Goal: Information Seeking & Learning: Learn about a topic

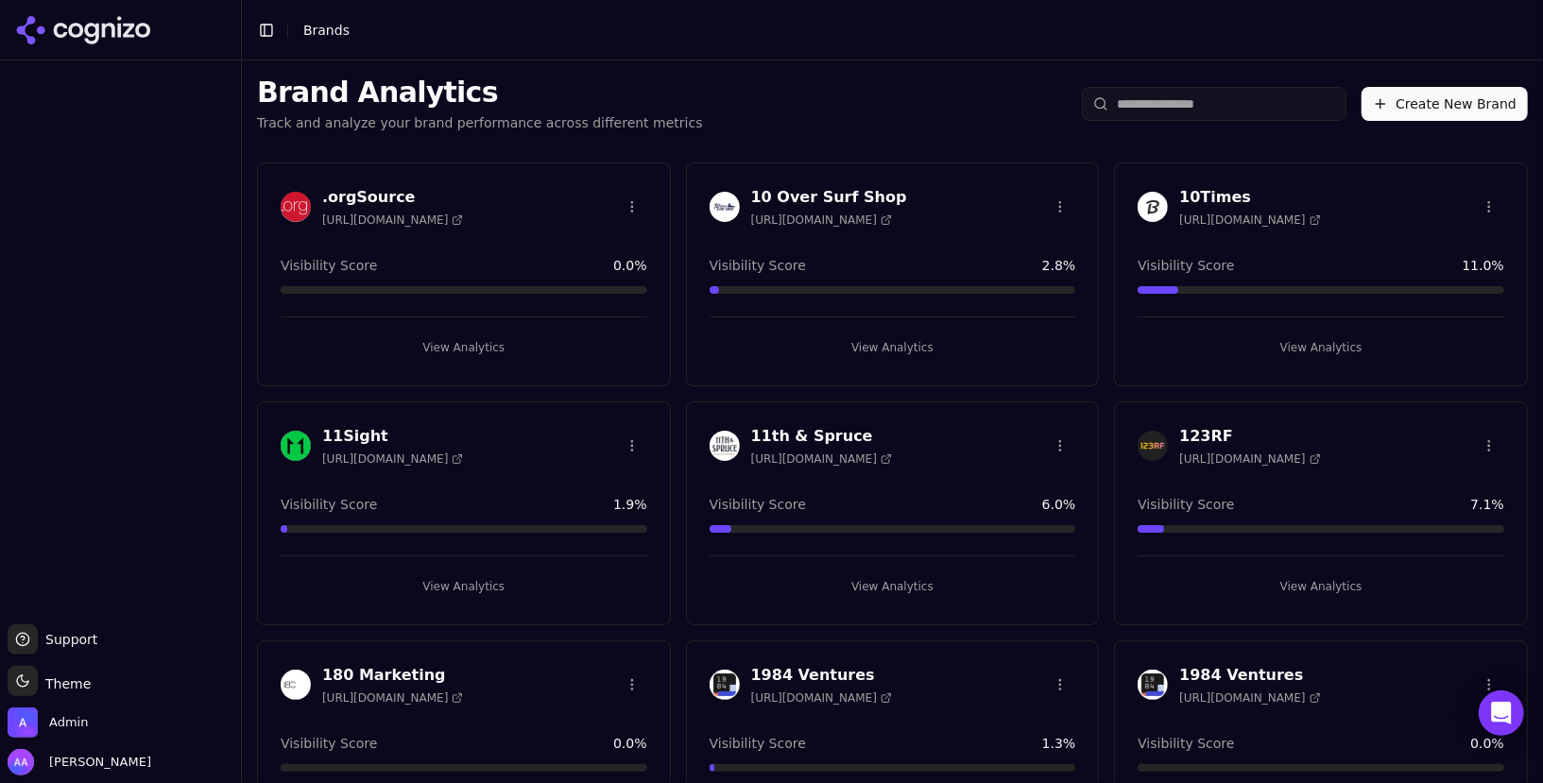
click at [902, 108] on div "Brand Analytics Track and analyze your brand performance across different metri…" at bounding box center [892, 103] width 1301 height 87
click at [1245, 110] on input "search" at bounding box center [1214, 104] width 265 height 34
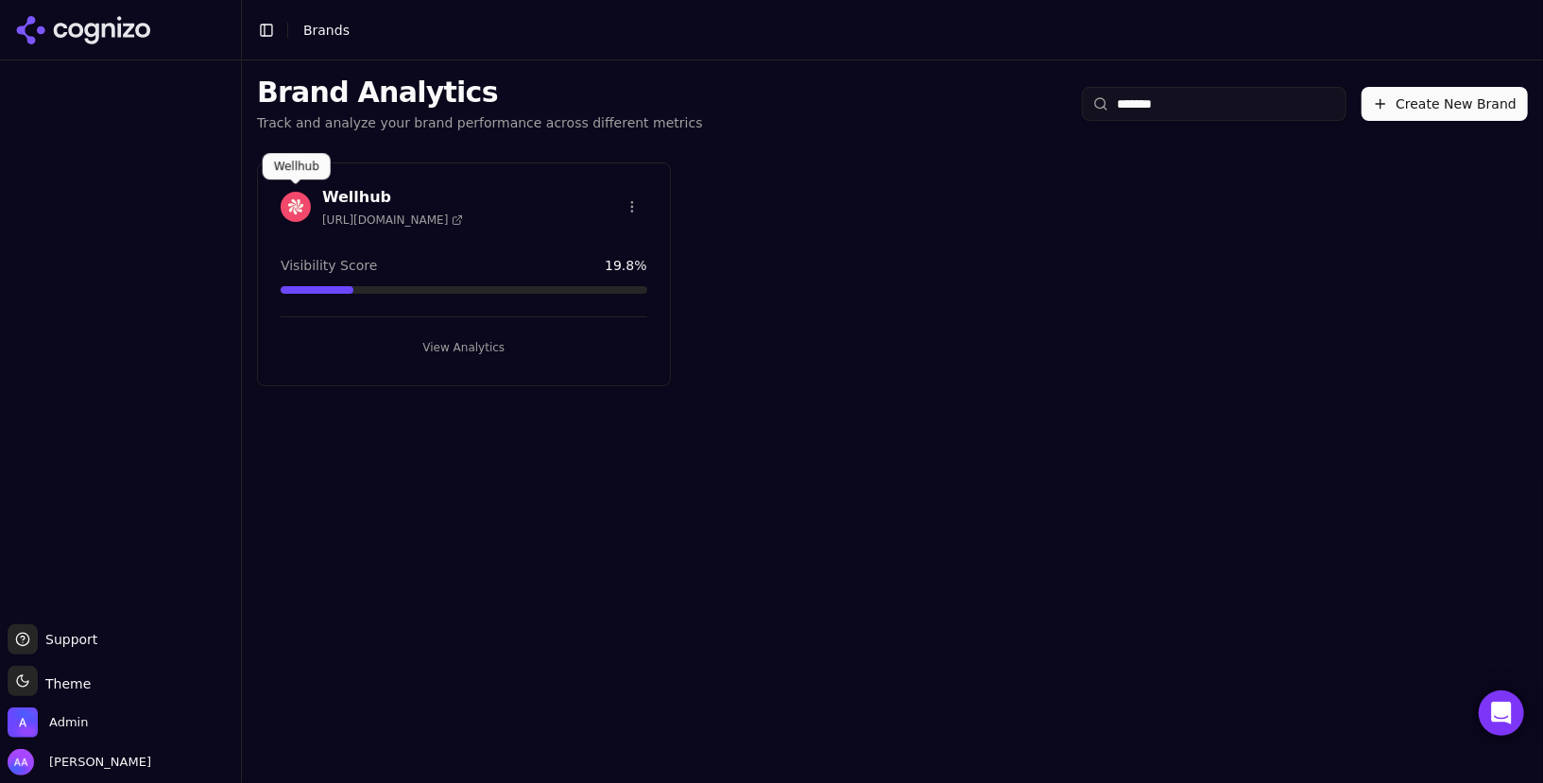
type input "*******"
click at [285, 209] on img at bounding box center [296, 207] width 30 height 30
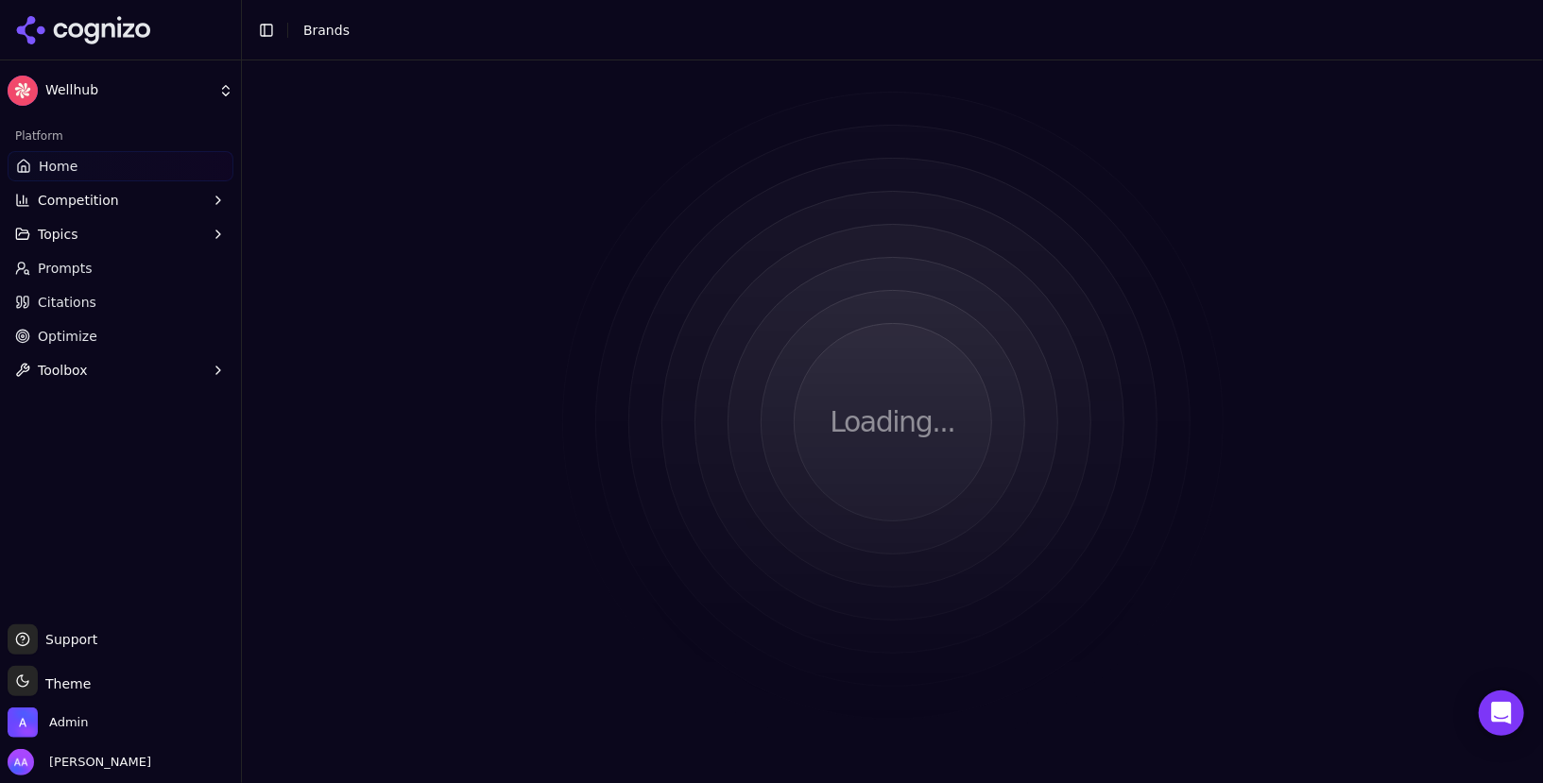
click at [753, 144] on div "Loading..." at bounding box center [892, 421] width 1301 height 723
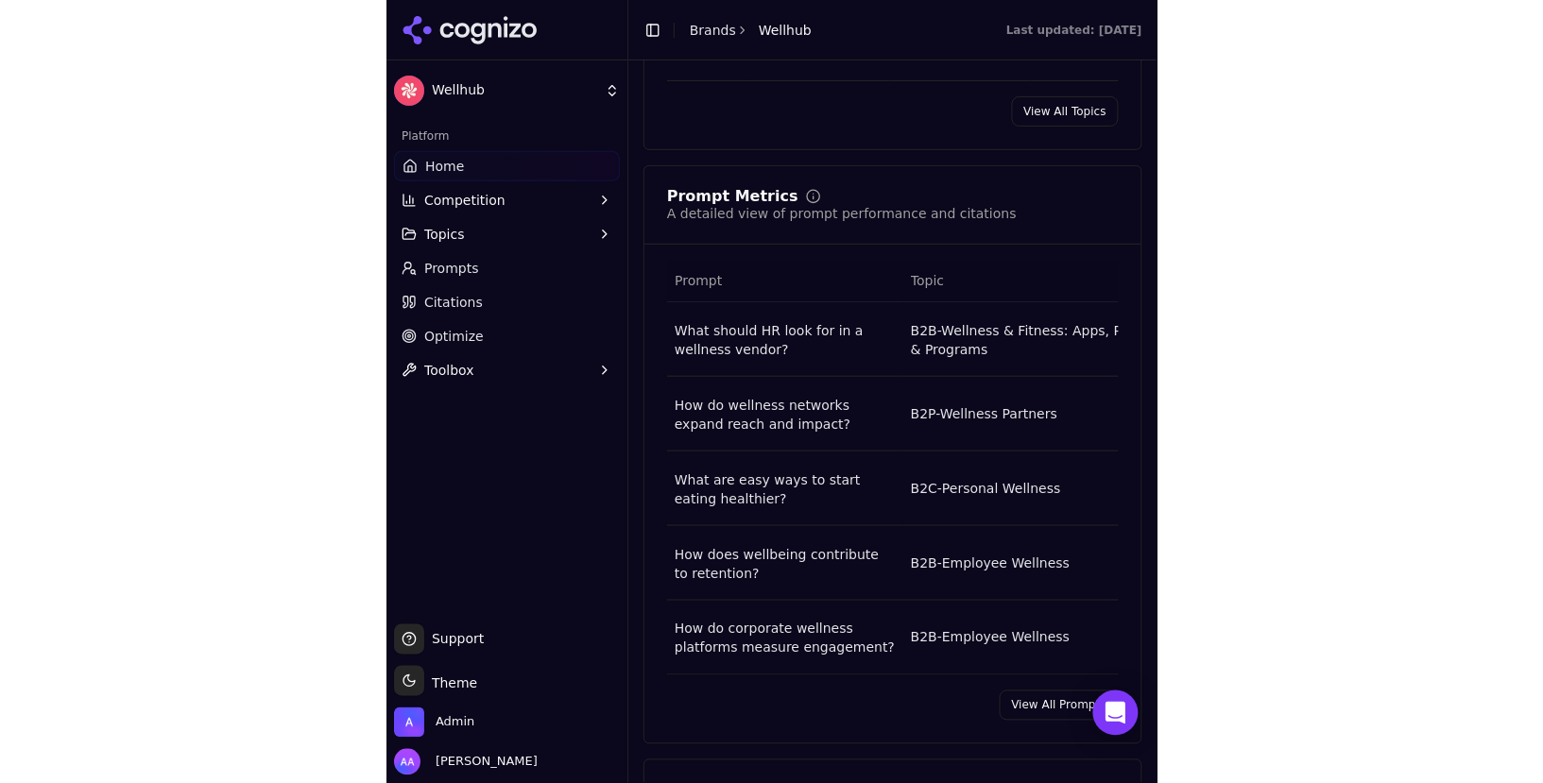
scroll to position [1308, 0]
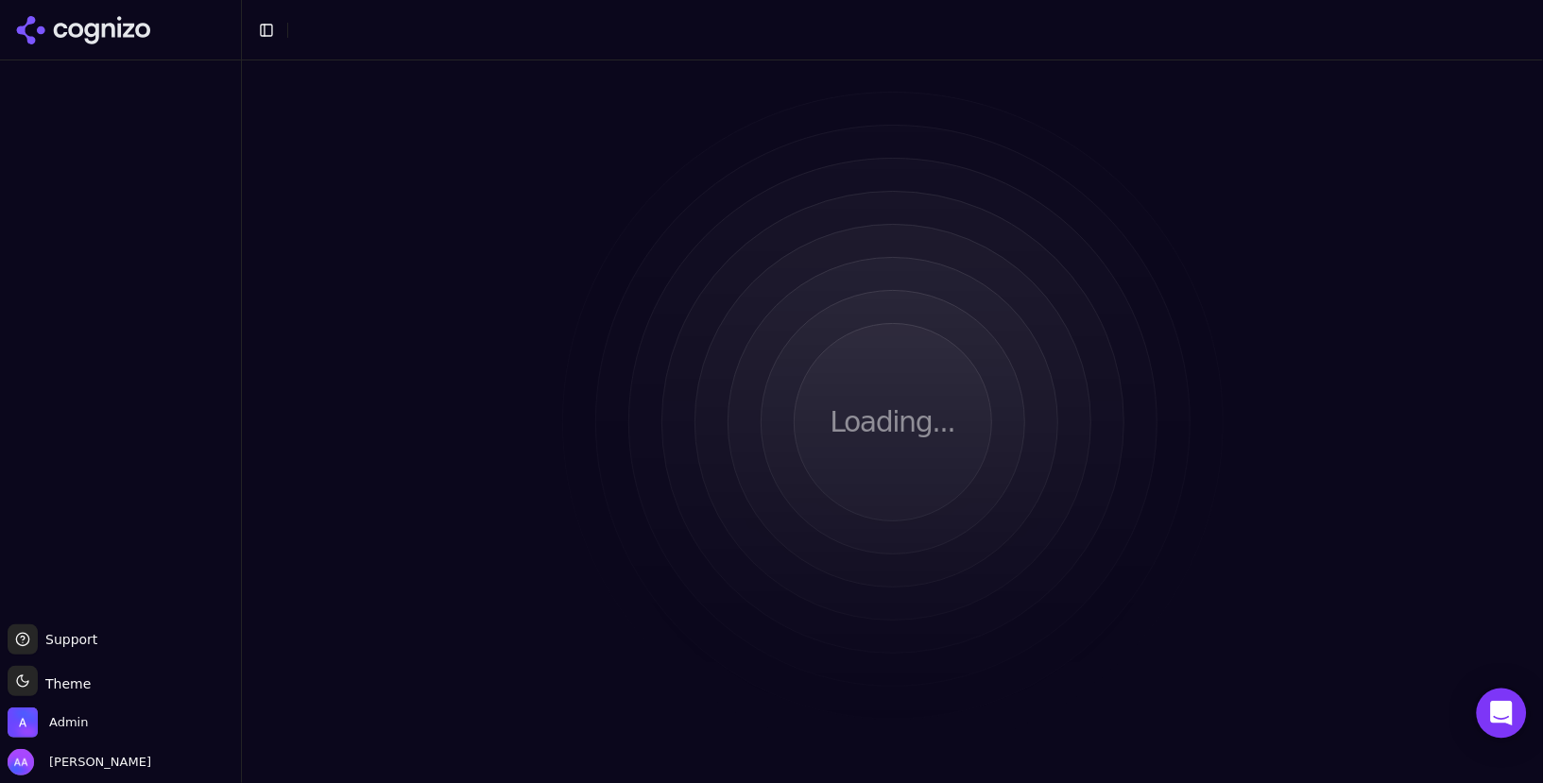
click at [1495, 720] on icon "Open Intercom Messenger" at bounding box center [1501, 713] width 22 height 25
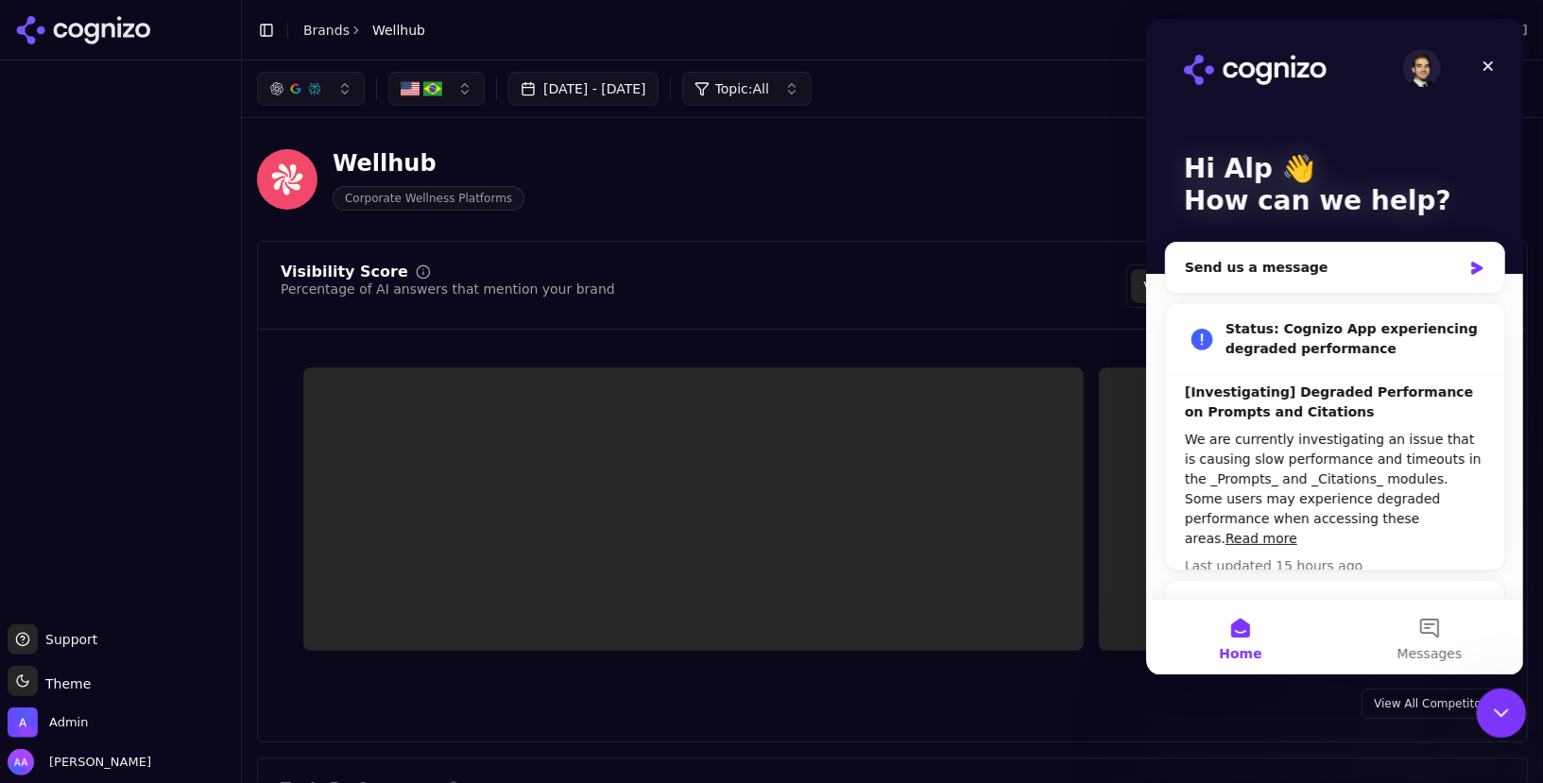
click at [1491, 718] on icon "Close Intercom Messenger" at bounding box center [1498, 710] width 23 height 23
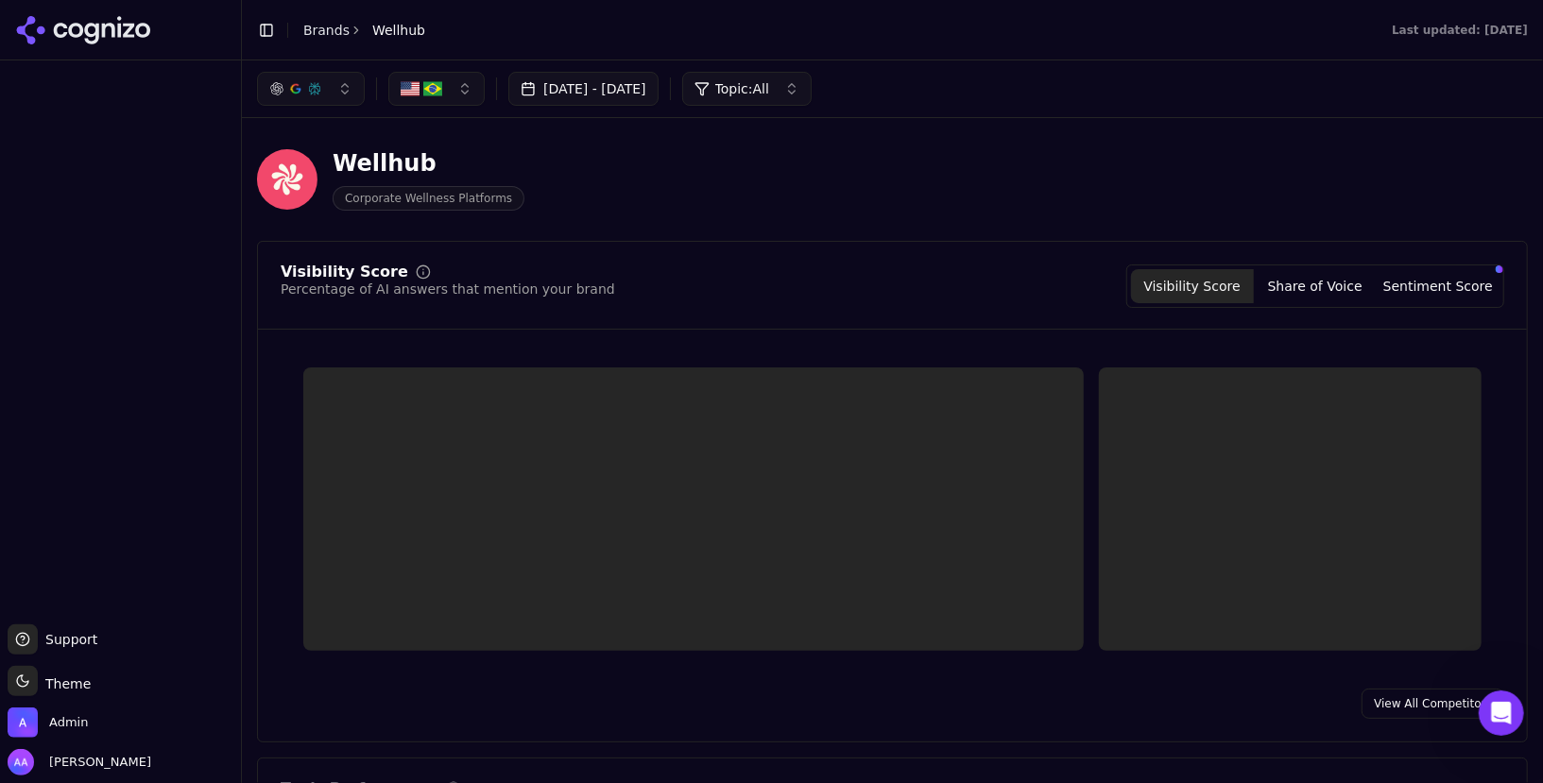
scroll to position [166, 0]
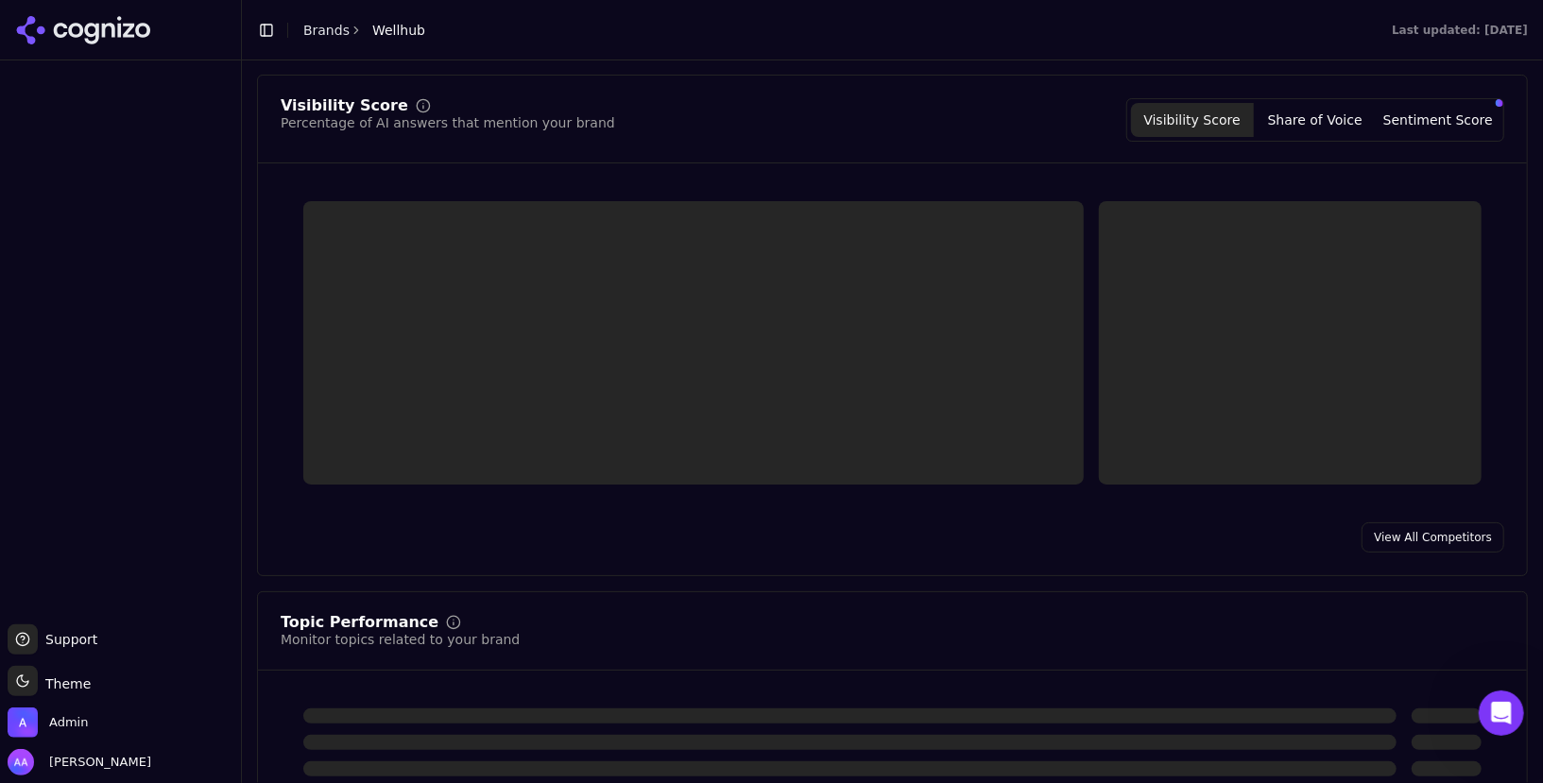
click at [1019, 172] on div "Visibility Score Percentage of AI answers that mention your brand Visibility Sc…" at bounding box center [892, 326] width 1271 height 502
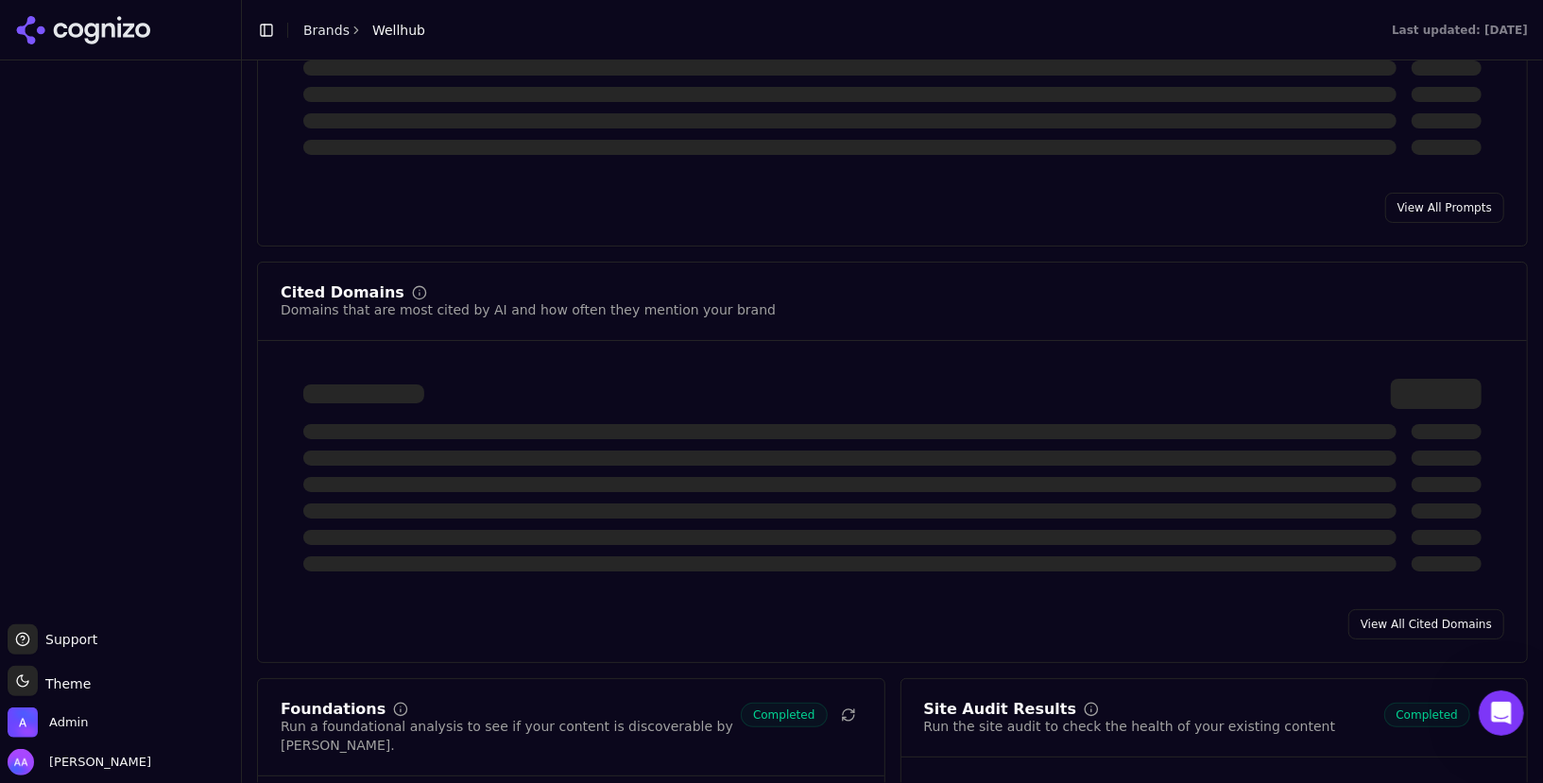
scroll to position [1607, 0]
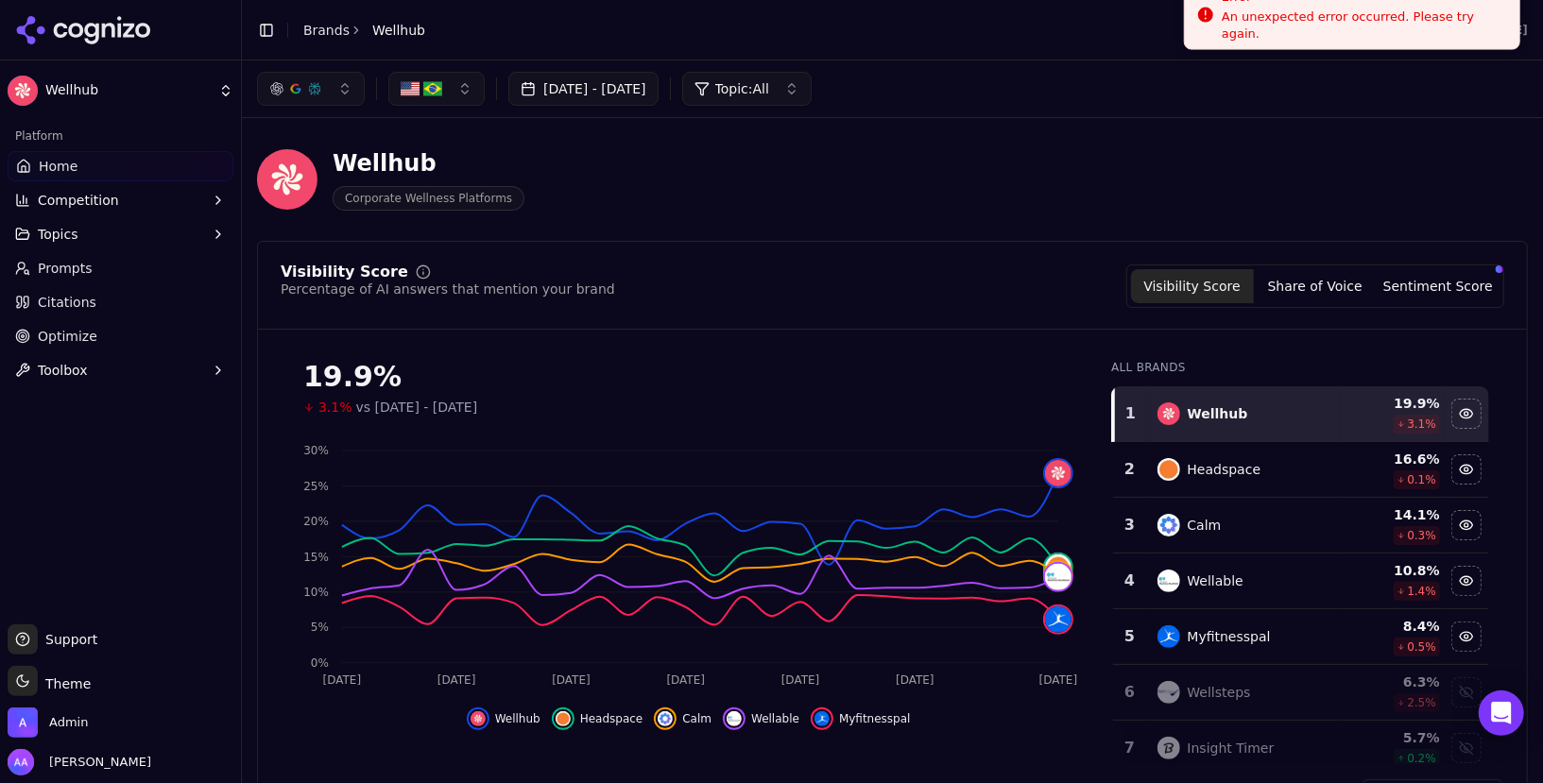
drag, startPoint x: 1314, startPoint y: 56, endPoint x: 1312, endPoint y: 12, distance: 43.5
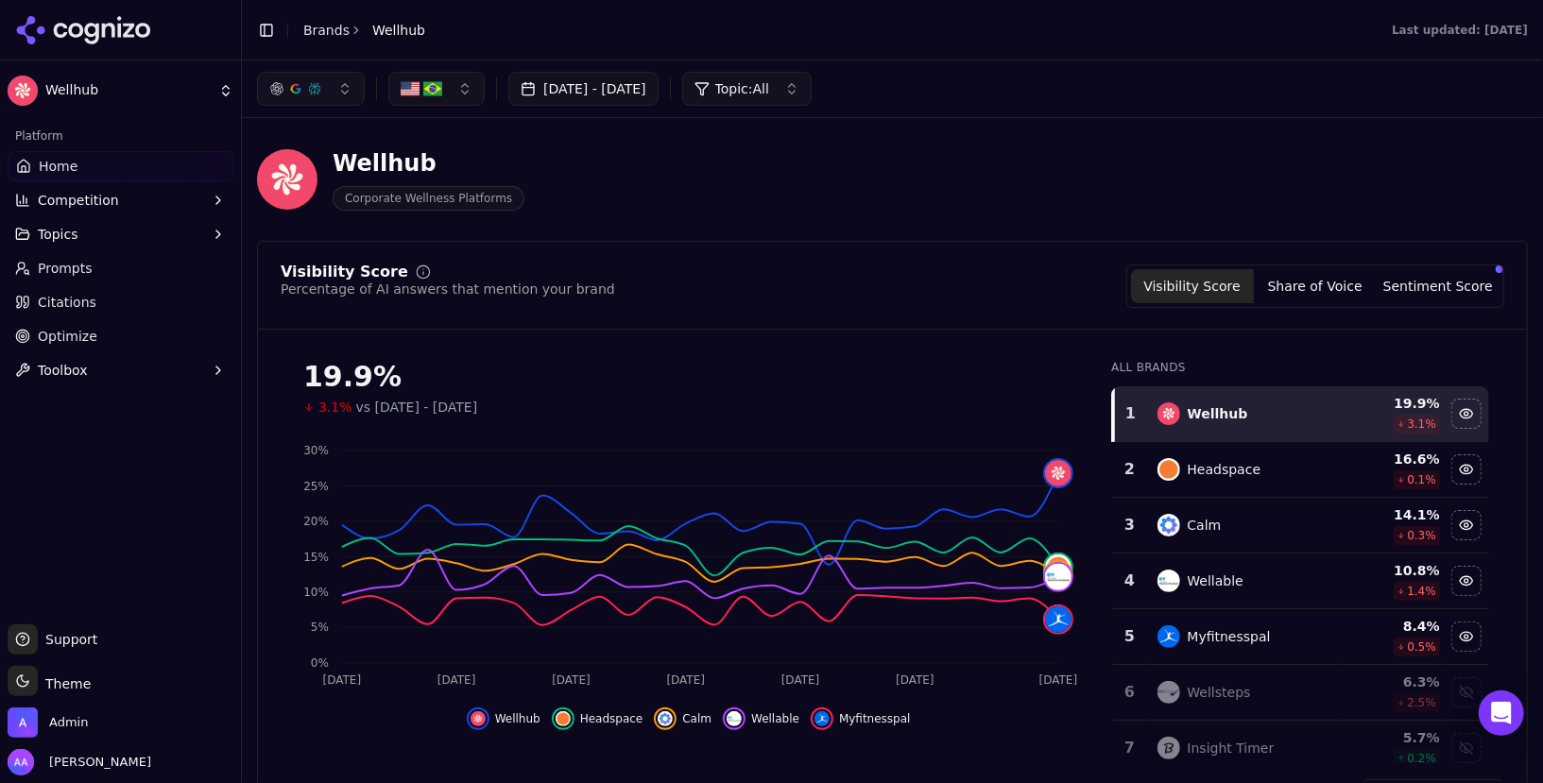
click at [1181, 149] on div "Wellhub Corporate Wellness Platforms" at bounding box center [892, 179] width 1271 height 93
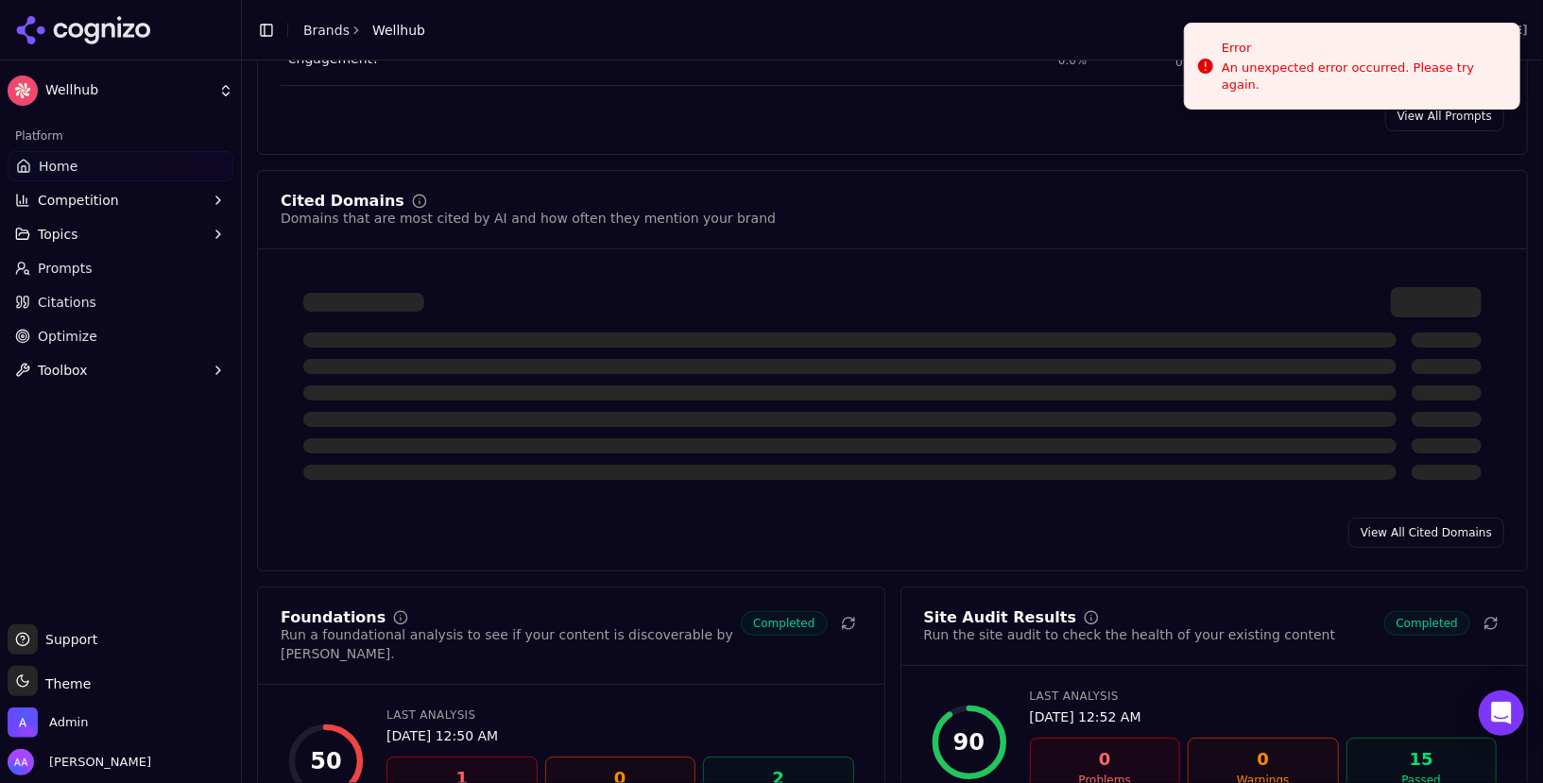
scroll to position [1871, 0]
click at [1376, 524] on link "View All Cited Domains" at bounding box center [1427, 529] width 156 height 30
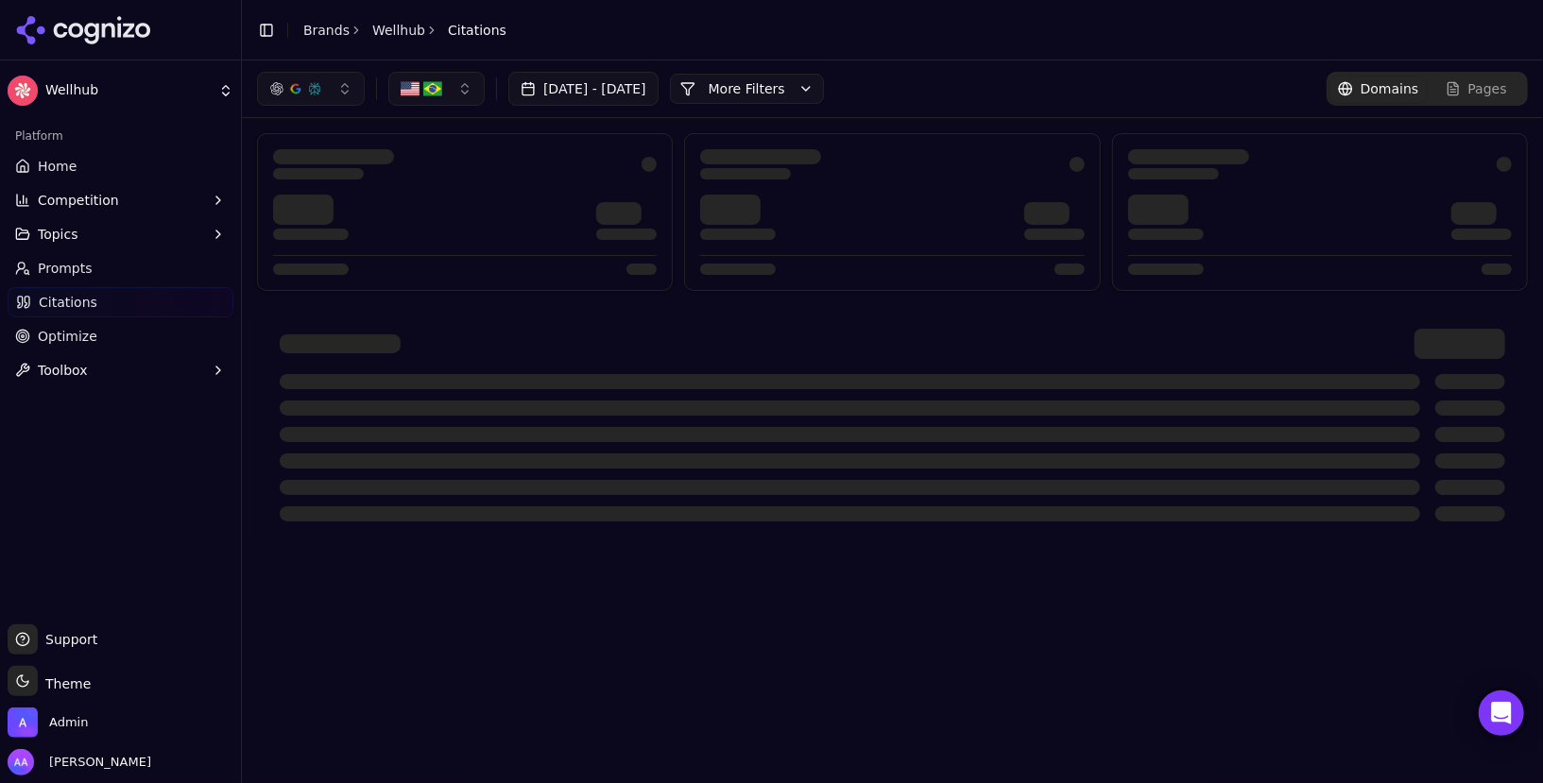
click at [798, 109] on div "Jul 26, 2025 - Aug 25, 2025 More More Filters Domains Pages" at bounding box center [892, 88] width 1301 height 57
click at [806, 95] on button "More Filters" at bounding box center [747, 89] width 154 height 30
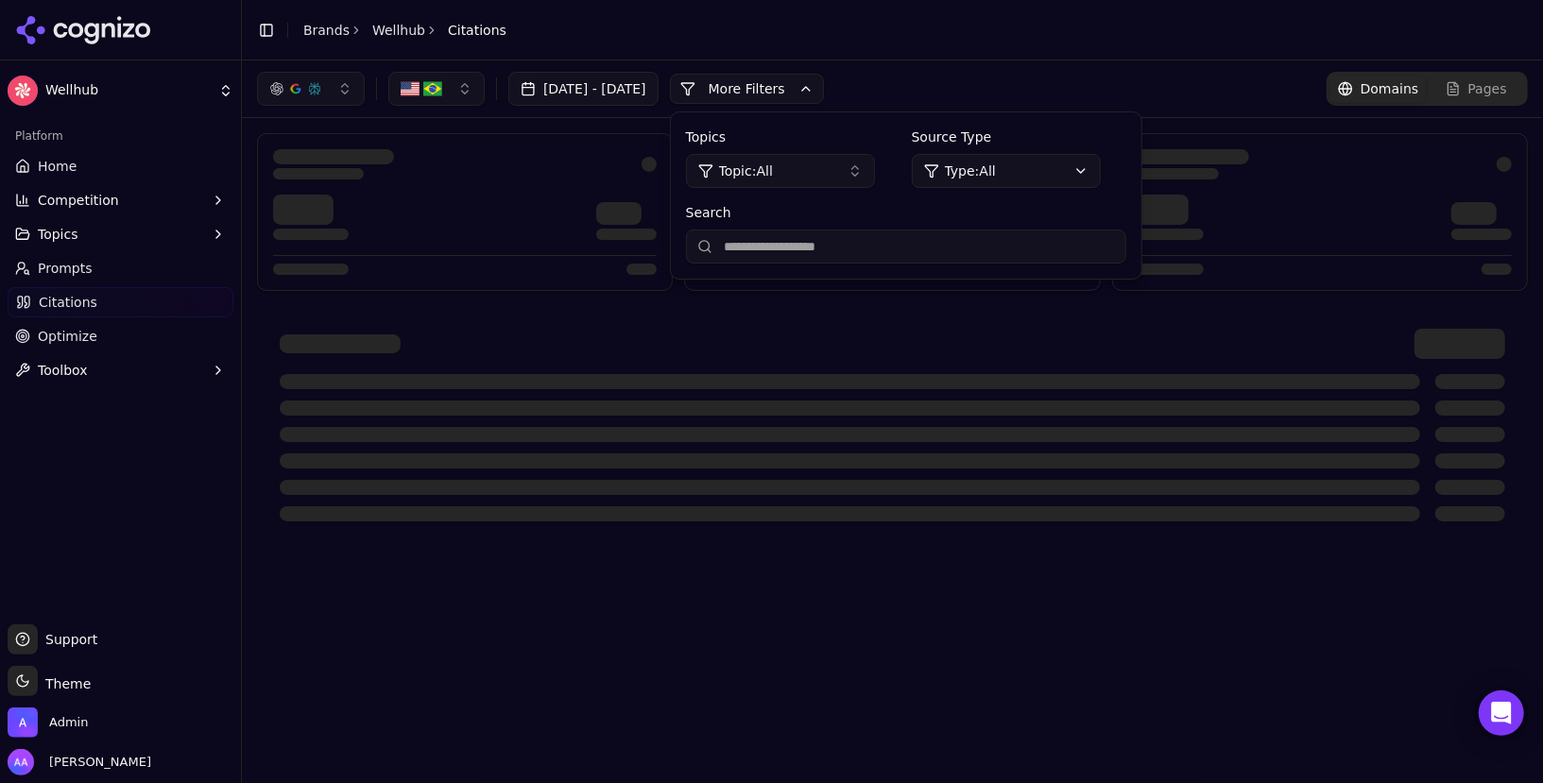
click at [773, 178] on span "Topic: All" at bounding box center [746, 171] width 54 height 19
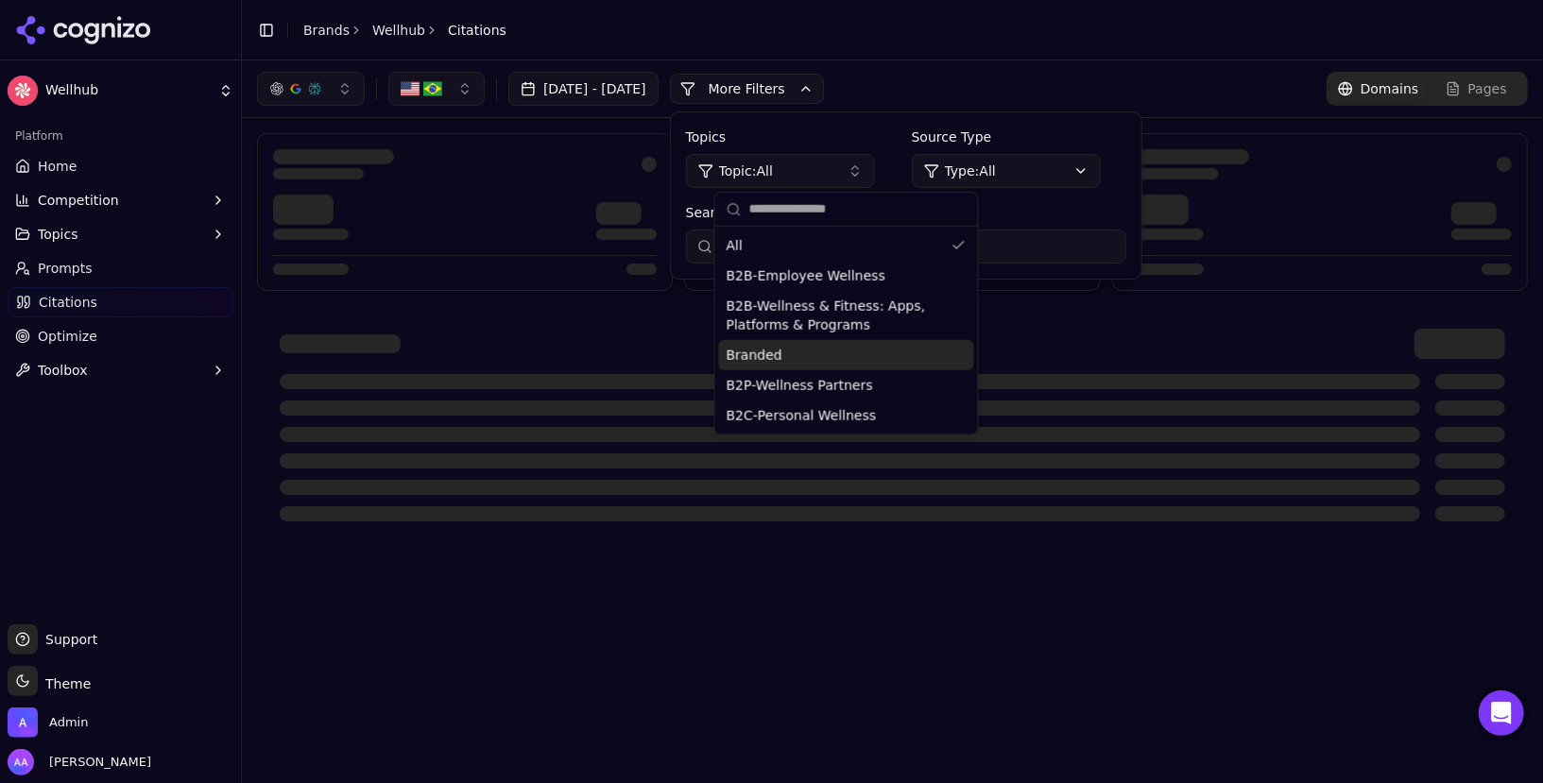
click at [825, 357] on div "Branded" at bounding box center [846, 355] width 255 height 30
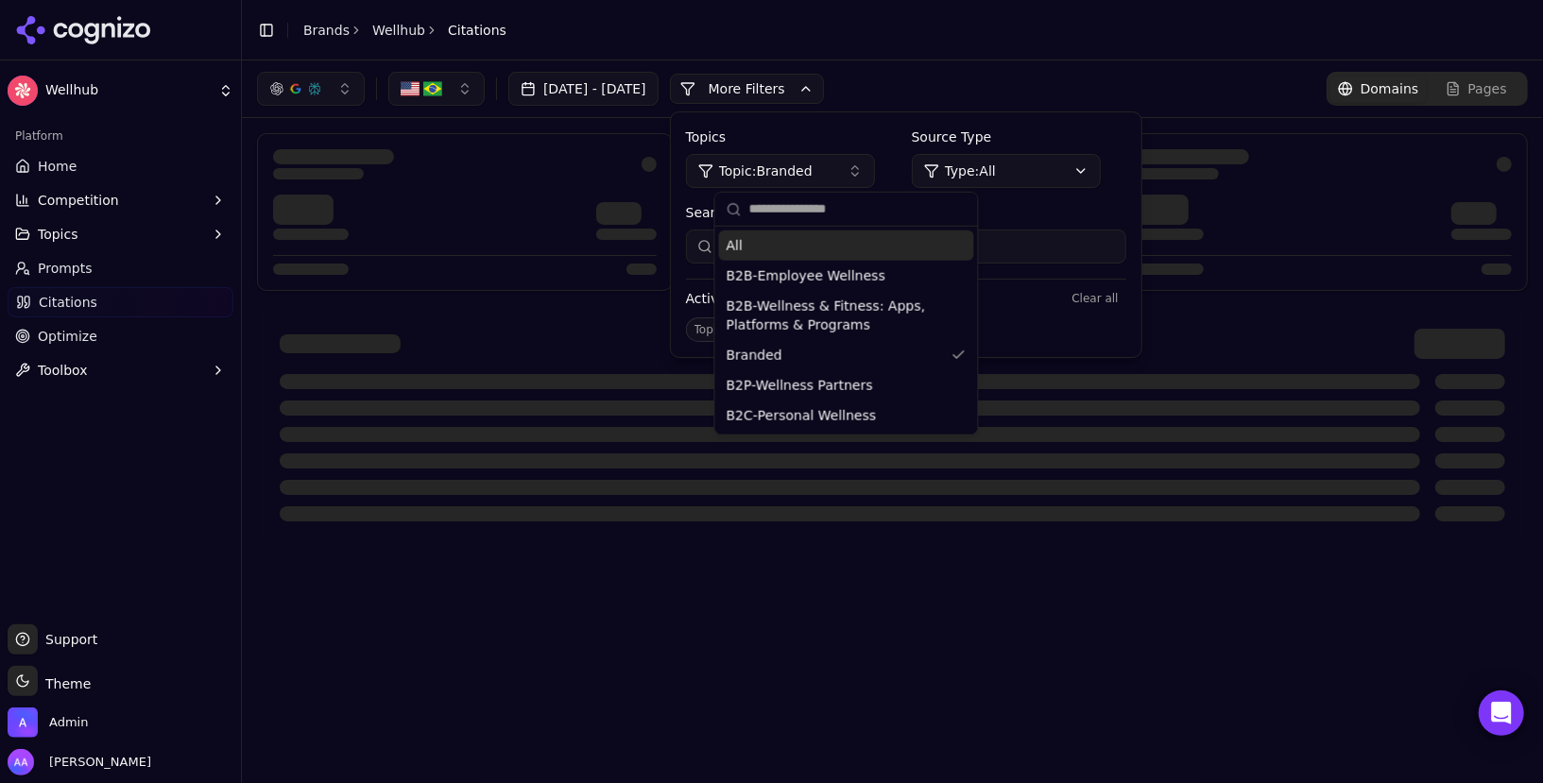
click at [965, 54] on header "Toggle Sidebar Brands Wellhub Citations" at bounding box center [892, 30] width 1301 height 60
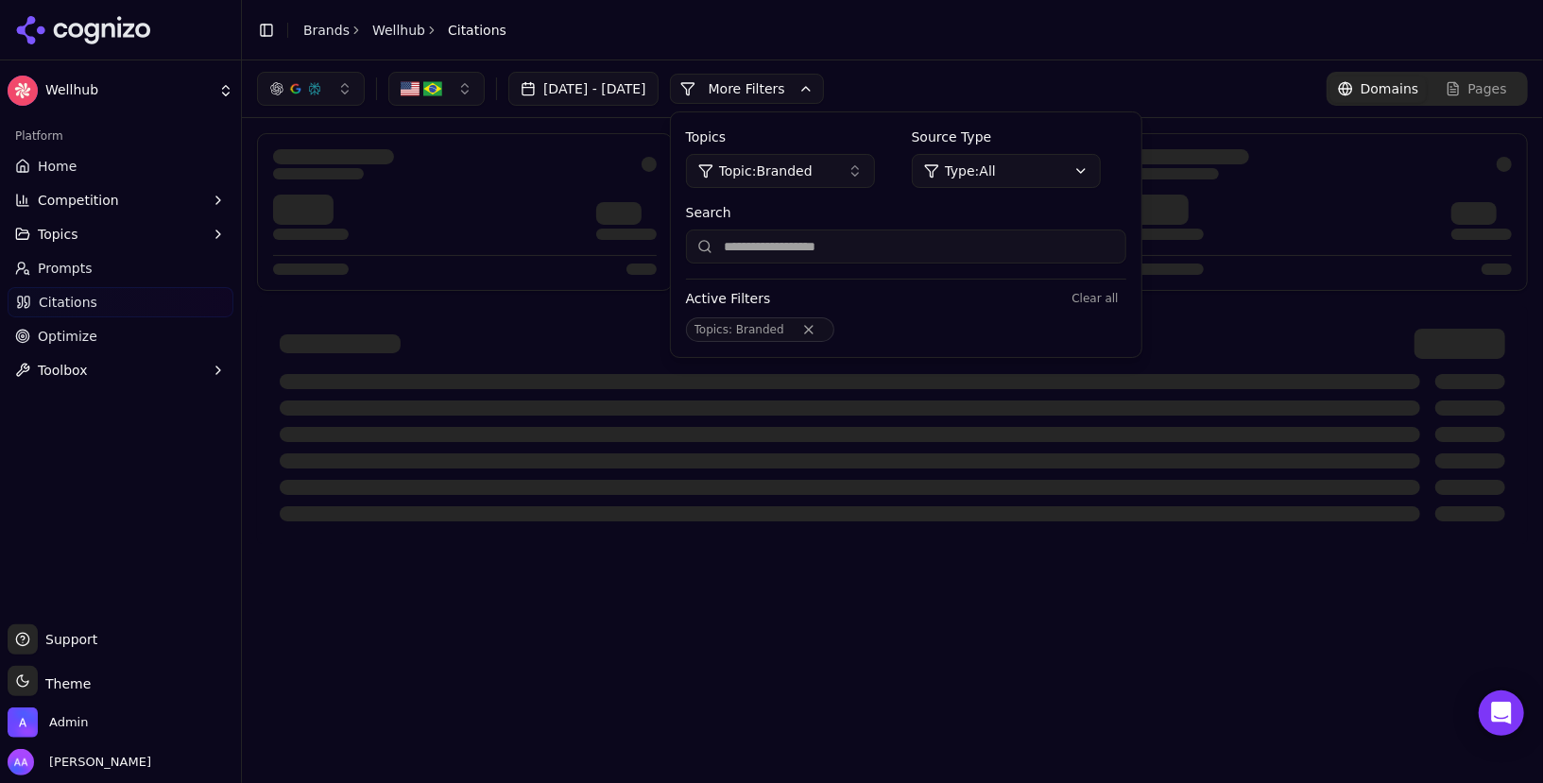
click at [973, 32] on header "Toggle Sidebar Brands Wellhub Citations" at bounding box center [892, 30] width 1301 height 60
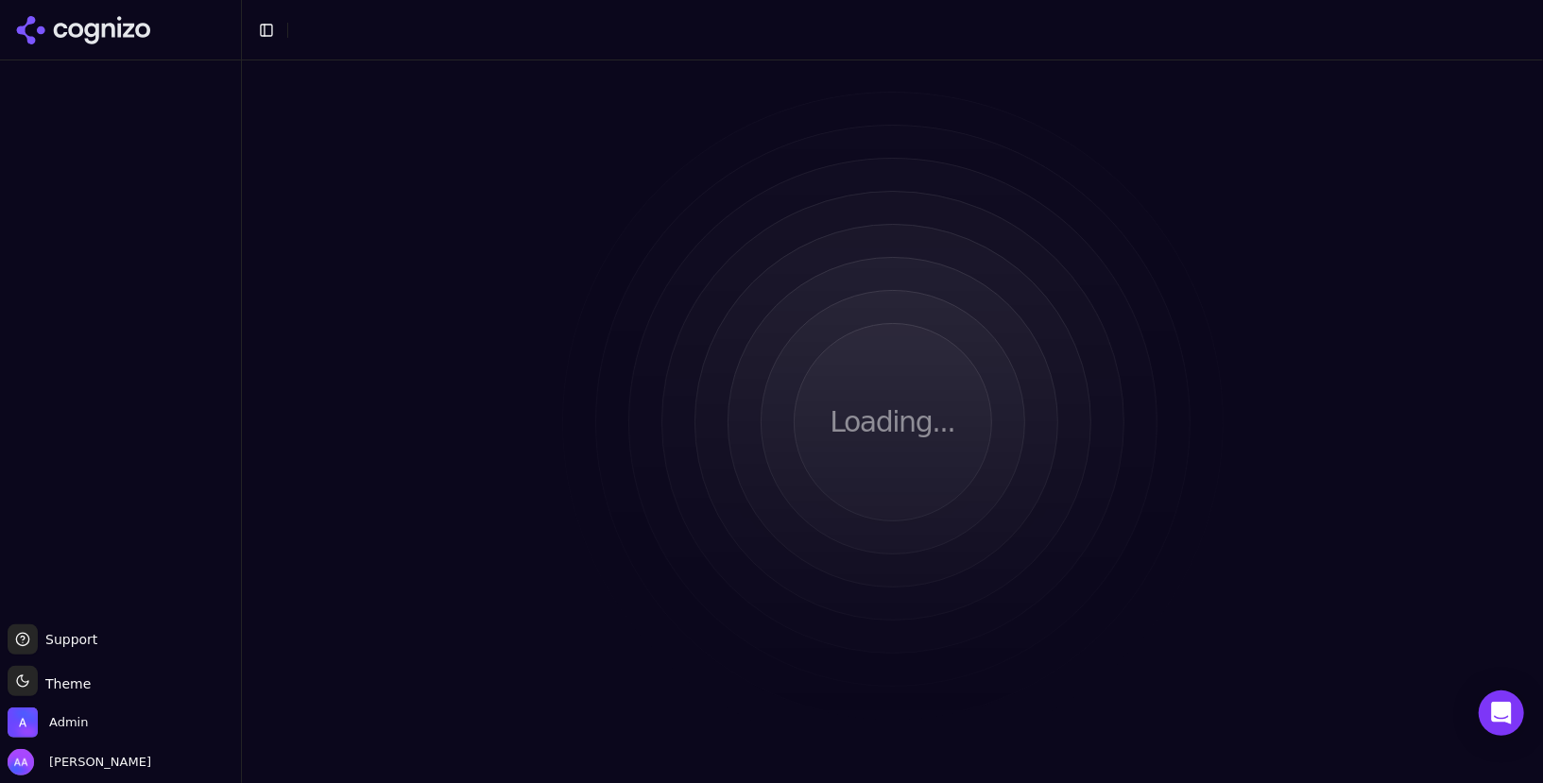
click at [261, 34] on button "Toggle Sidebar" at bounding box center [266, 30] width 26 height 26
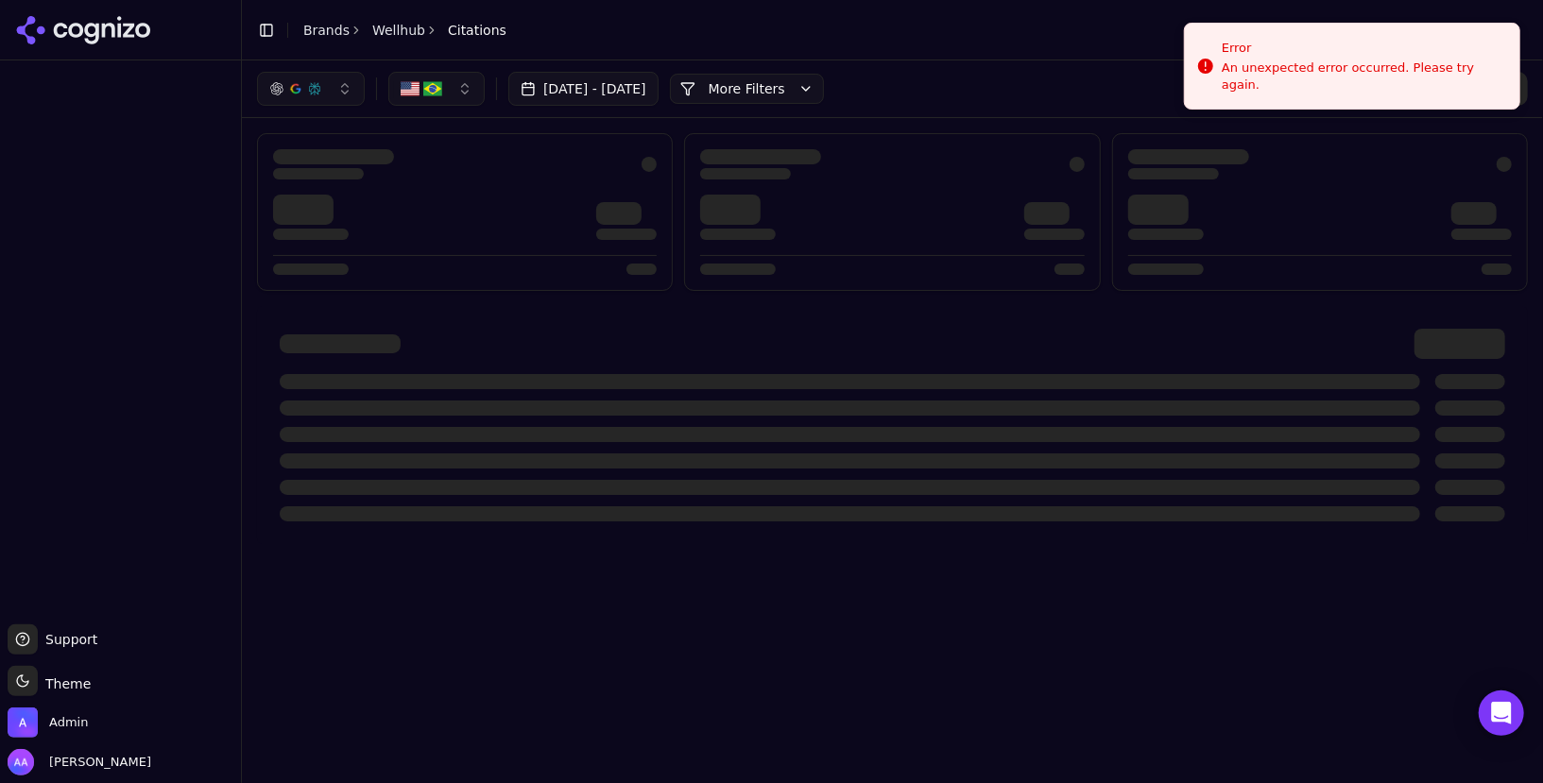
click at [146, 23] on icon at bounding box center [83, 30] width 137 height 28
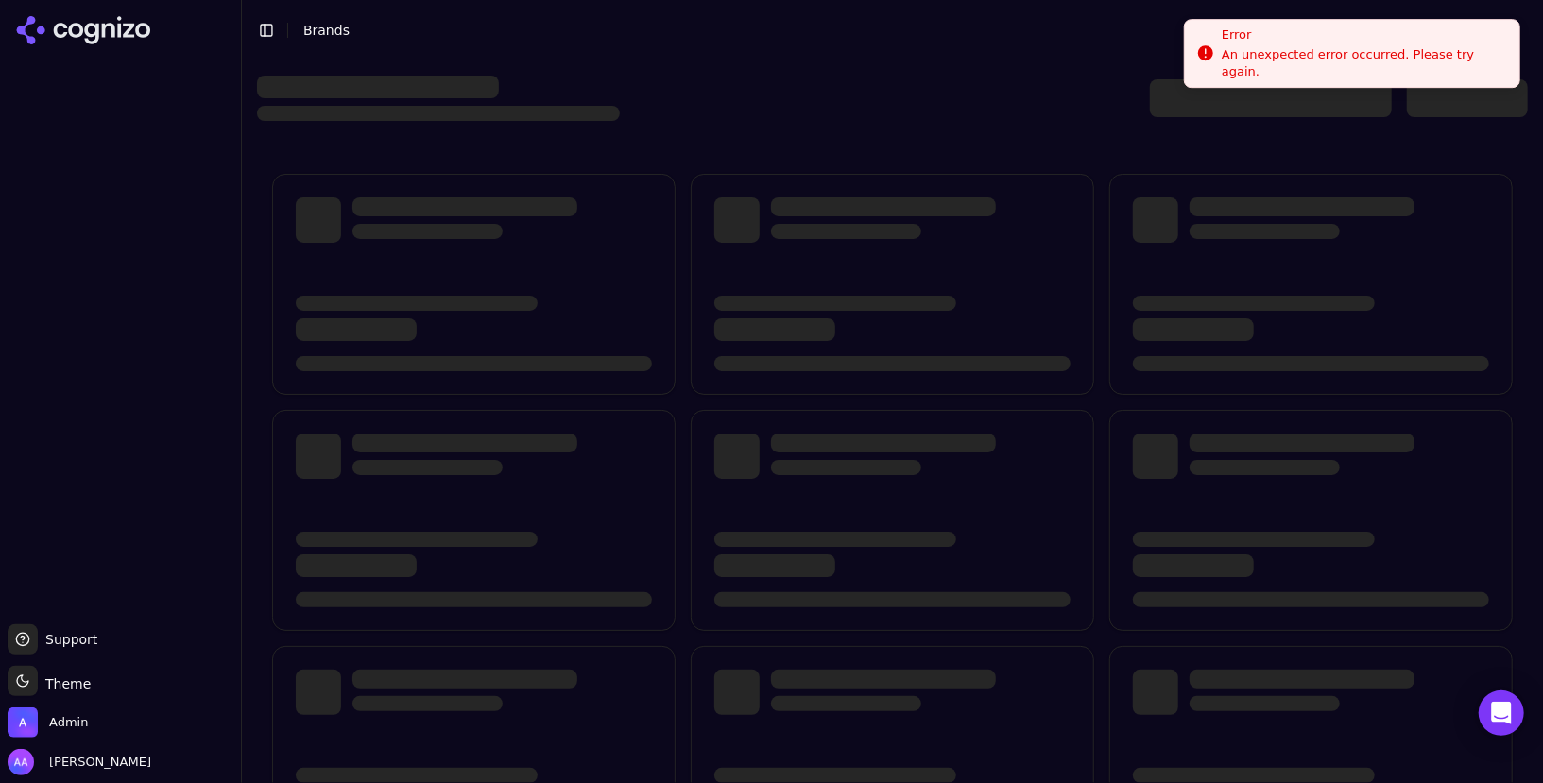
drag, startPoint x: 1314, startPoint y: 49, endPoint x: 1294, endPoint y: -41, distance: 91.9
click at [1294, 26] on div "Error" at bounding box center [1363, 35] width 283 height 19
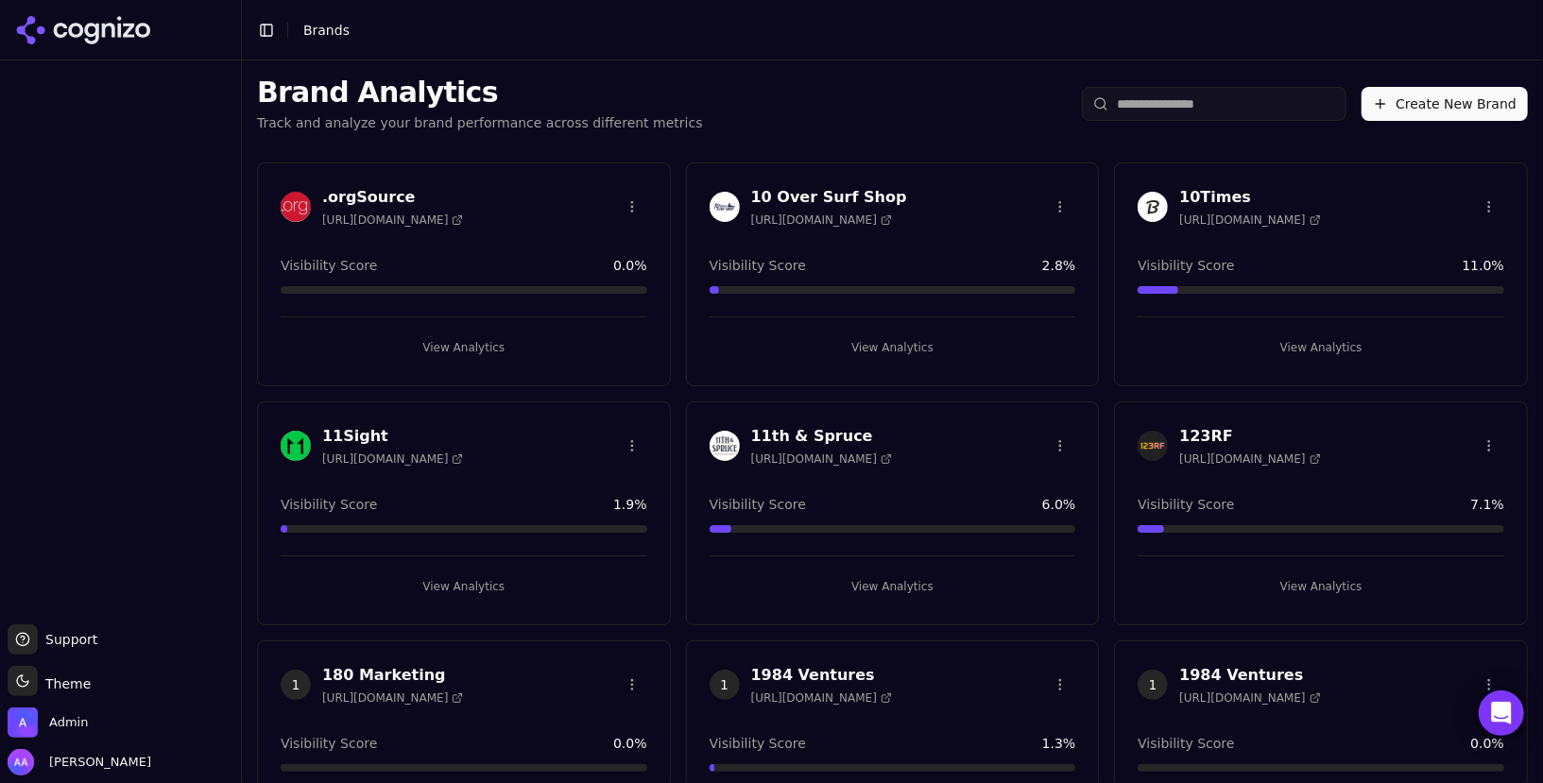
click at [1155, 95] on input "search" at bounding box center [1214, 104] width 265 height 34
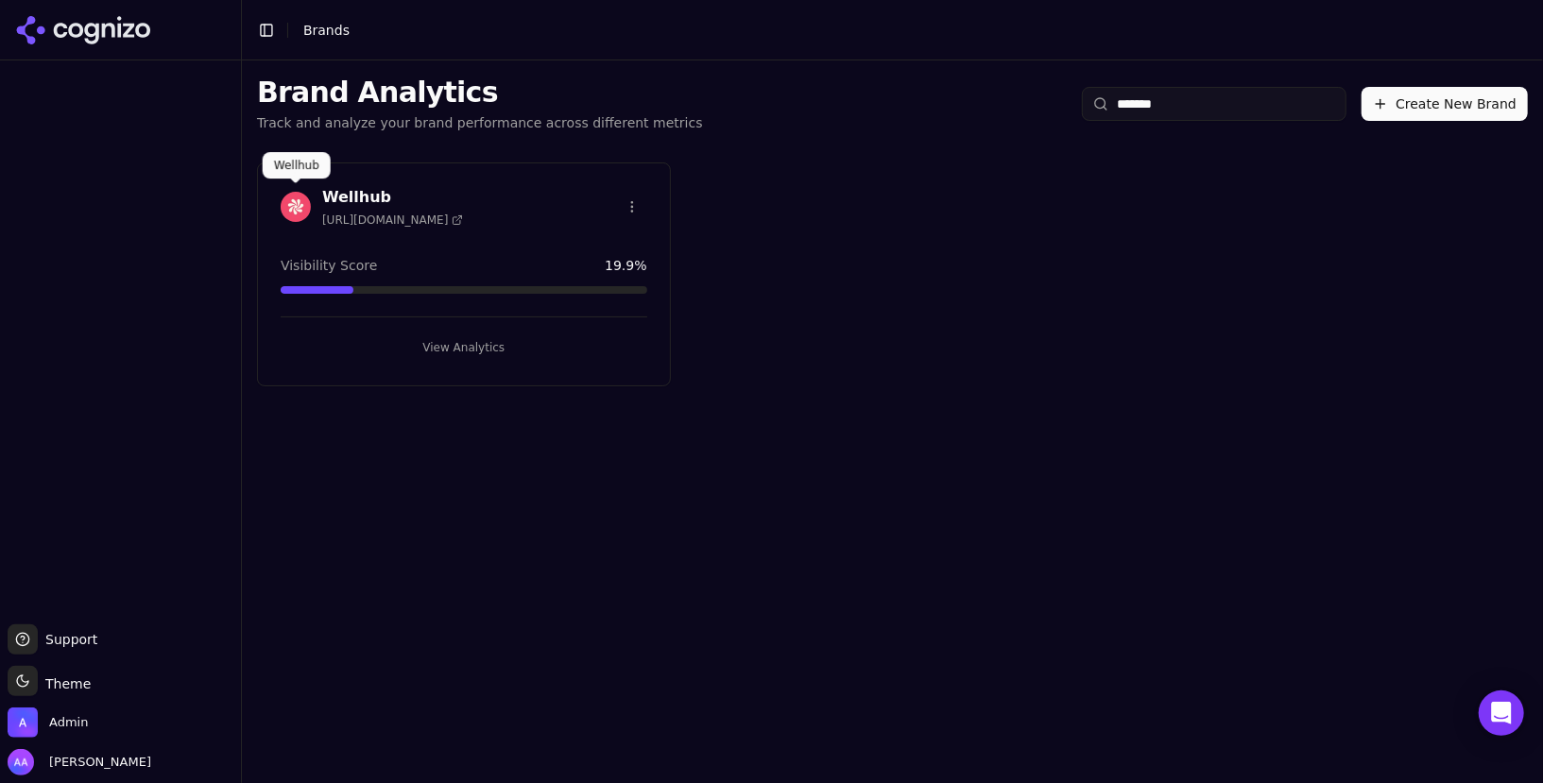
type input "*******"
click at [300, 193] on img at bounding box center [296, 207] width 30 height 30
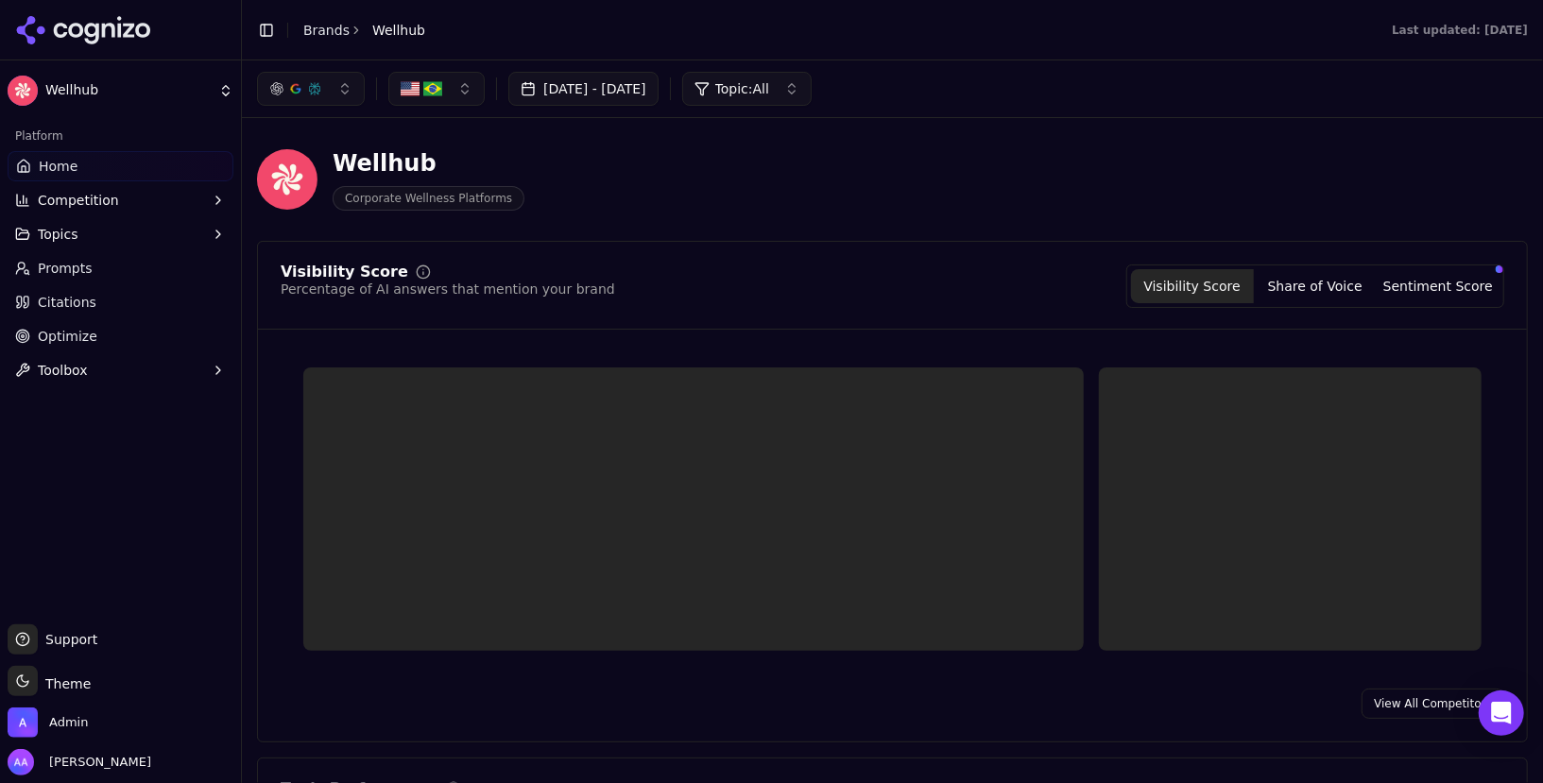
click at [263, 28] on button "Toggle Sidebar" at bounding box center [266, 30] width 26 height 26
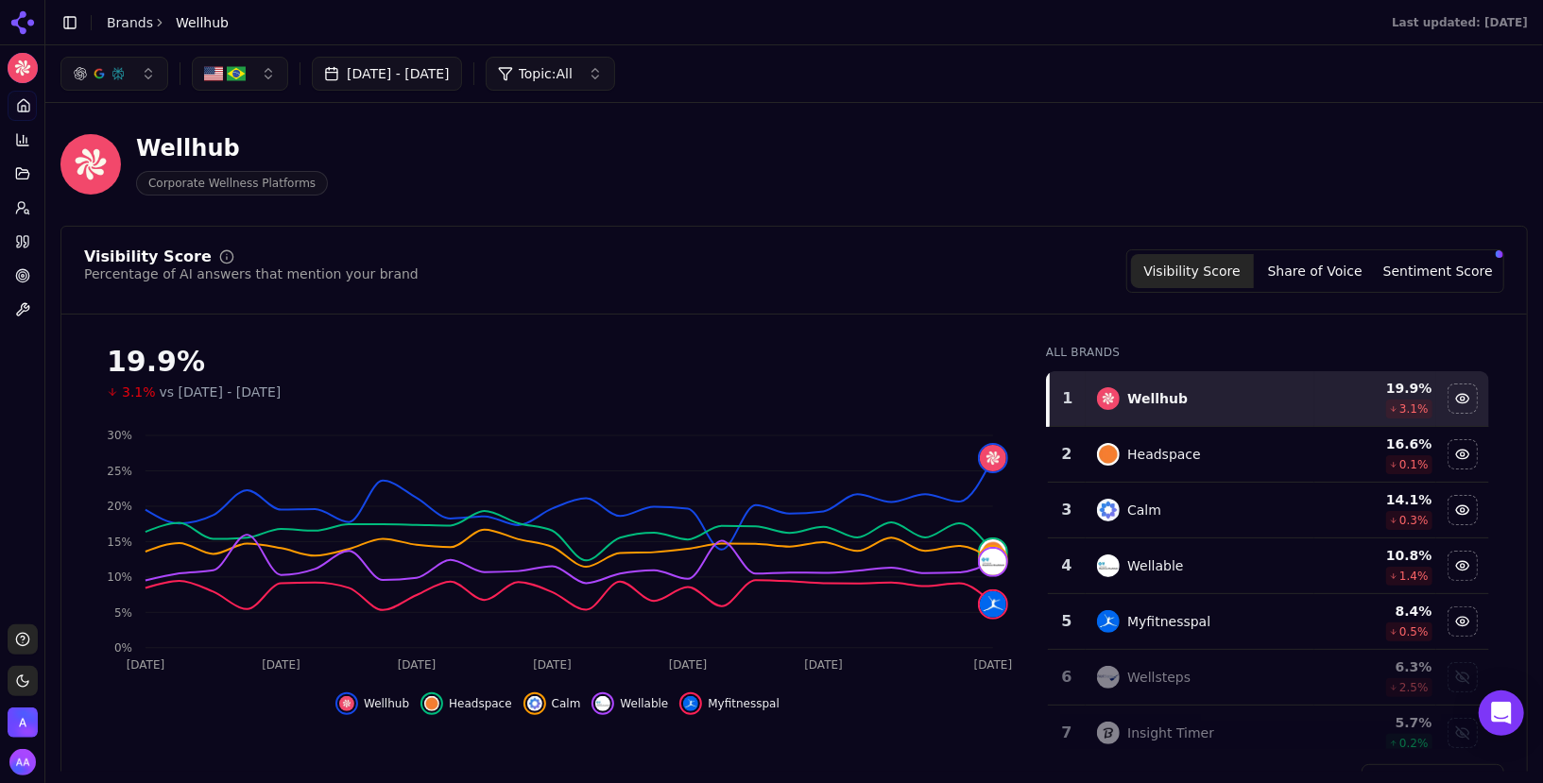
click at [131, 30] on li "Brands" at bounding box center [130, 22] width 46 height 19
click at [141, 18] on link "Brands" at bounding box center [130, 22] width 46 height 15
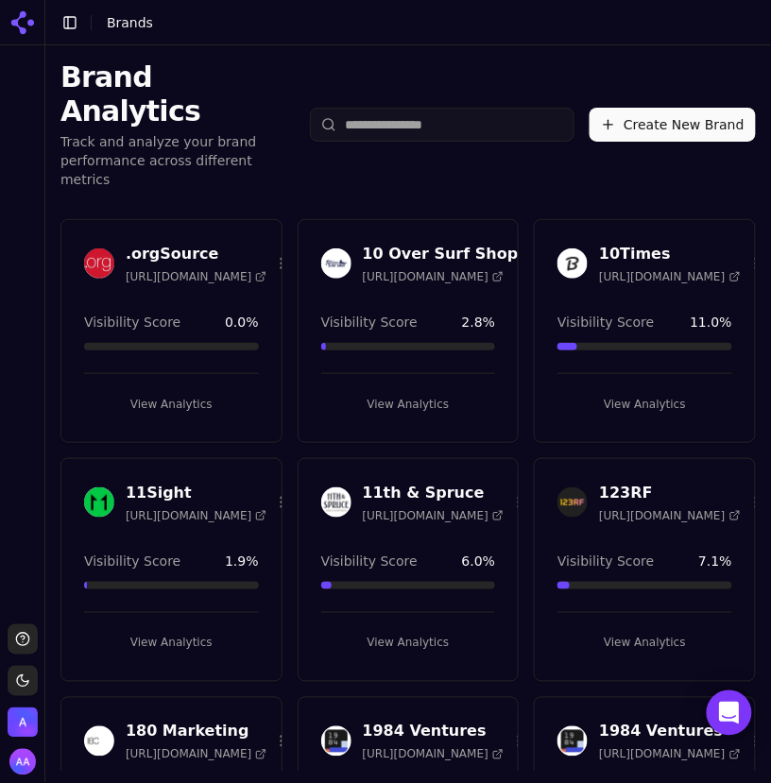
click at [425, 108] on input "search" at bounding box center [442, 125] width 265 height 34
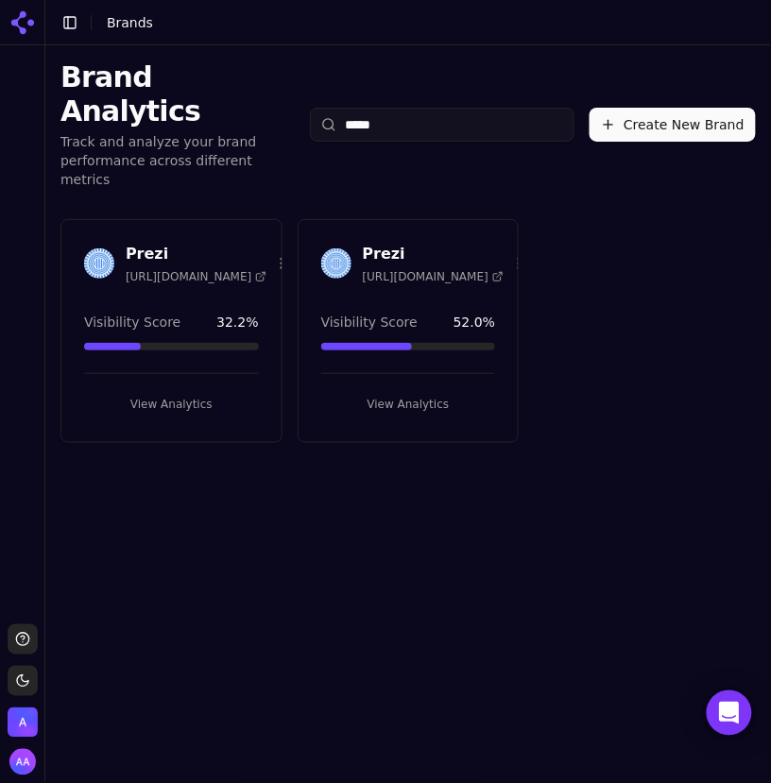
type input "*****"
click at [77, 243] on div "Prezi https://prezi.com" at bounding box center [171, 266] width 220 height 47
click at [329, 249] on img at bounding box center [336, 264] width 30 height 30
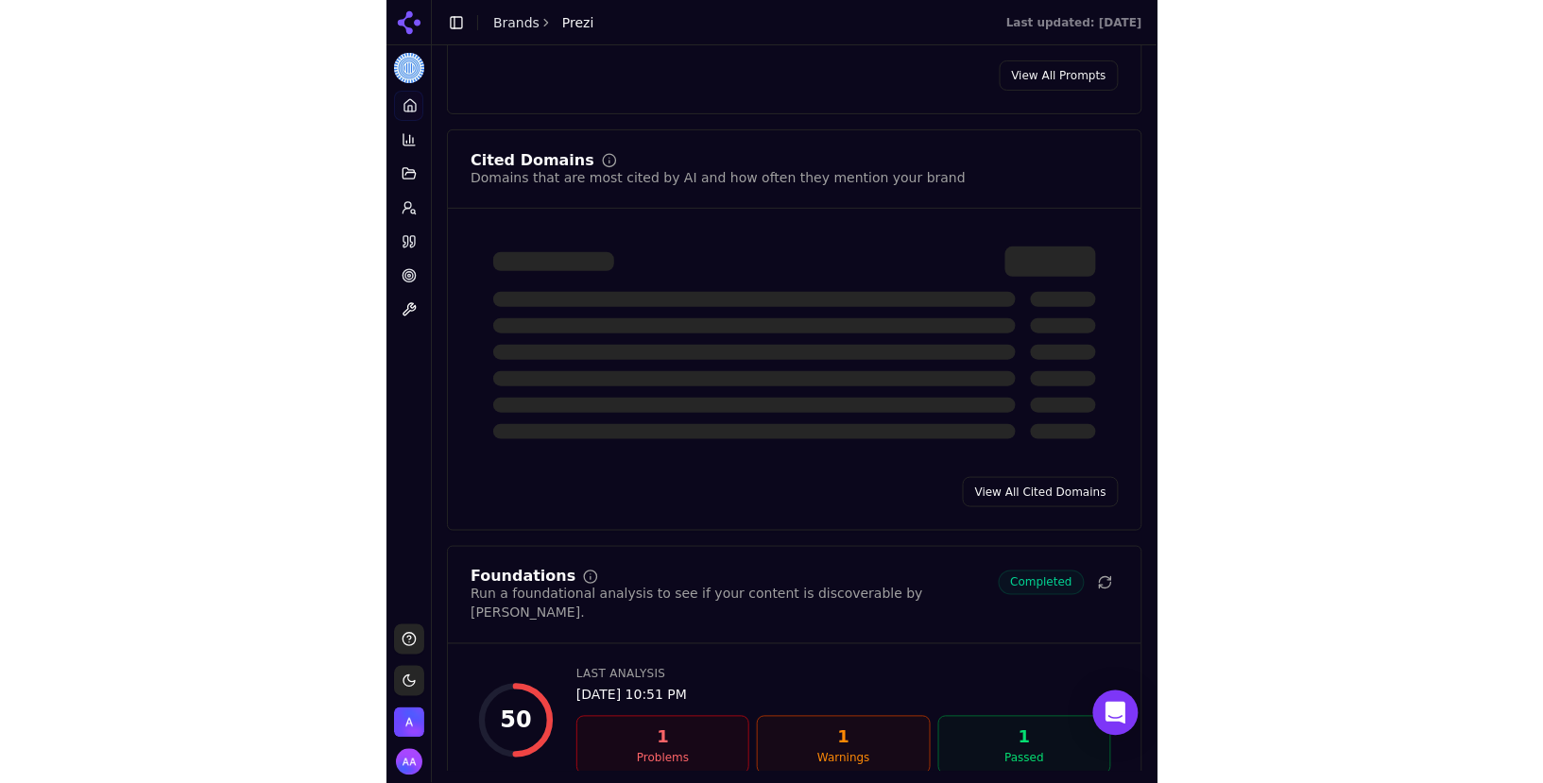
scroll to position [1697, 0]
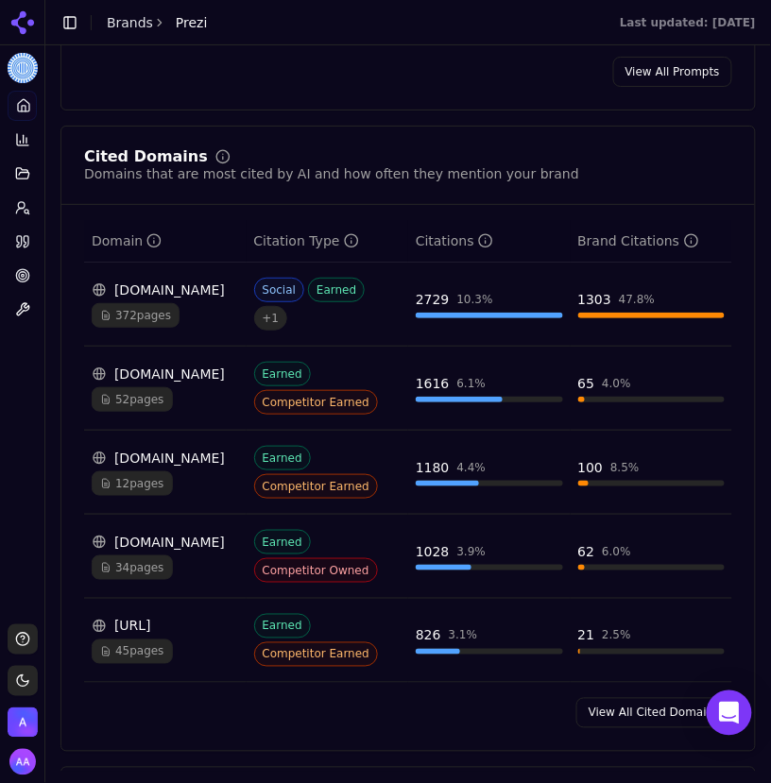
click at [437, 79] on div "View All Prompts" at bounding box center [408, 72] width 694 height 30
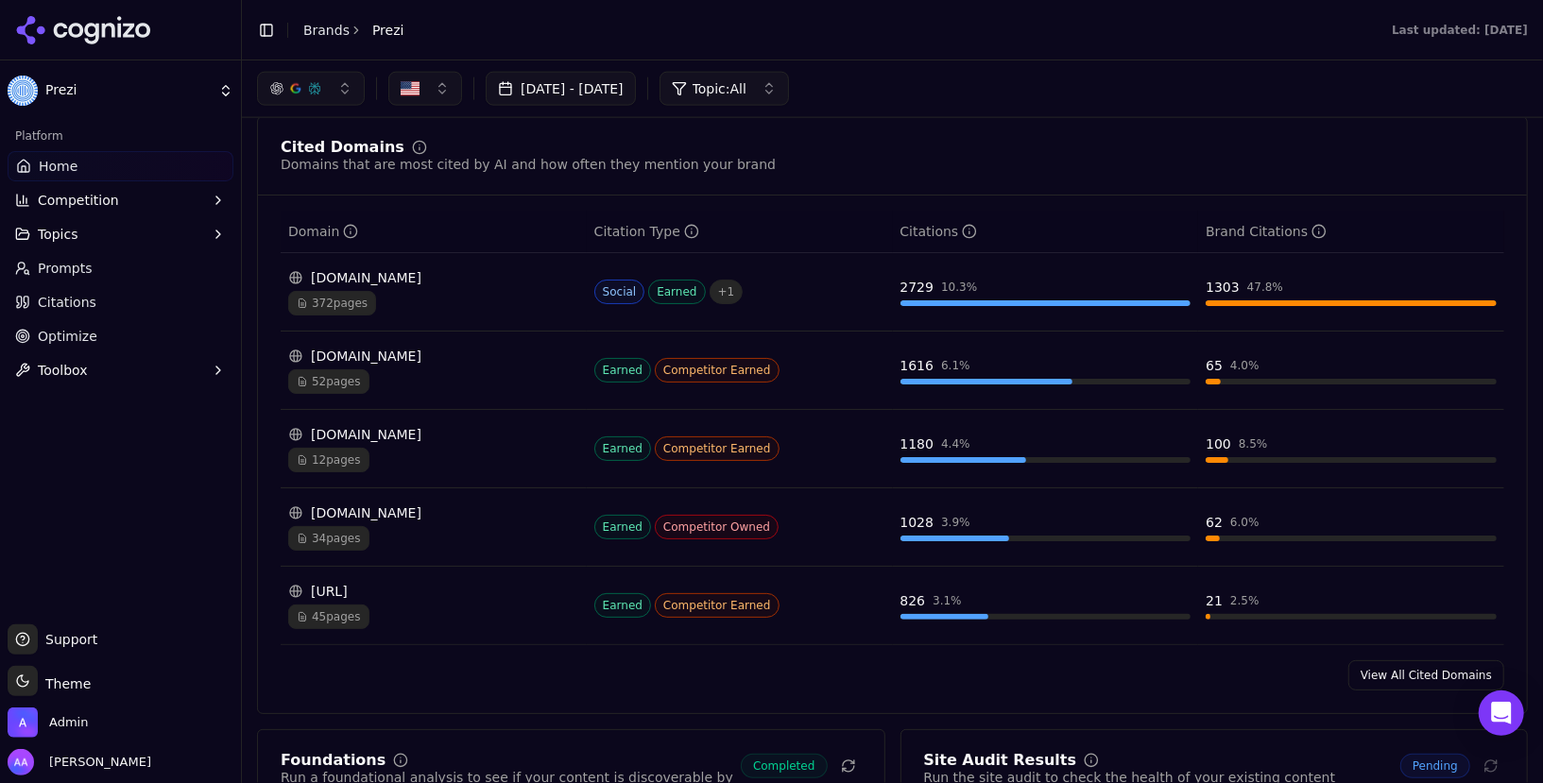
scroll to position [1671, 0]
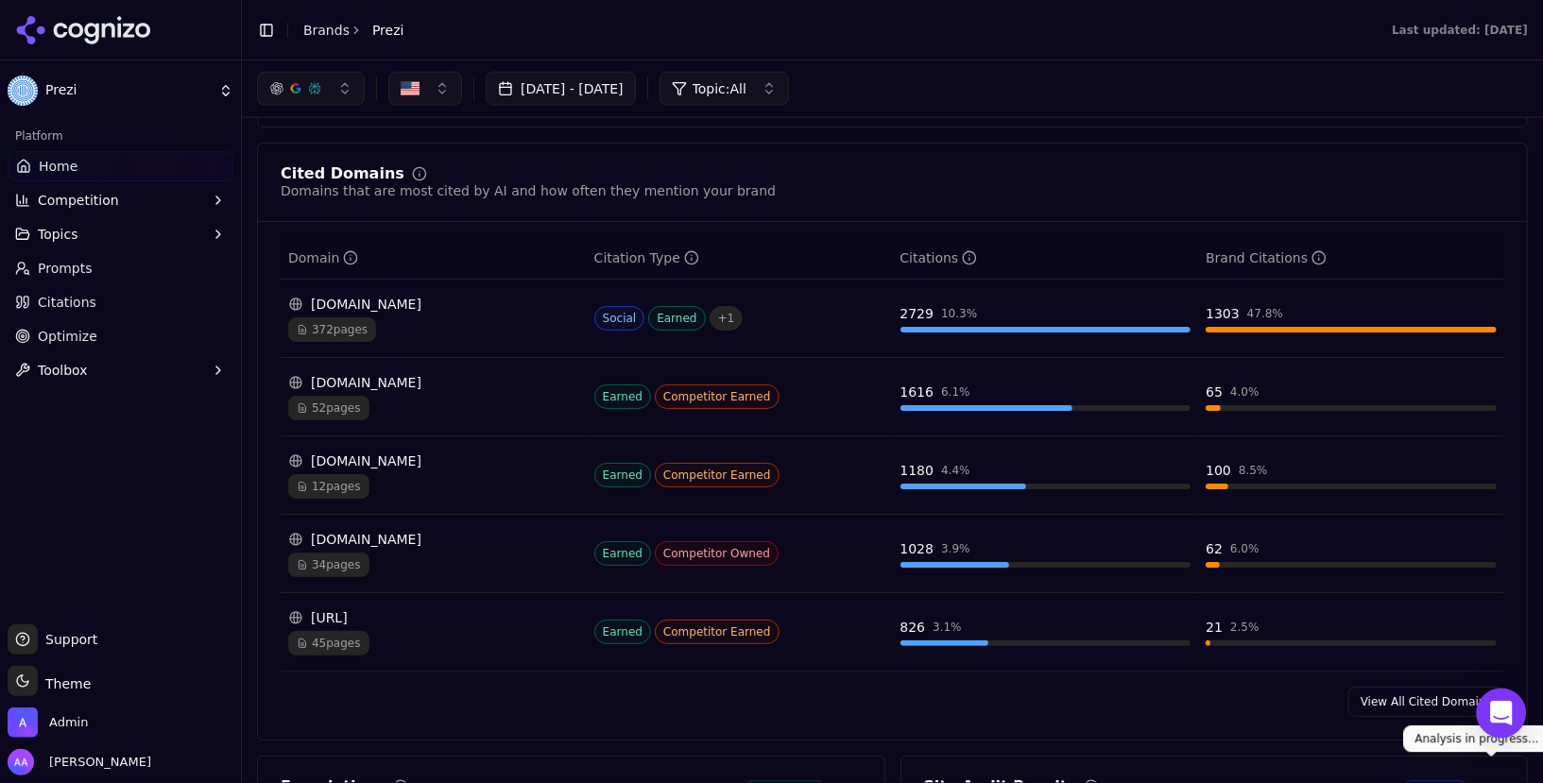
click at [1492, 722] on icon "Open Intercom Messenger" at bounding box center [1501, 713] width 25 height 25
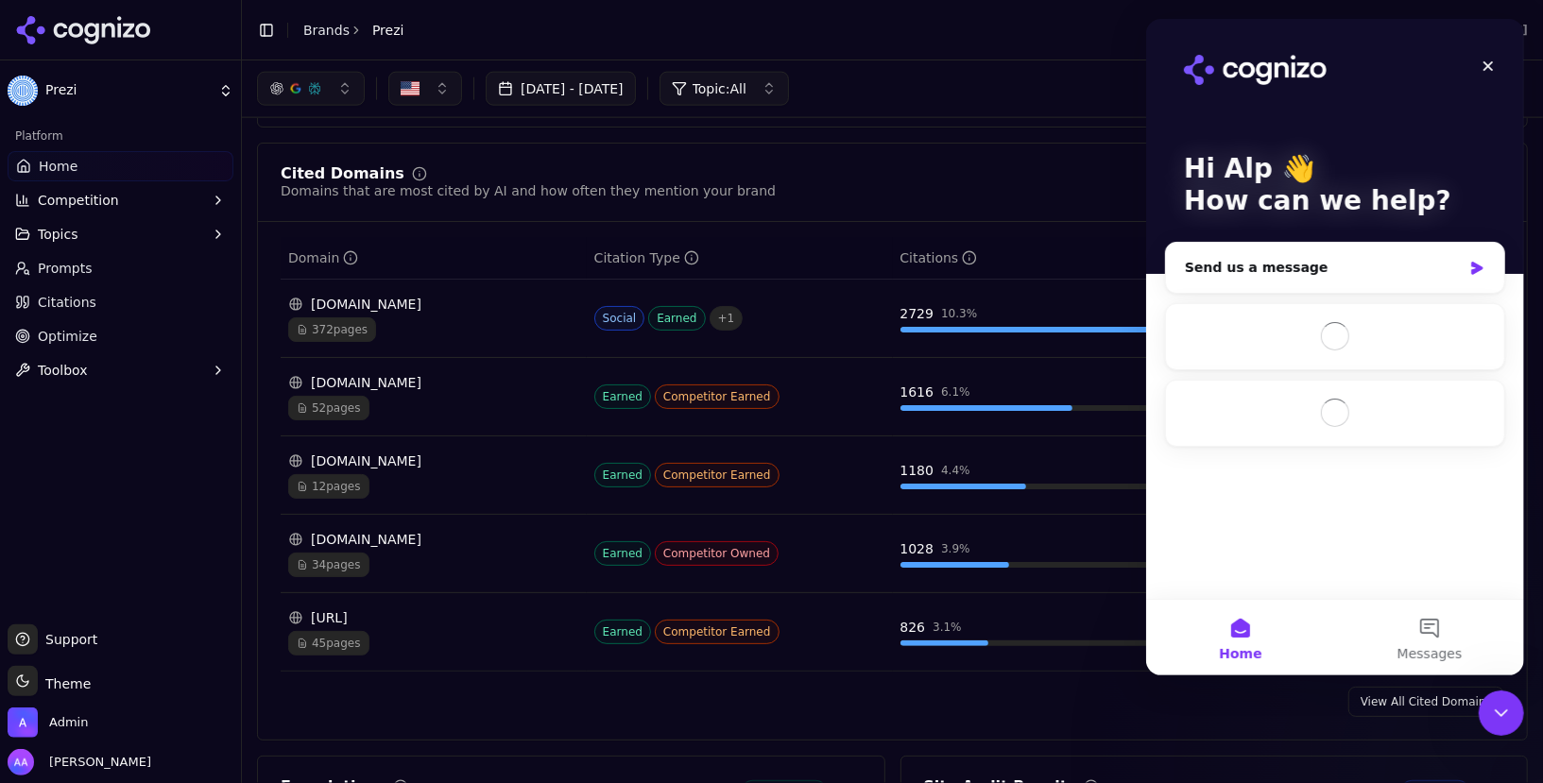
scroll to position [0, 0]
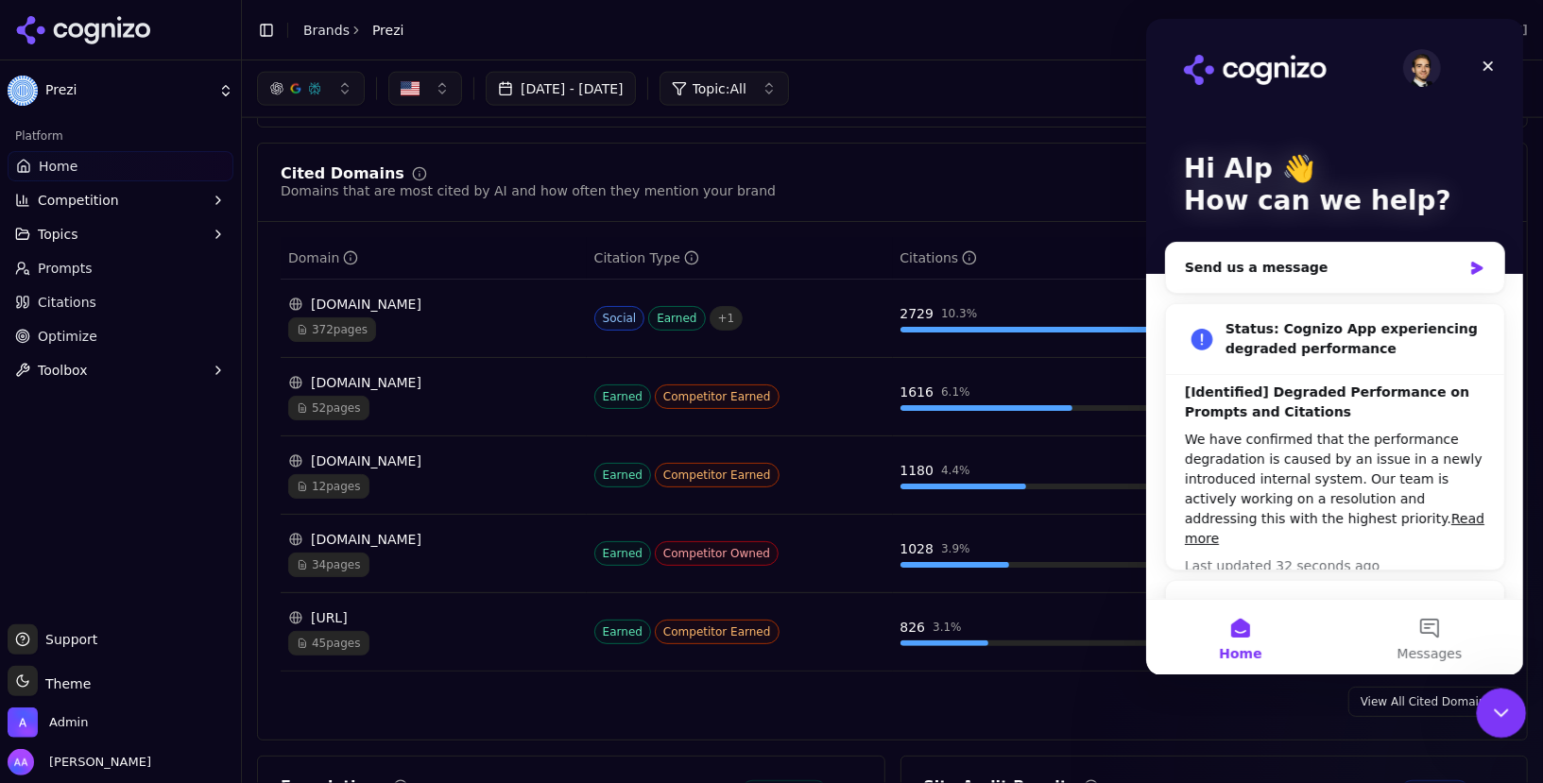
click at [1486, 709] on div "Close Intercom Messenger" at bounding box center [1498, 710] width 45 height 45
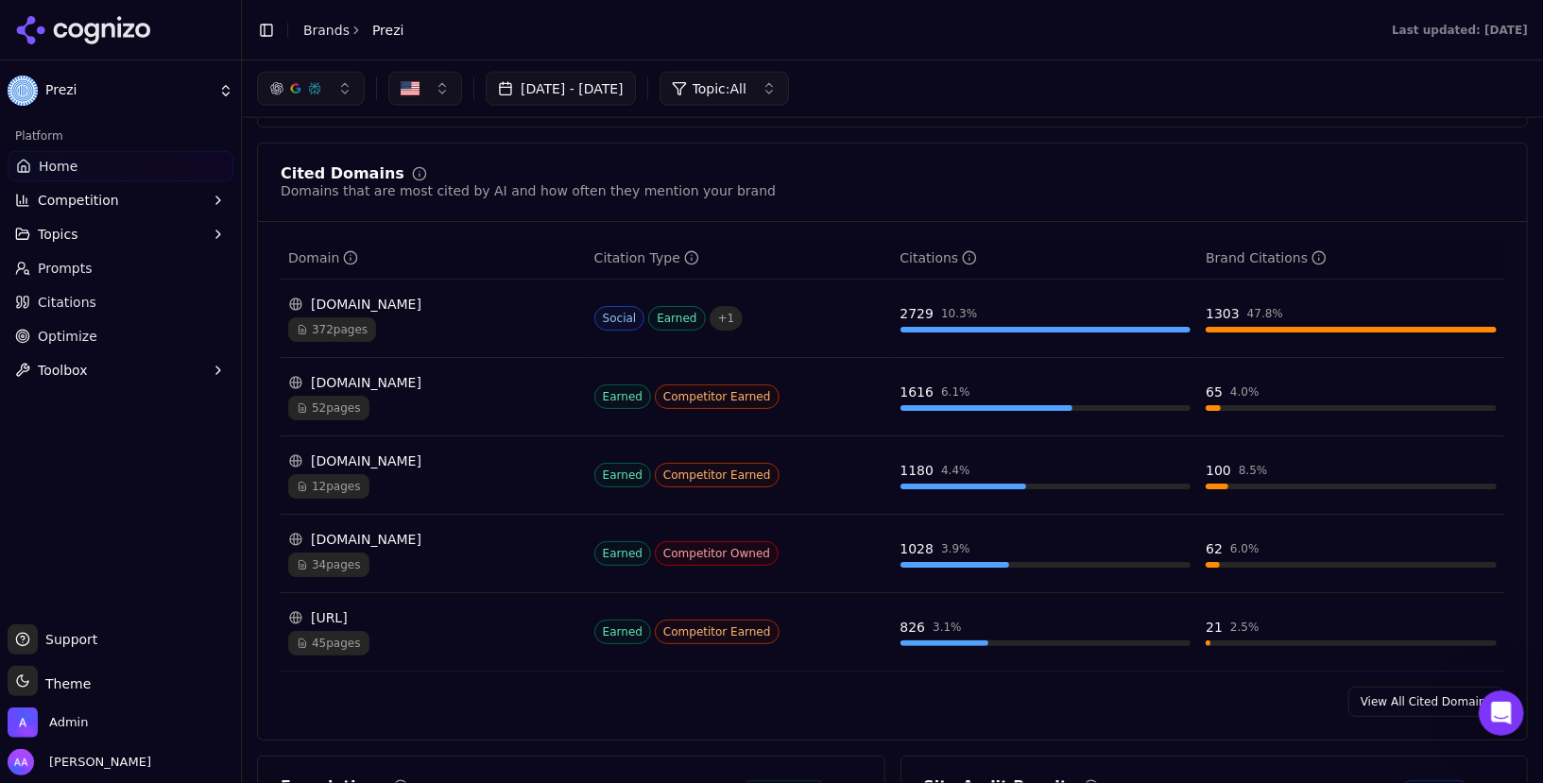
click at [1089, 190] on div "Cited Domains Domains that are most cited by AI and how often they mention your…" at bounding box center [893, 183] width 1224 height 34
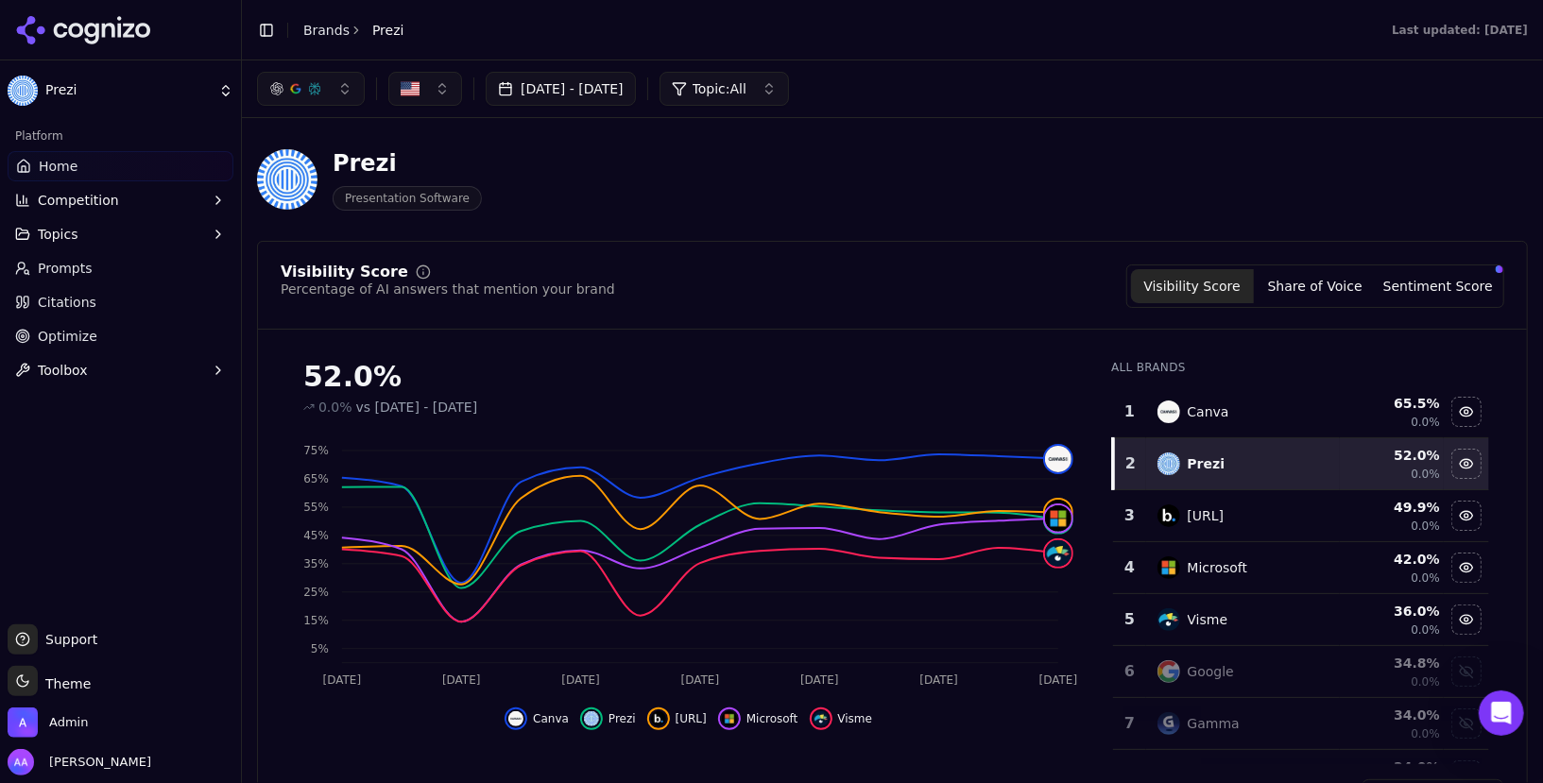
click at [631, 188] on div "Prezi Presentation Software" at bounding box center [680, 179] width 847 height 62
click at [90, 171] on link "Home" at bounding box center [121, 166] width 226 height 30
click at [319, 30] on link "Brands" at bounding box center [326, 30] width 46 height 15
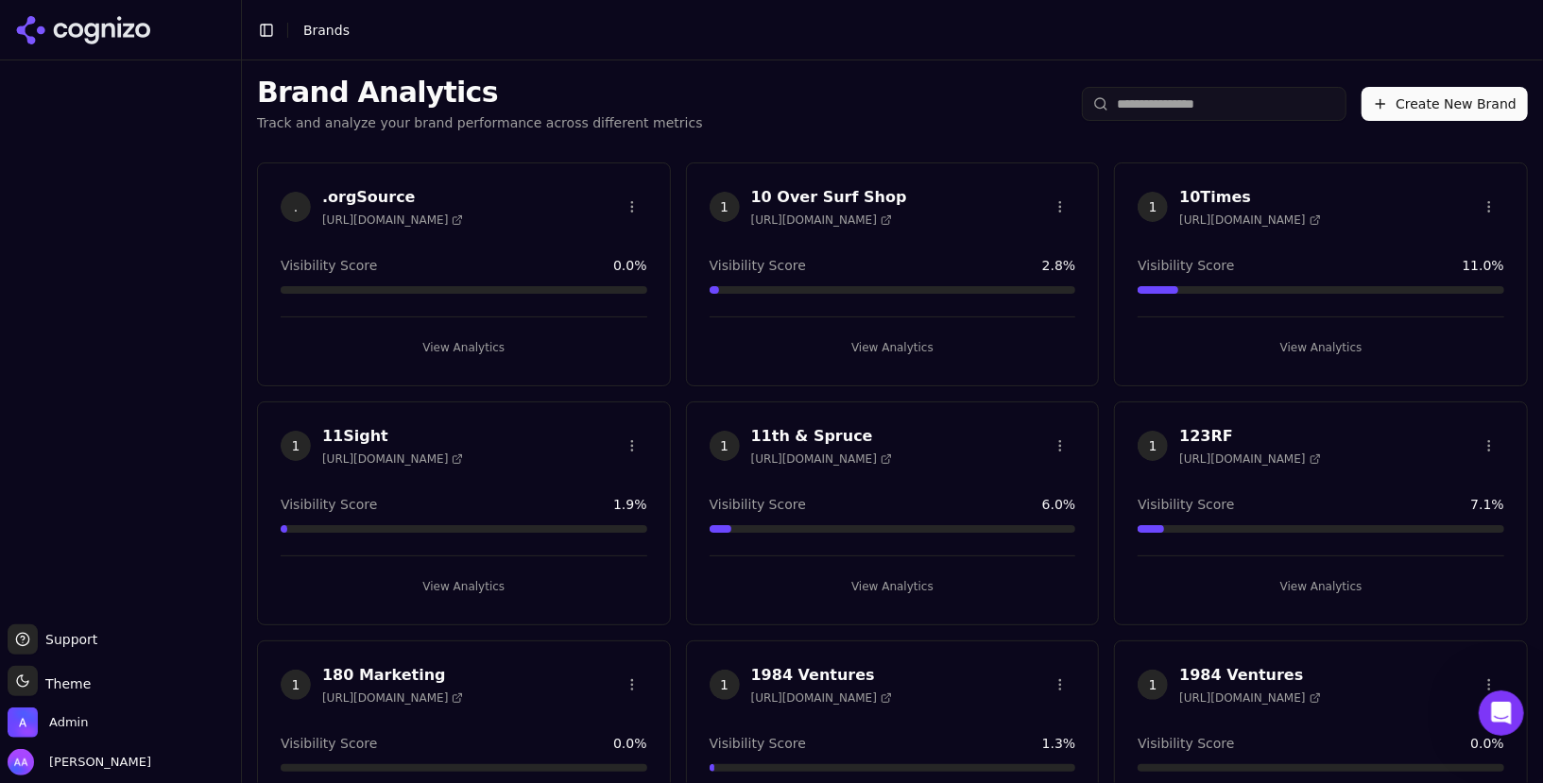
click at [1225, 110] on html "Support Support Toggle theme Theme Admin Alp Aysan Toggle Sidebar Brands Brand …" at bounding box center [771, 391] width 1543 height 783
click at [1208, 106] on input "search" at bounding box center [1214, 104] width 265 height 34
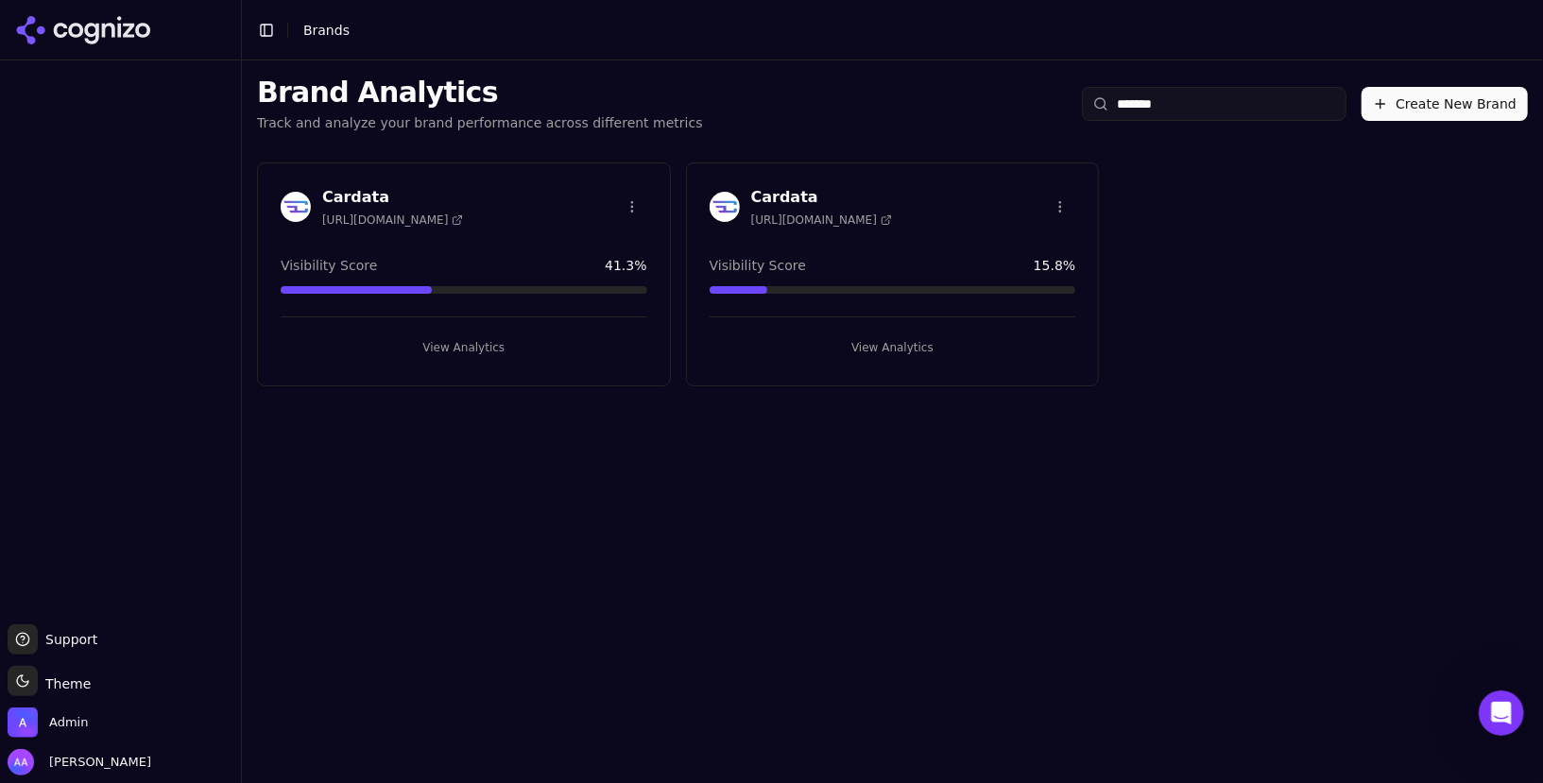
type input "*******"
click at [633, 205] on html "Support Support Toggle theme Theme Admin Alp Aysan Toggle Sidebar Brands Brand …" at bounding box center [771, 391] width 1543 height 783
click at [588, 276] on div "Delete Brand" at bounding box center [587, 275] width 112 height 30
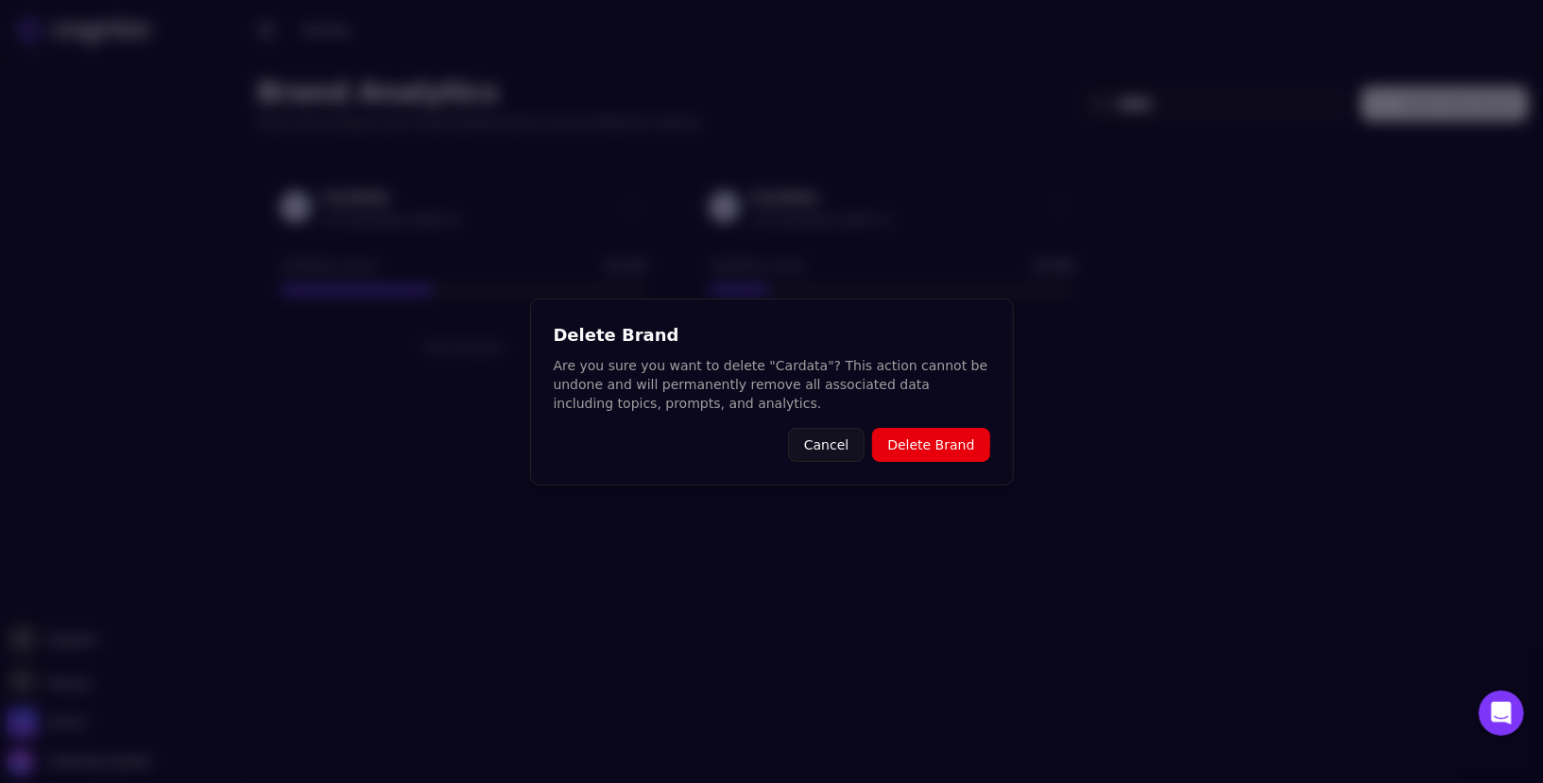
click at [888, 444] on button "Delete Brand" at bounding box center [930, 445] width 117 height 34
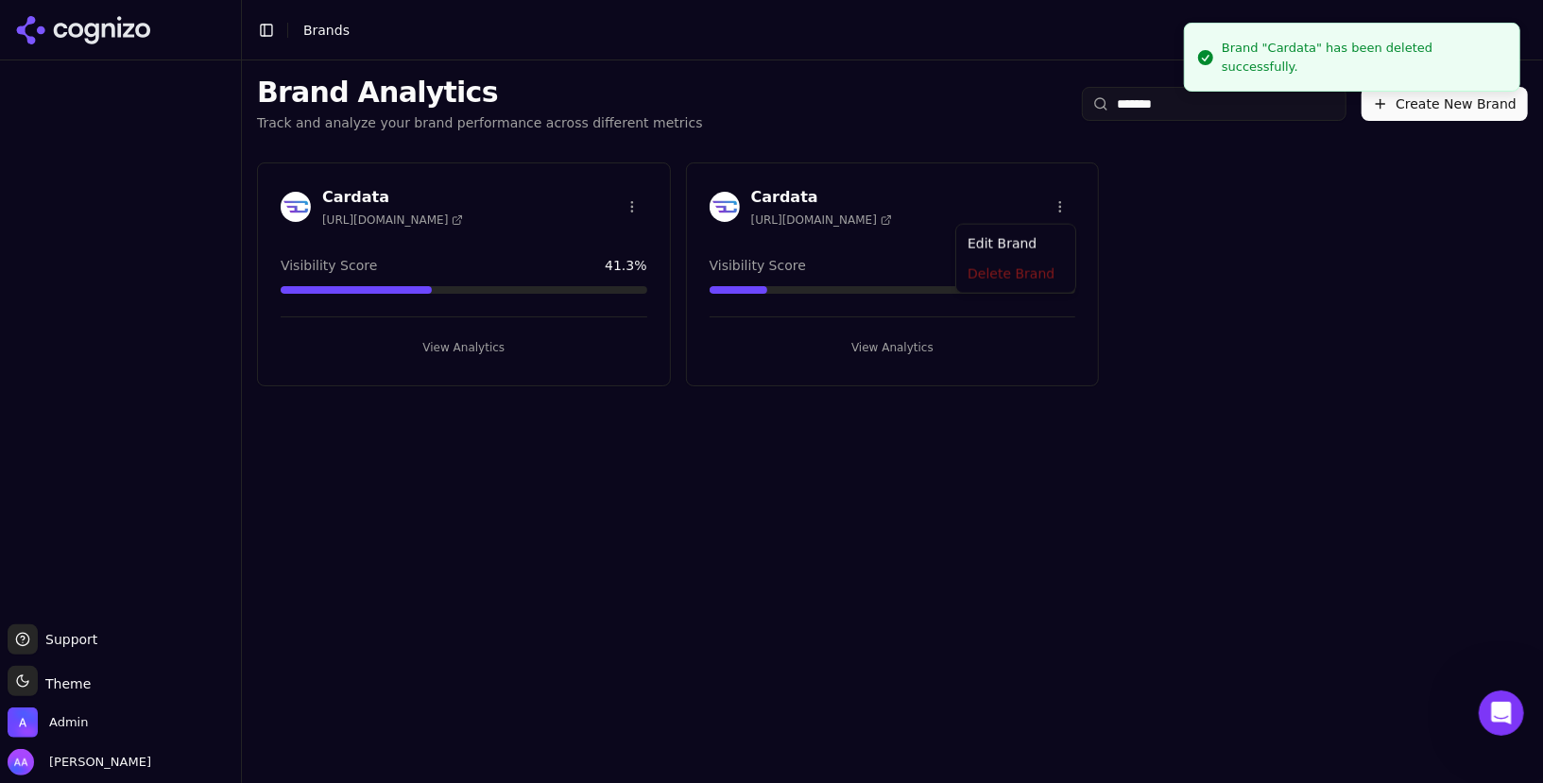
click at [1059, 207] on html "Support Support Toggle theme Theme Admin Alp Aysan Toggle Sidebar Brands Brand …" at bounding box center [771, 391] width 1543 height 783
click at [1026, 274] on div "Delete Brand" at bounding box center [1016, 275] width 112 height 30
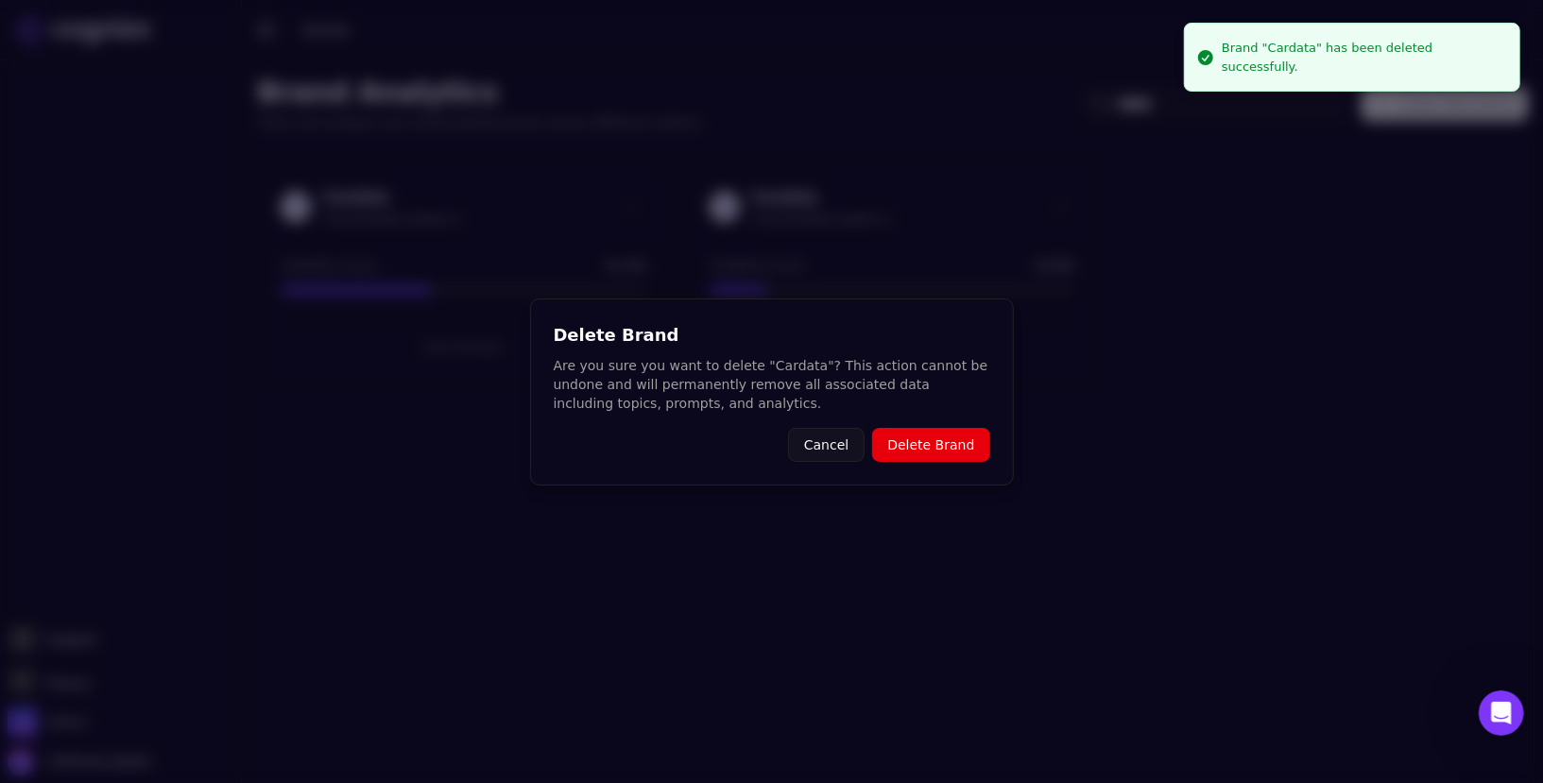
click at [957, 449] on button "Delete Brand" at bounding box center [930, 445] width 117 height 34
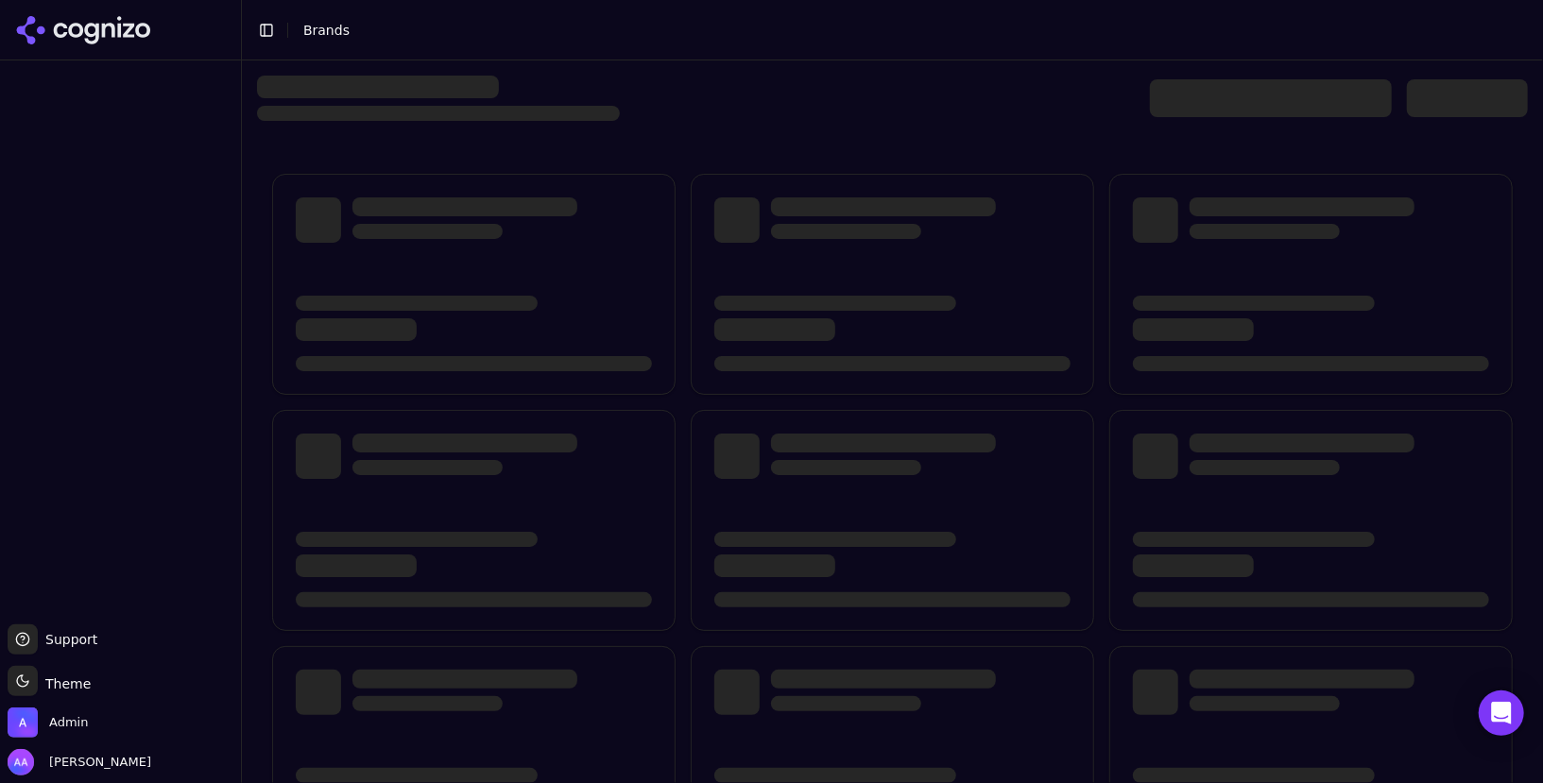
click at [1210, 104] on div at bounding box center [1271, 98] width 242 height 38
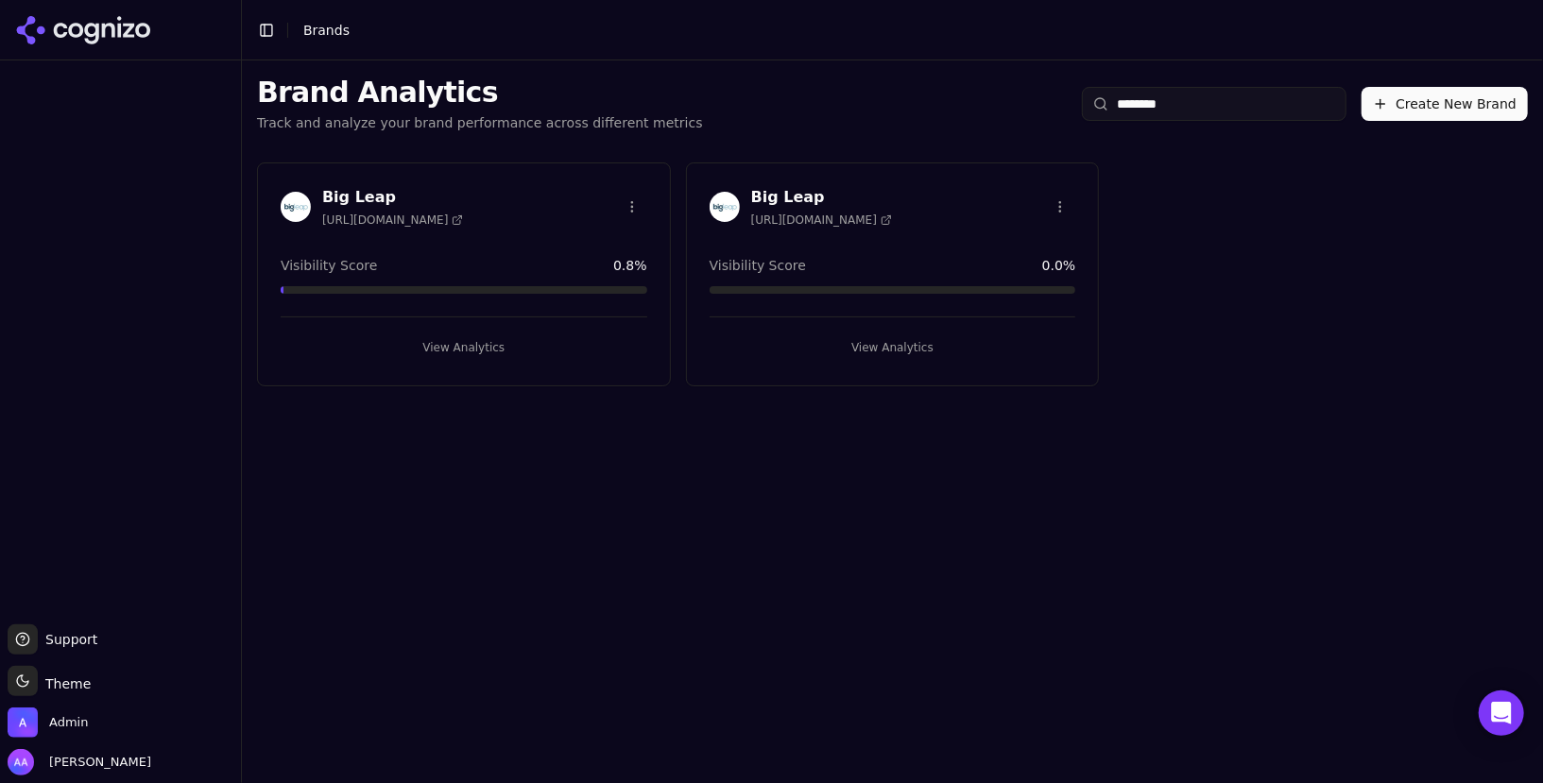
type input "********"
click at [638, 202] on html "Support Support Toggle theme Theme Admin Alp Aysan Toggle Sidebar Brands Brand …" at bounding box center [771, 391] width 1543 height 783
click at [559, 281] on div "Delete Brand" at bounding box center [587, 275] width 112 height 30
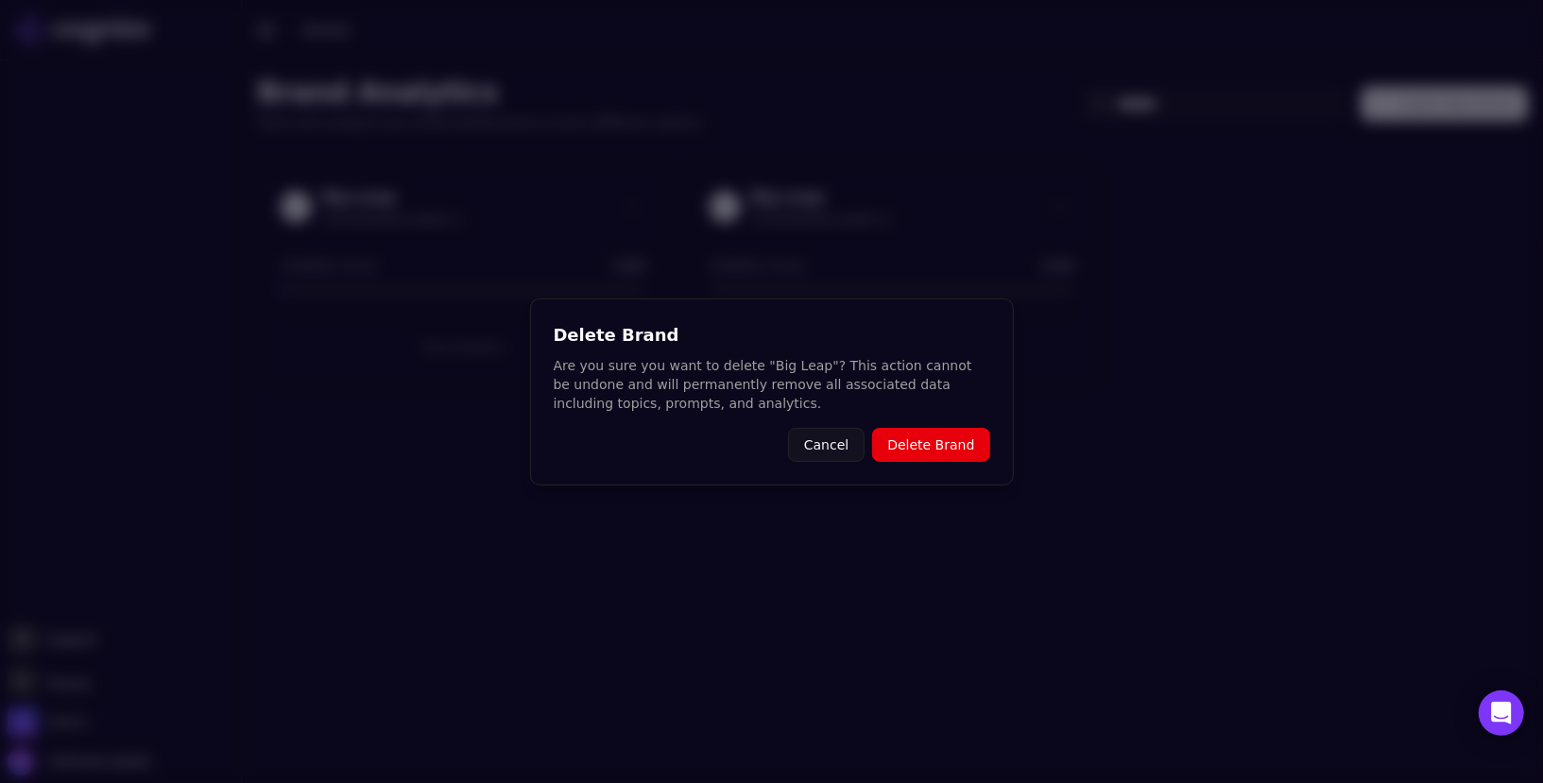
click at [940, 438] on button "Delete Brand" at bounding box center [930, 445] width 117 height 34
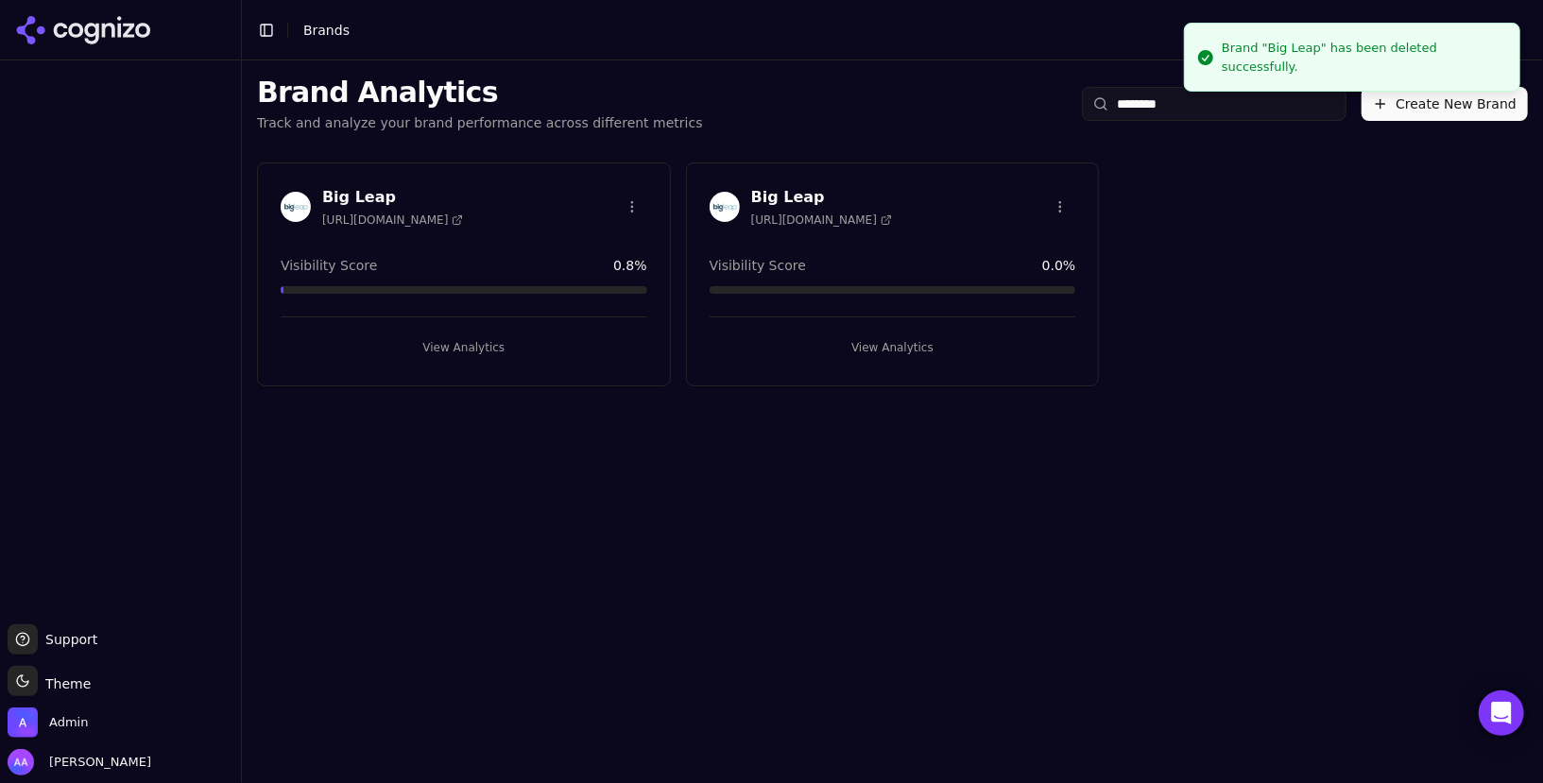
click at [1053, 201] on html "Support Support Toggle theme Theme Admin Alp Aysan Toggle Sidebar Brands Brand …" at bounding box center [771, 391] width 1543 height 783
click at [1032, 266] on div "Delete Brand" at bounding box center [1016, 275] width 112 height 30
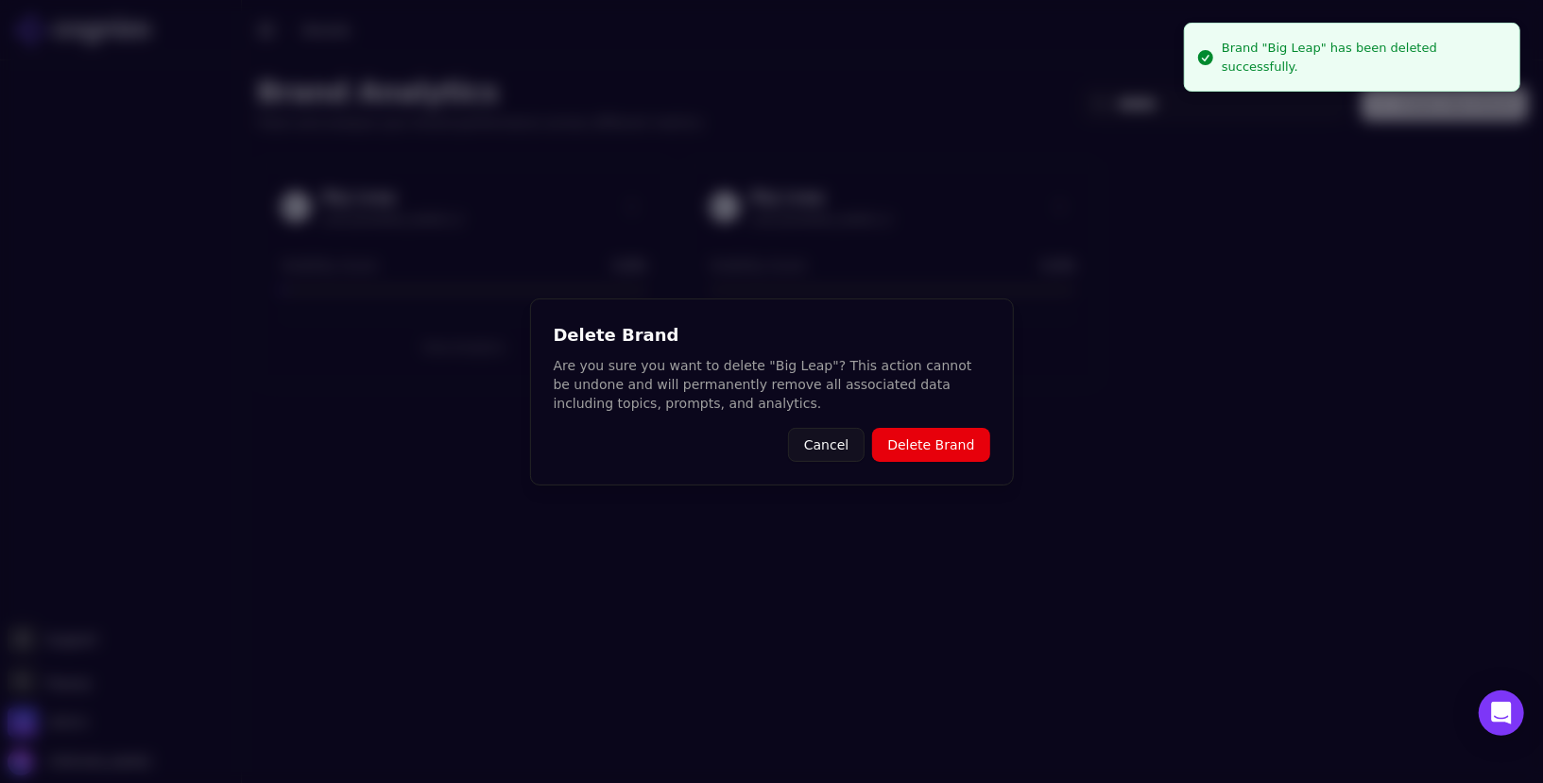
click at [949, 458] on button "Delete Brand" at bounding box center [930, 445] width 117 height 34
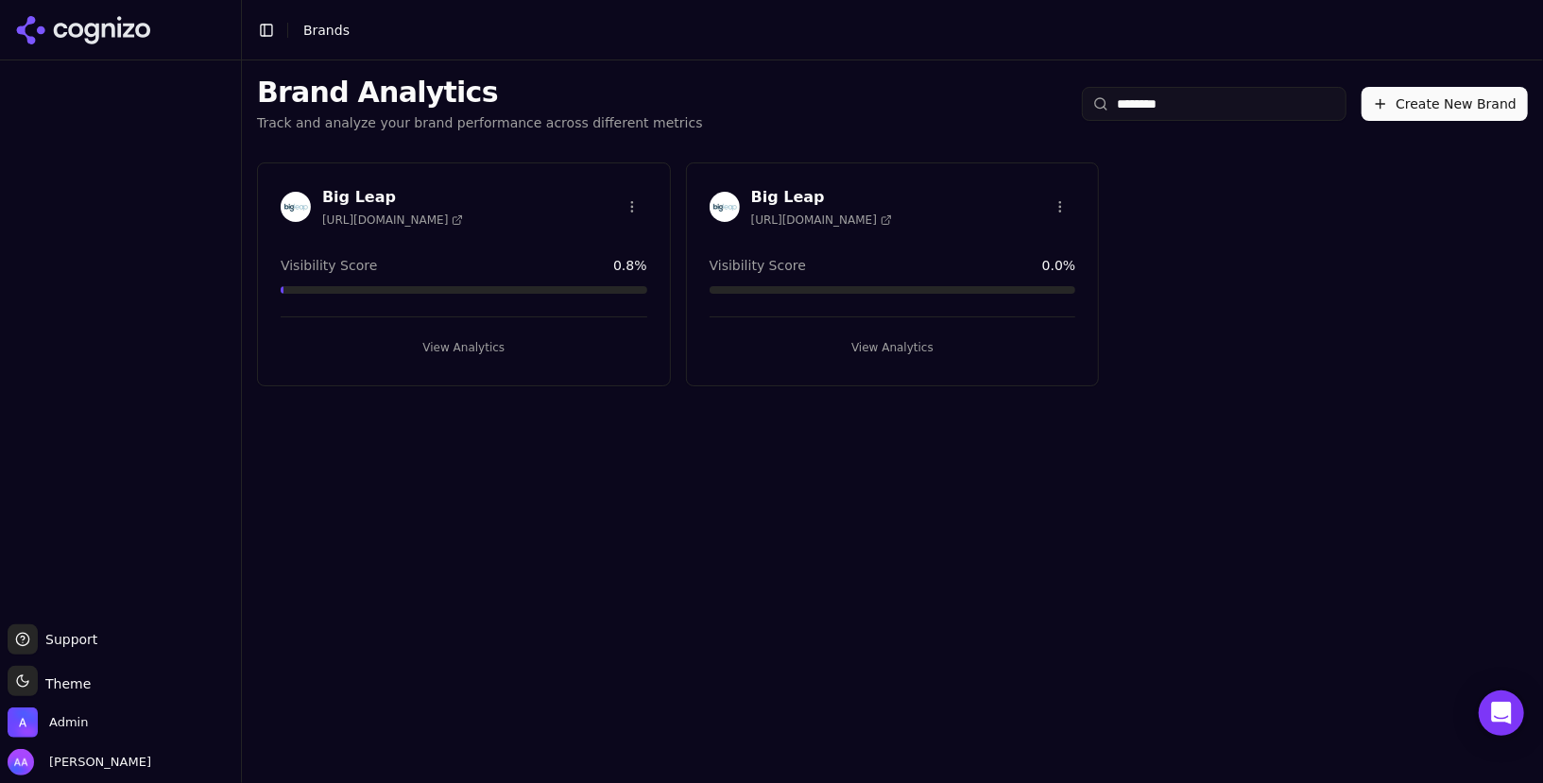
click at [1201, 101] on input "********" at bounding box center [1214, 104] width 265 height 34
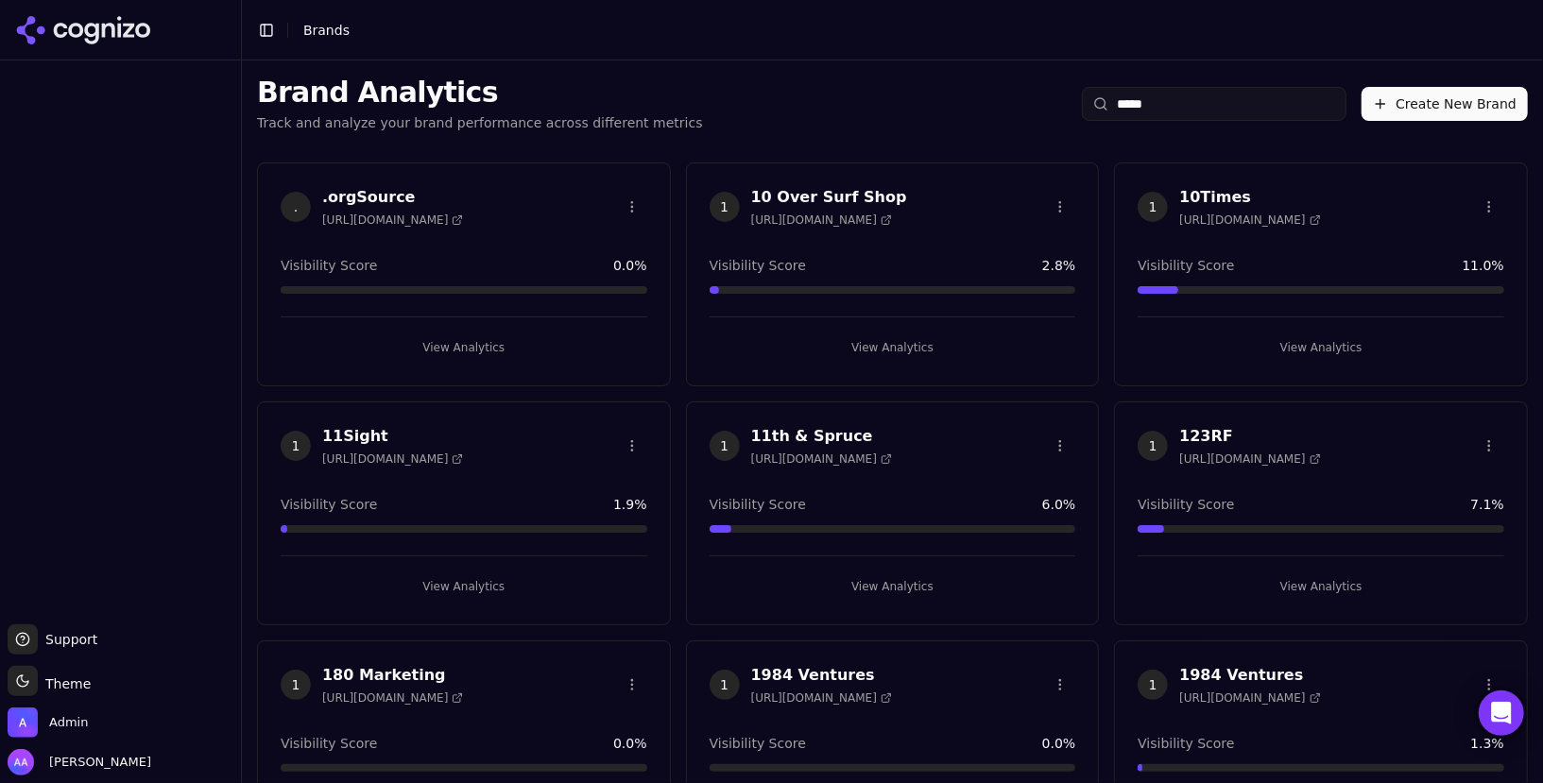
type input "******"
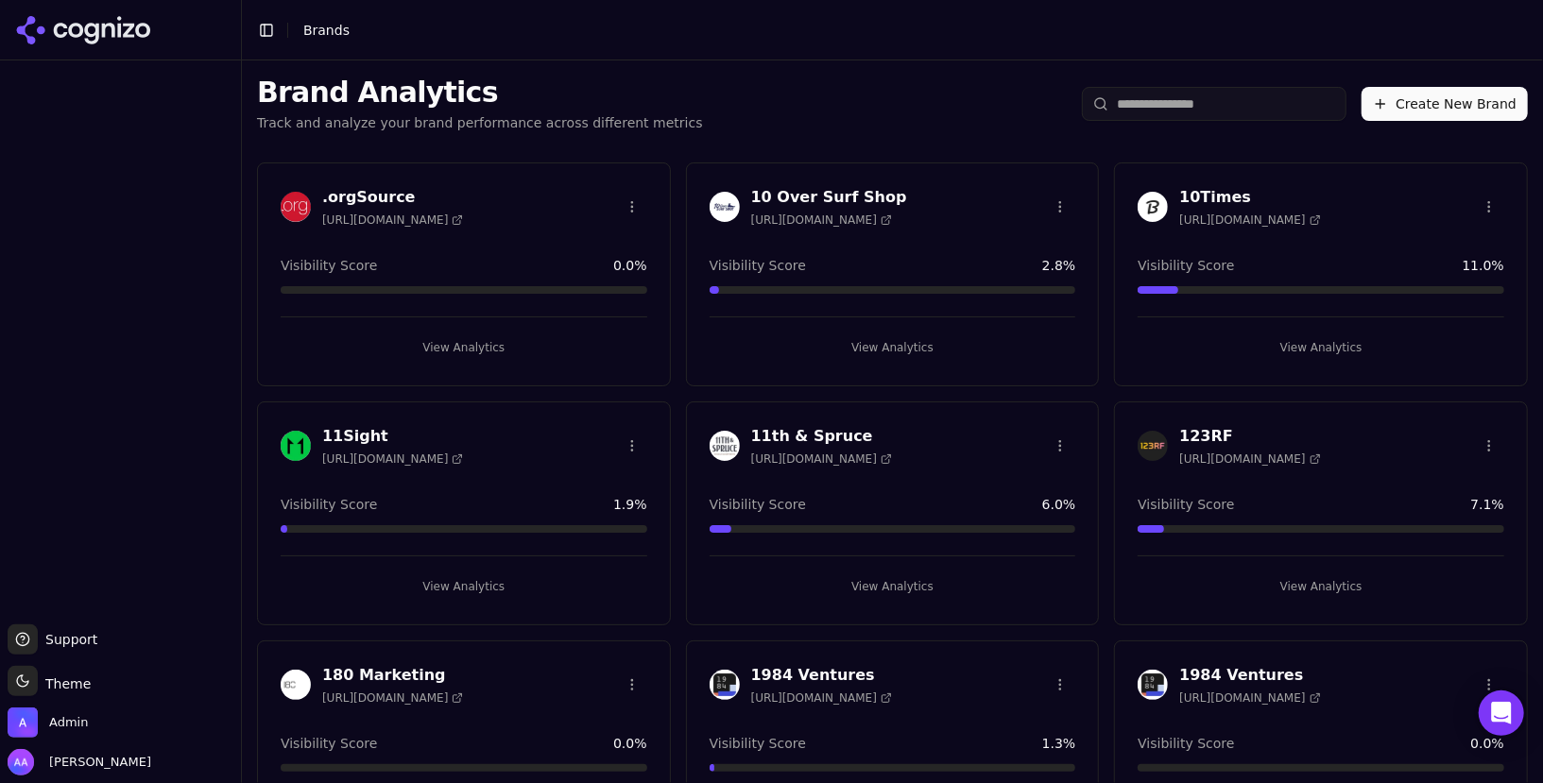
drag, startPoint x: 0, startPoint y: 0, endPoint x: 719, endPoint y: 56, distance: 721.3
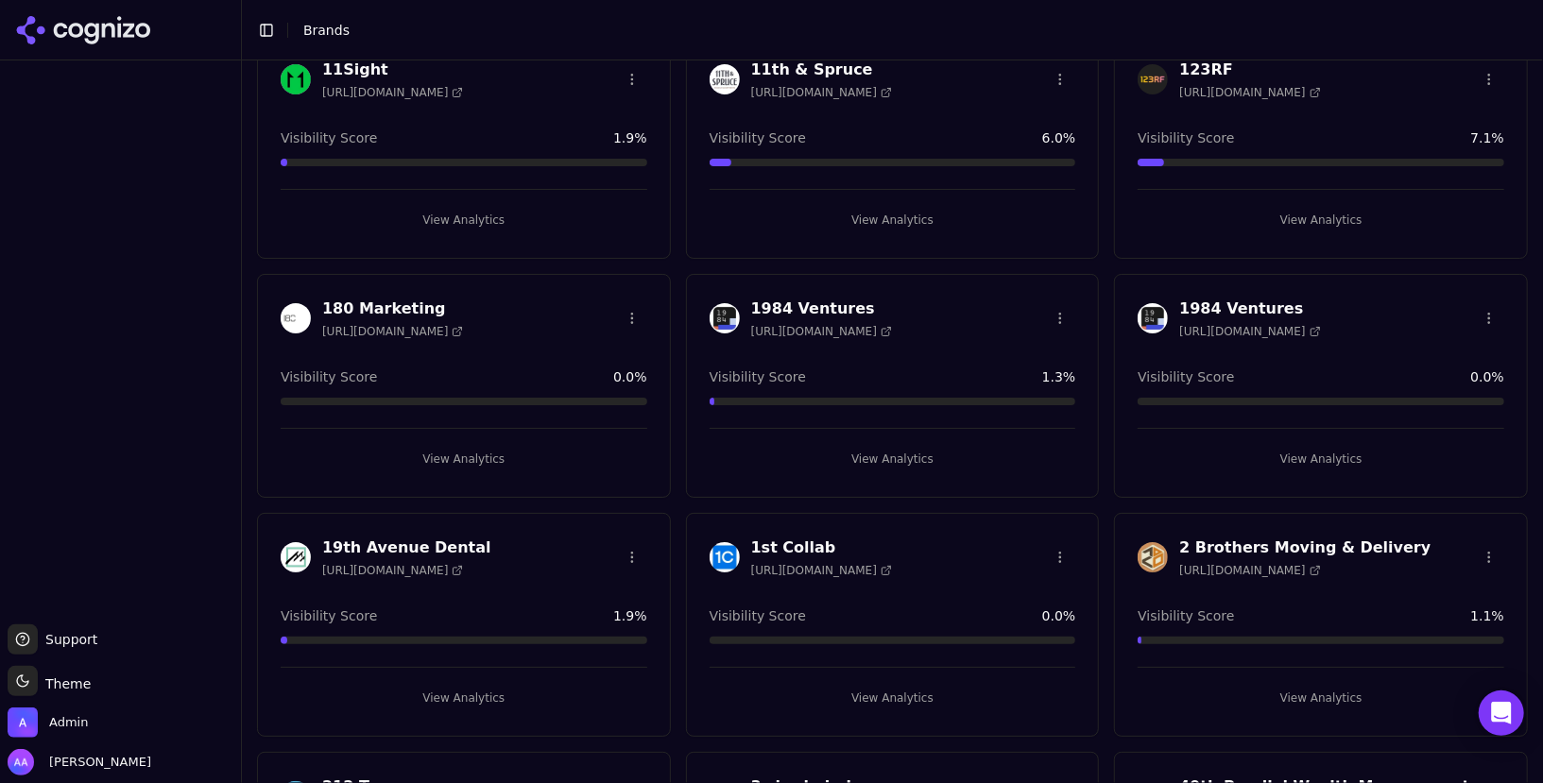
scroll to position [345, 0]
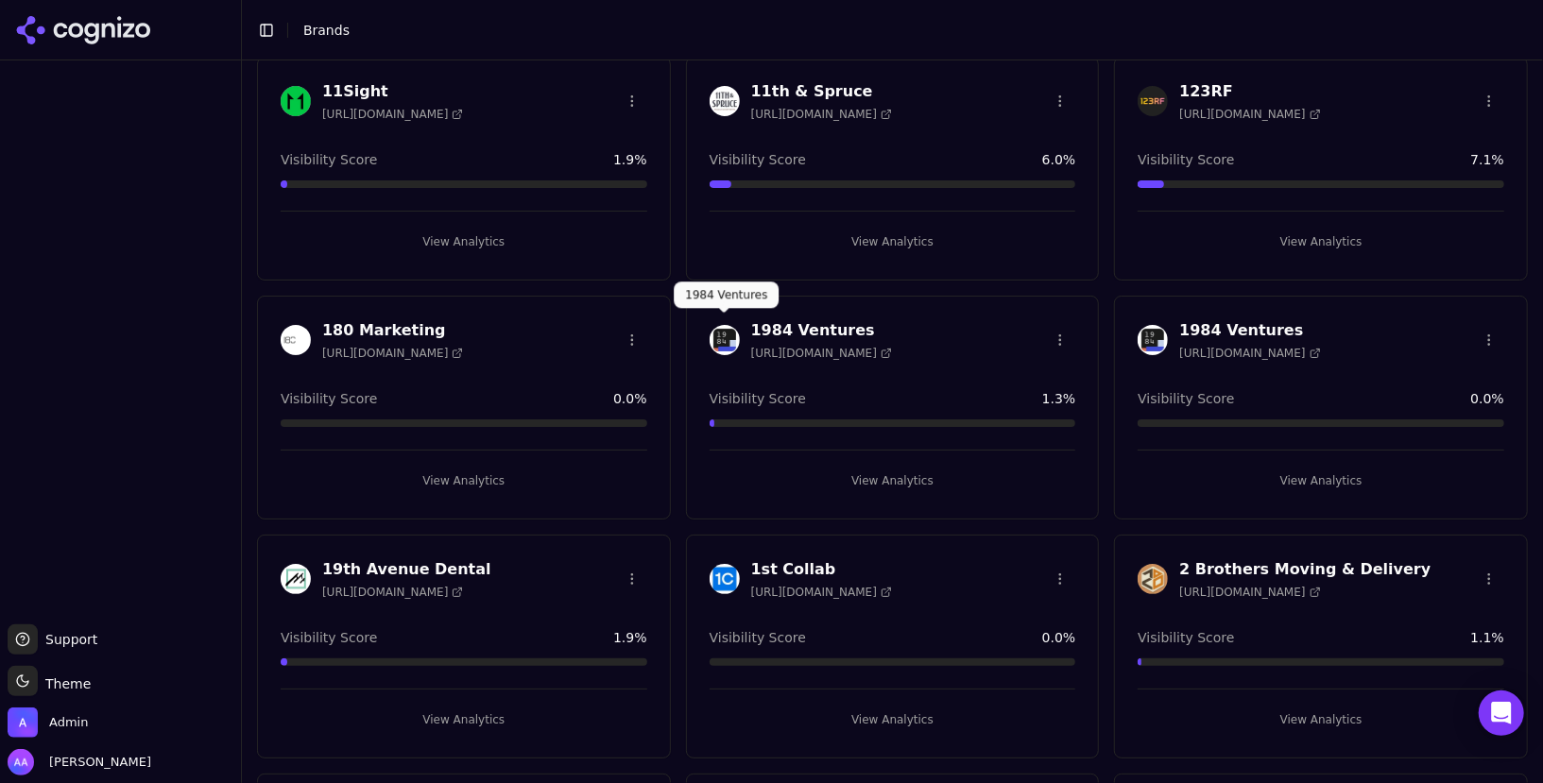
click at [716, 334] on img at bounding box center [725, 340] width 30 height 30
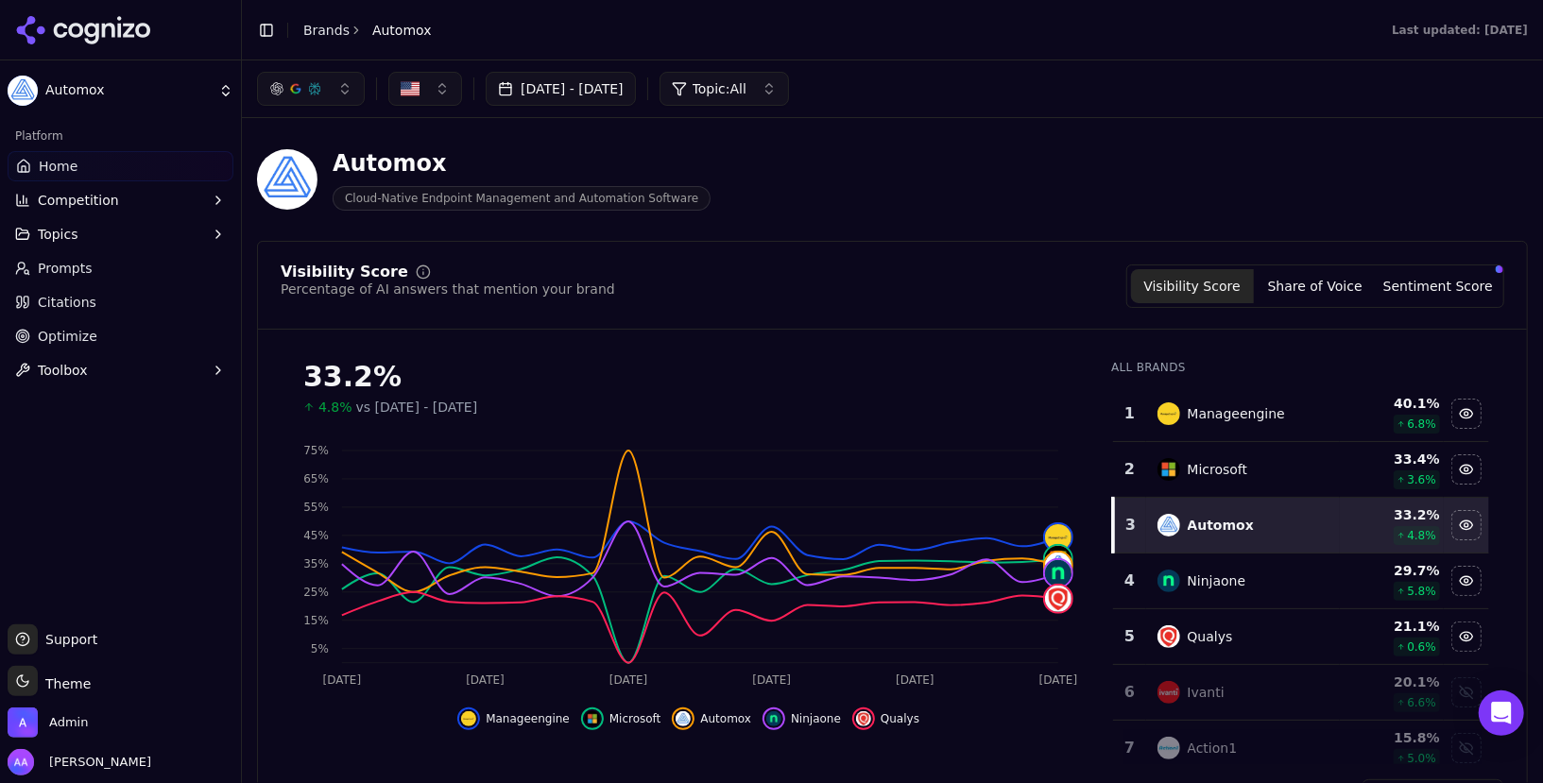
click at [66, 257] on link "Prompts" at bounding box center [121, 268] width 226 height 30
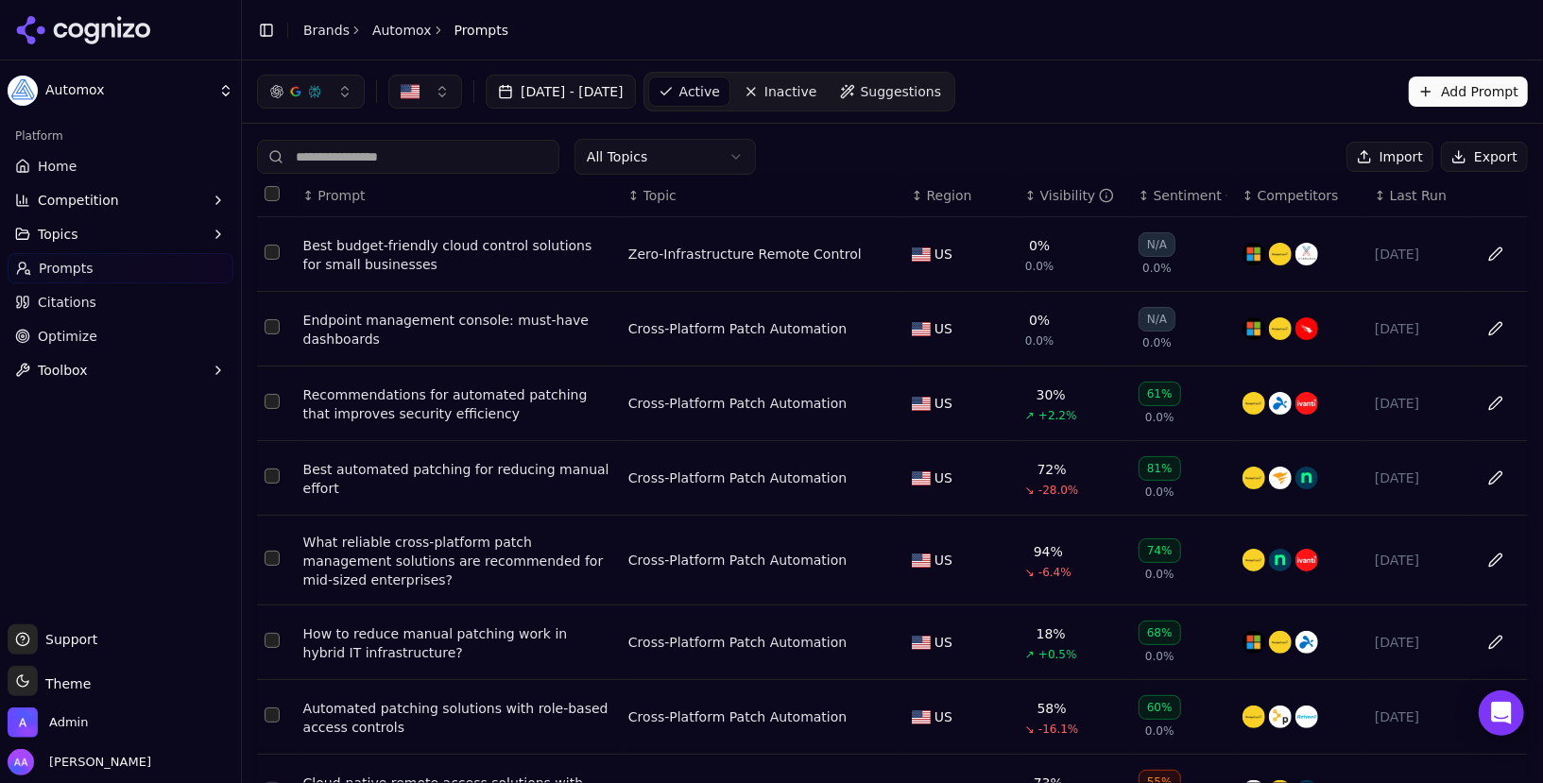
click at [136, 164] on link "Home" at bounding box center [121, 166] width 226 height 30
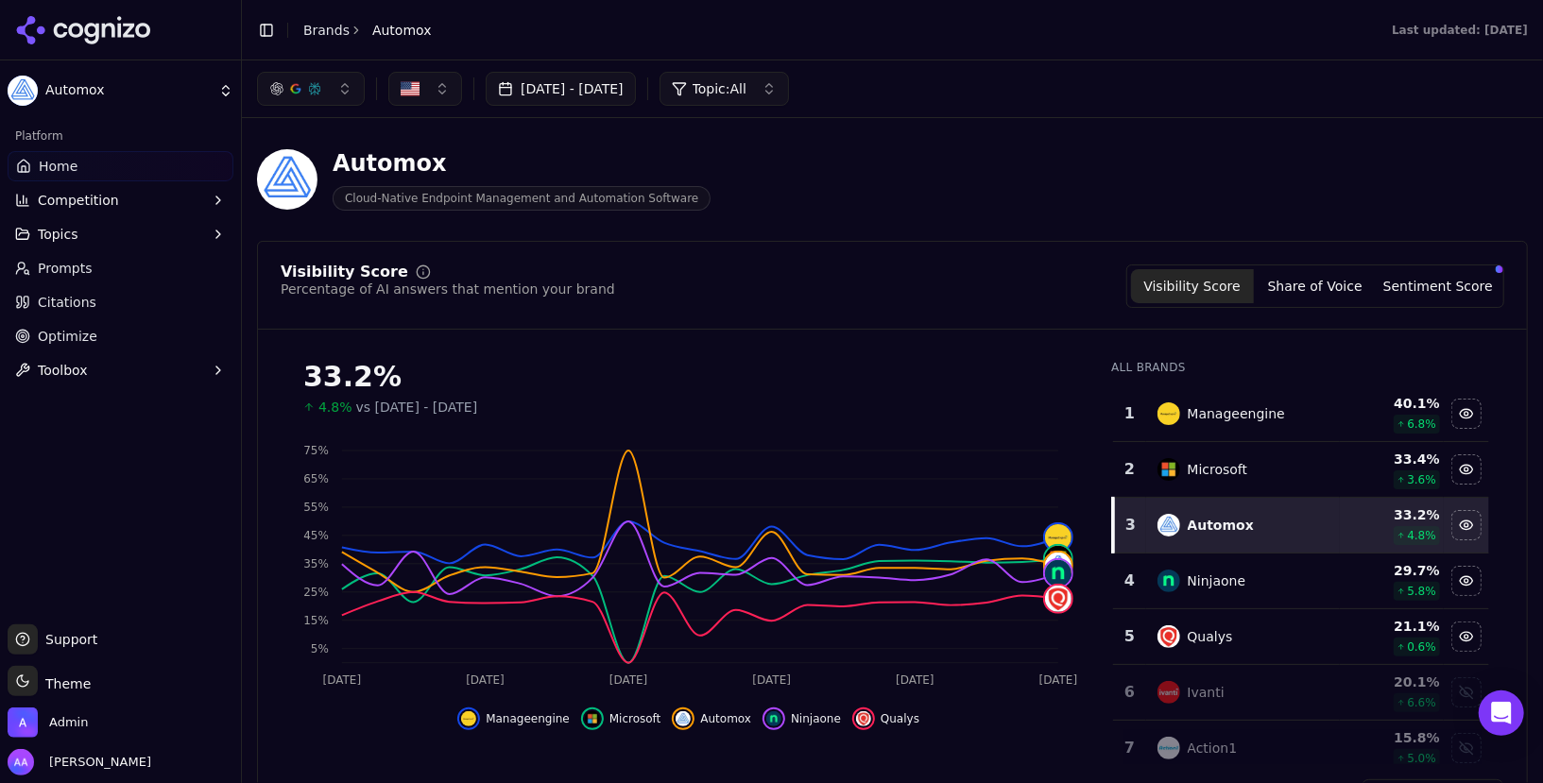
click at [332, 26] on link "Brands" at bounding box center [326, 30] width 46 height 15
click at [1165, 47] on html "Automox Platform Home Competition Topics Prompts Citations Optimize Toolbox Sup…" at bounding box center [771, 391] width 1543 height 783
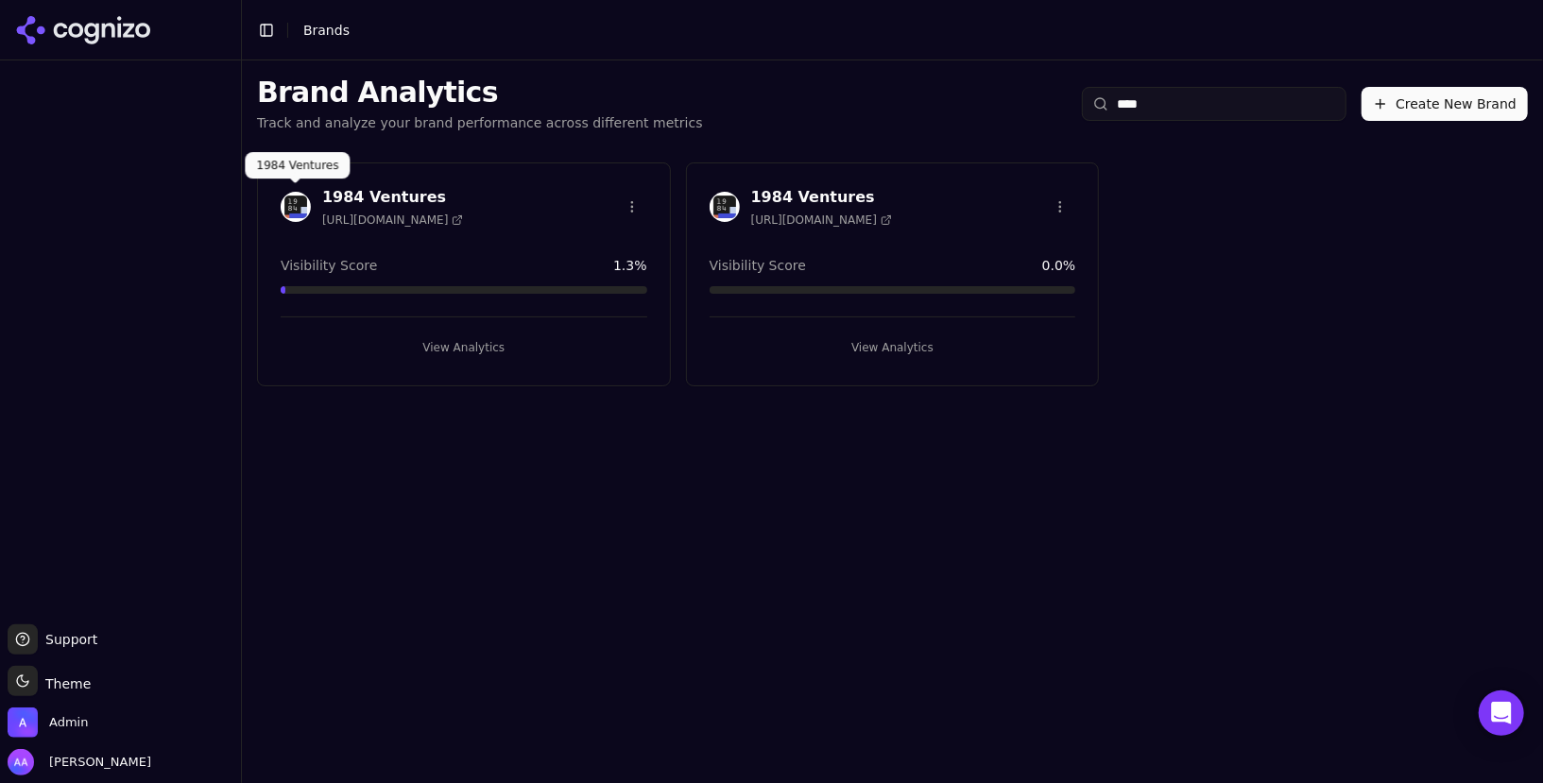
type input "****"
click at [301, 203] on img at bounding box center [296, 207] width 30 height 30
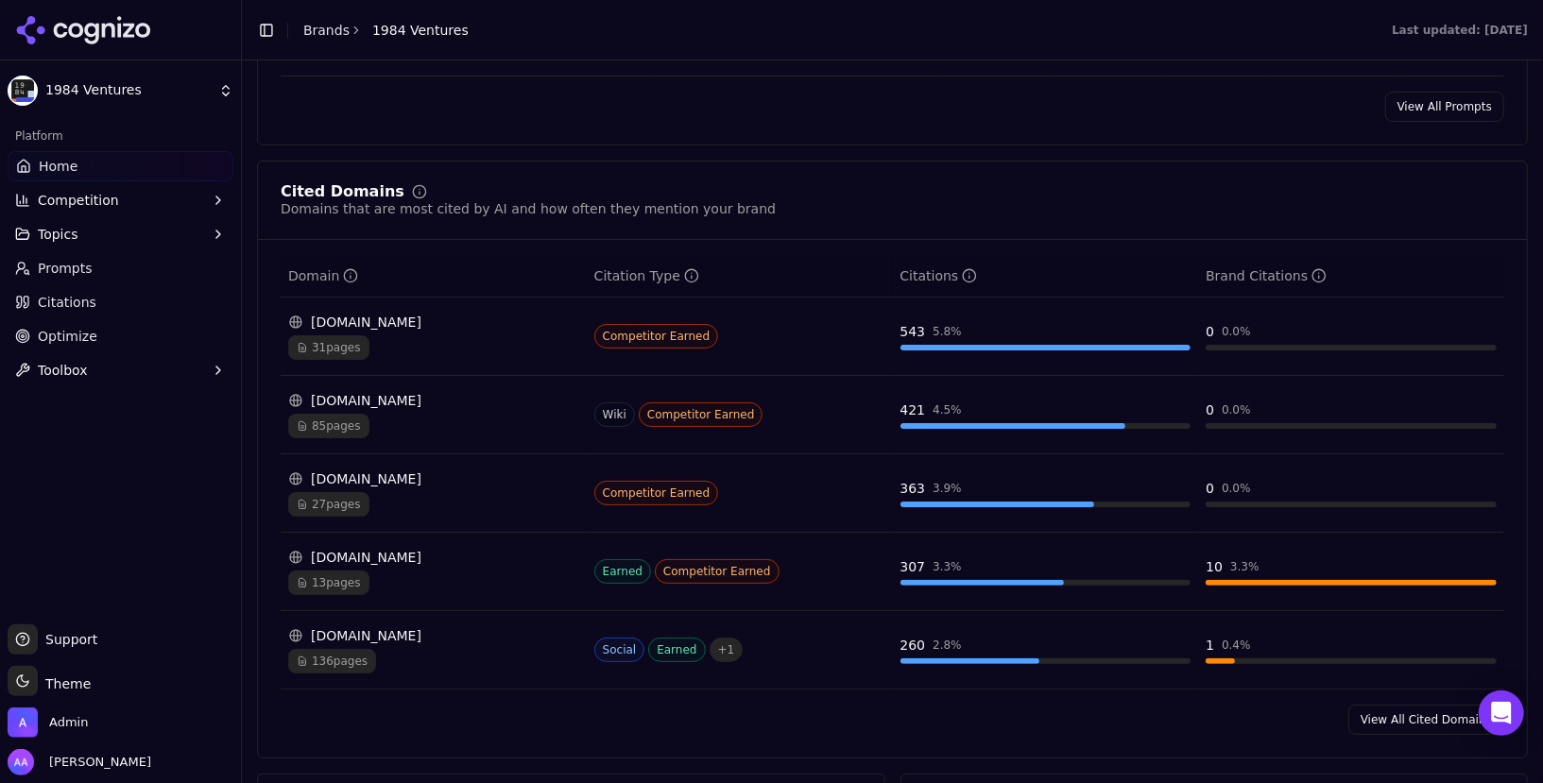
scroll to position [1945, 0]
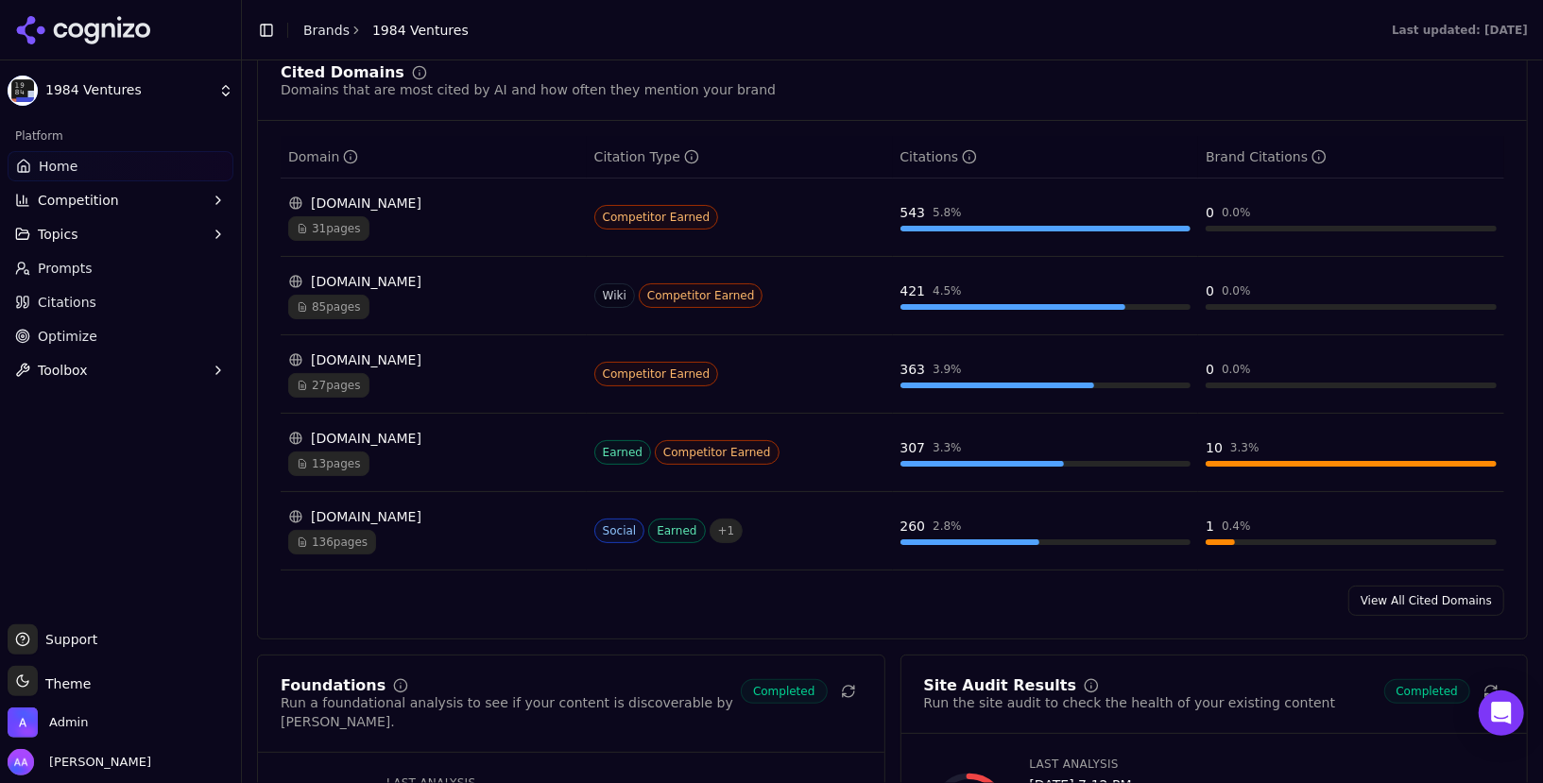
scroll to position [2057, 0]
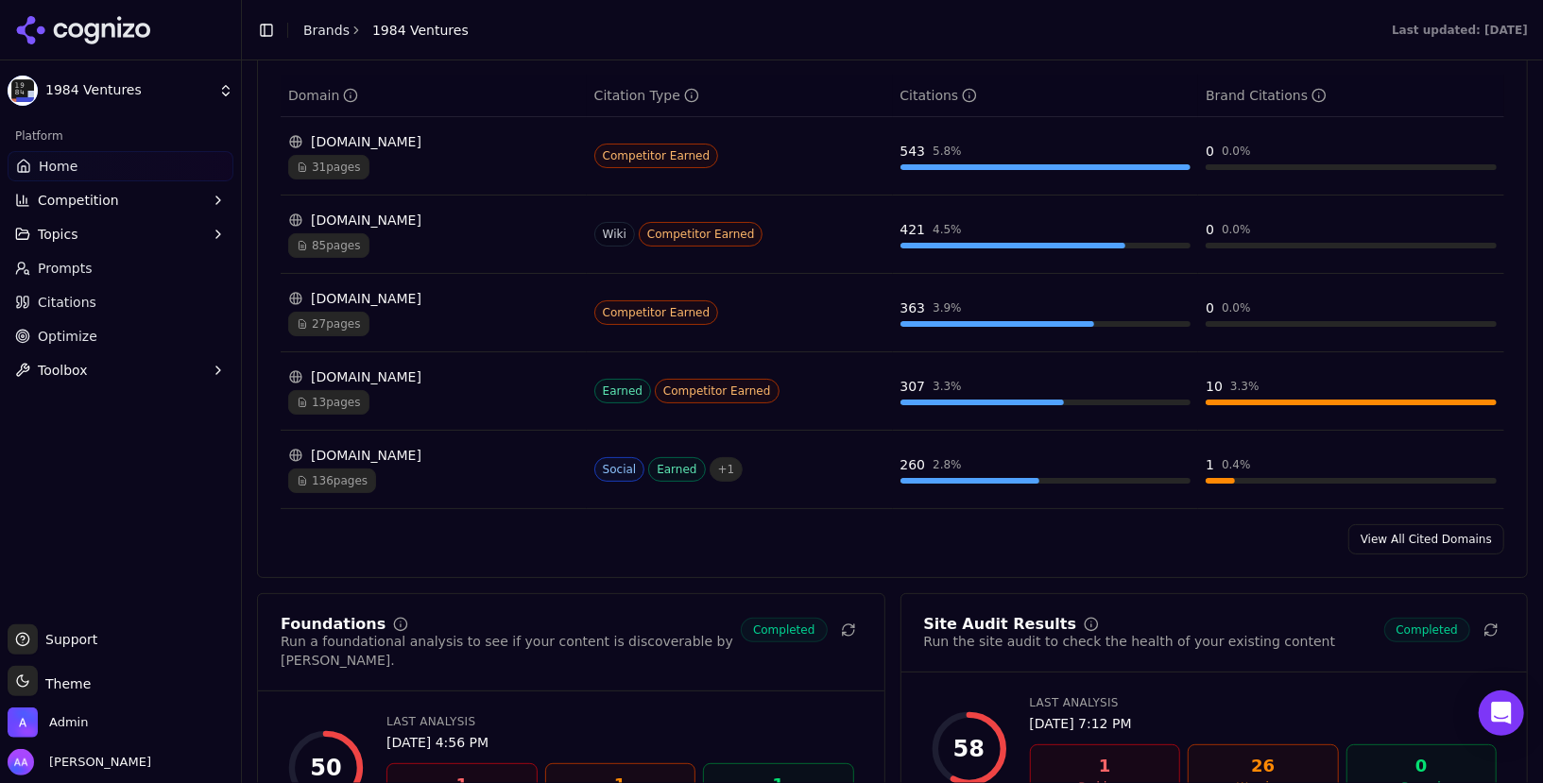
click at [98, 262] on link "Prompts" at bounding box center [121, 268] width 226 height 30
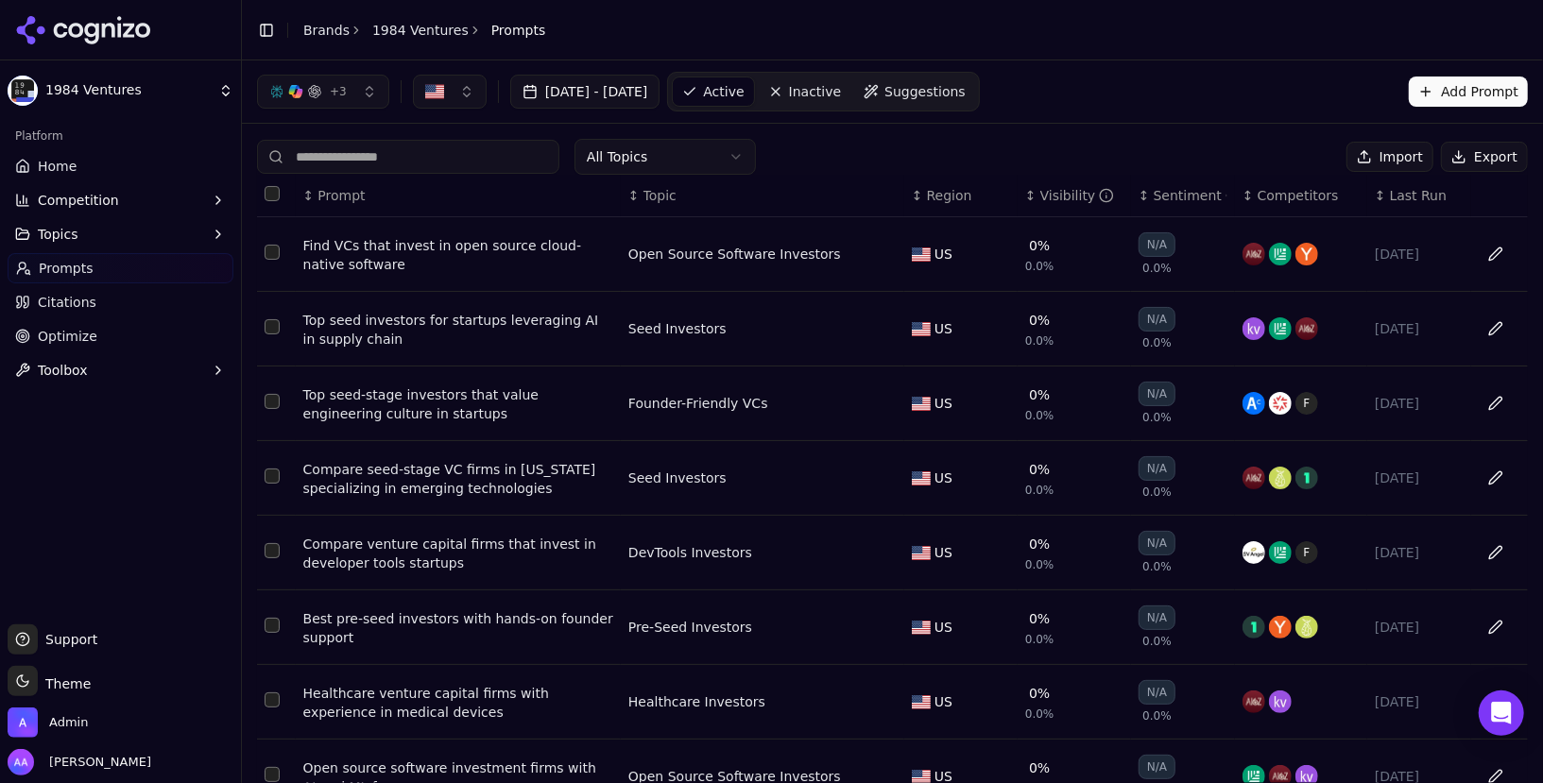
click at [387, 149] on input at bounding box center [408, 157] width 302 height 34
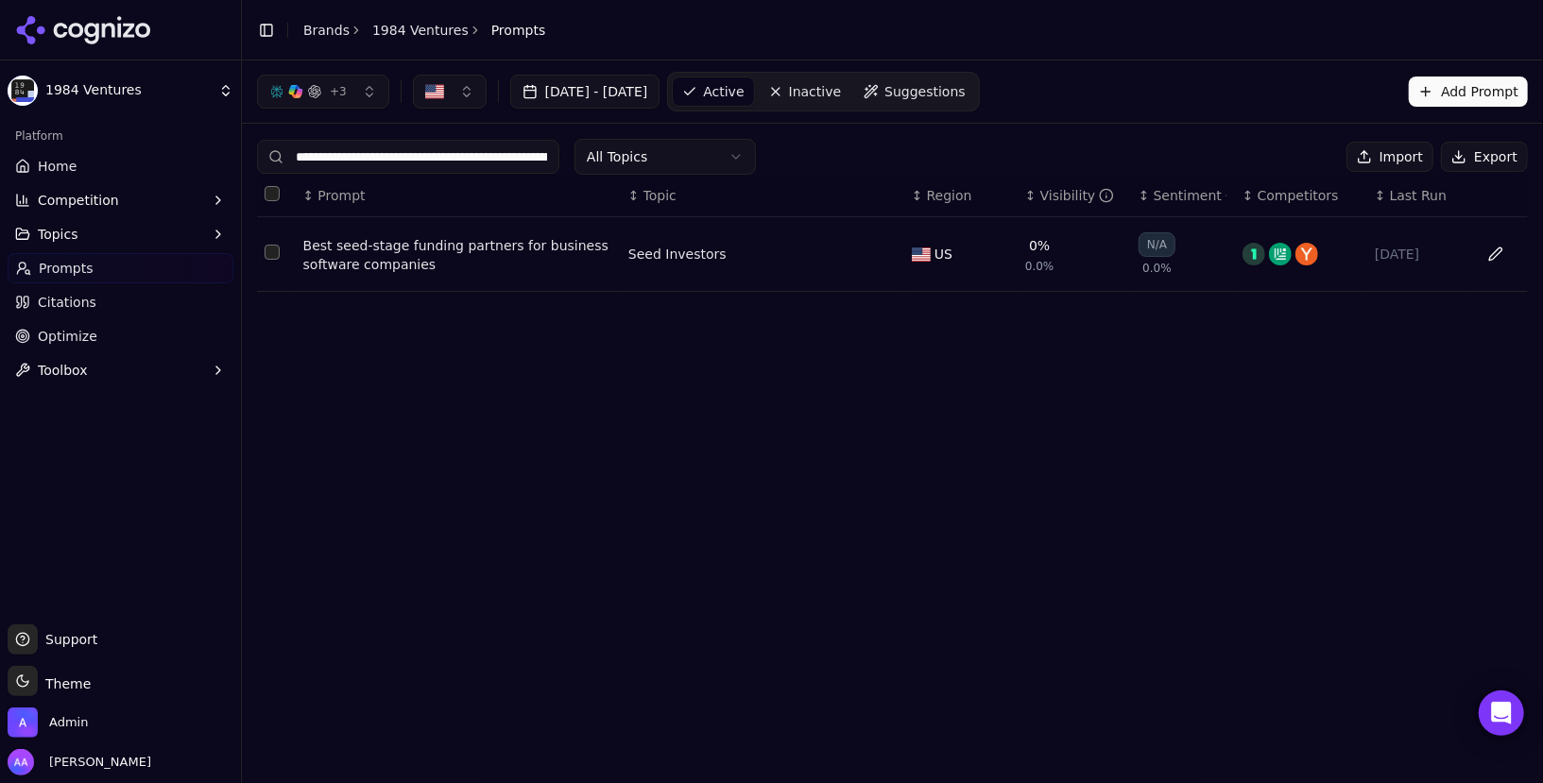
scroll to position [0, 157]
type input "**********"
click at [441, 254] on div "Best seed-stage funding partners for business software companies" at bounding box center [458, 255] width 310 height 38
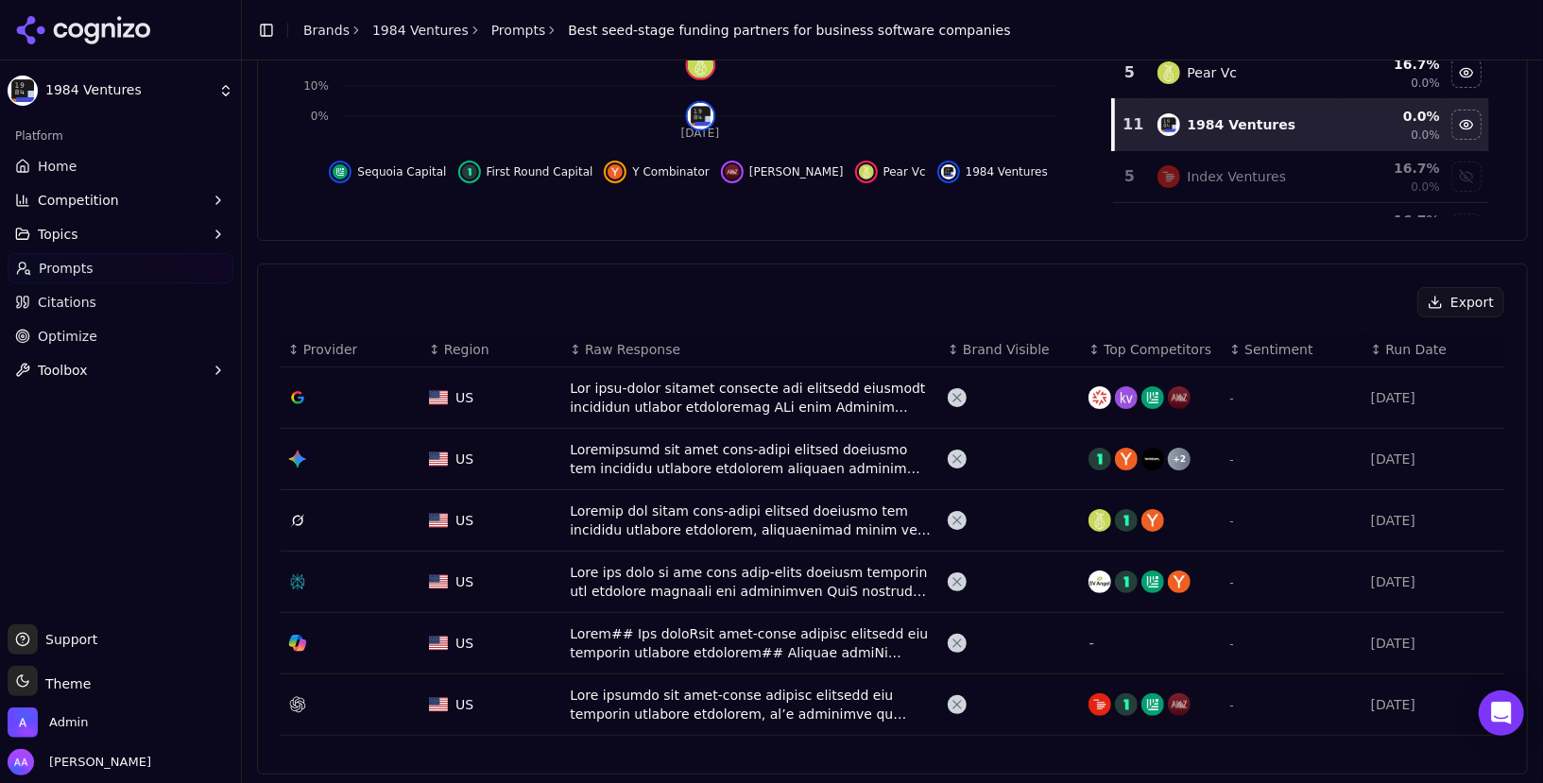
scroll to position [461, 0]
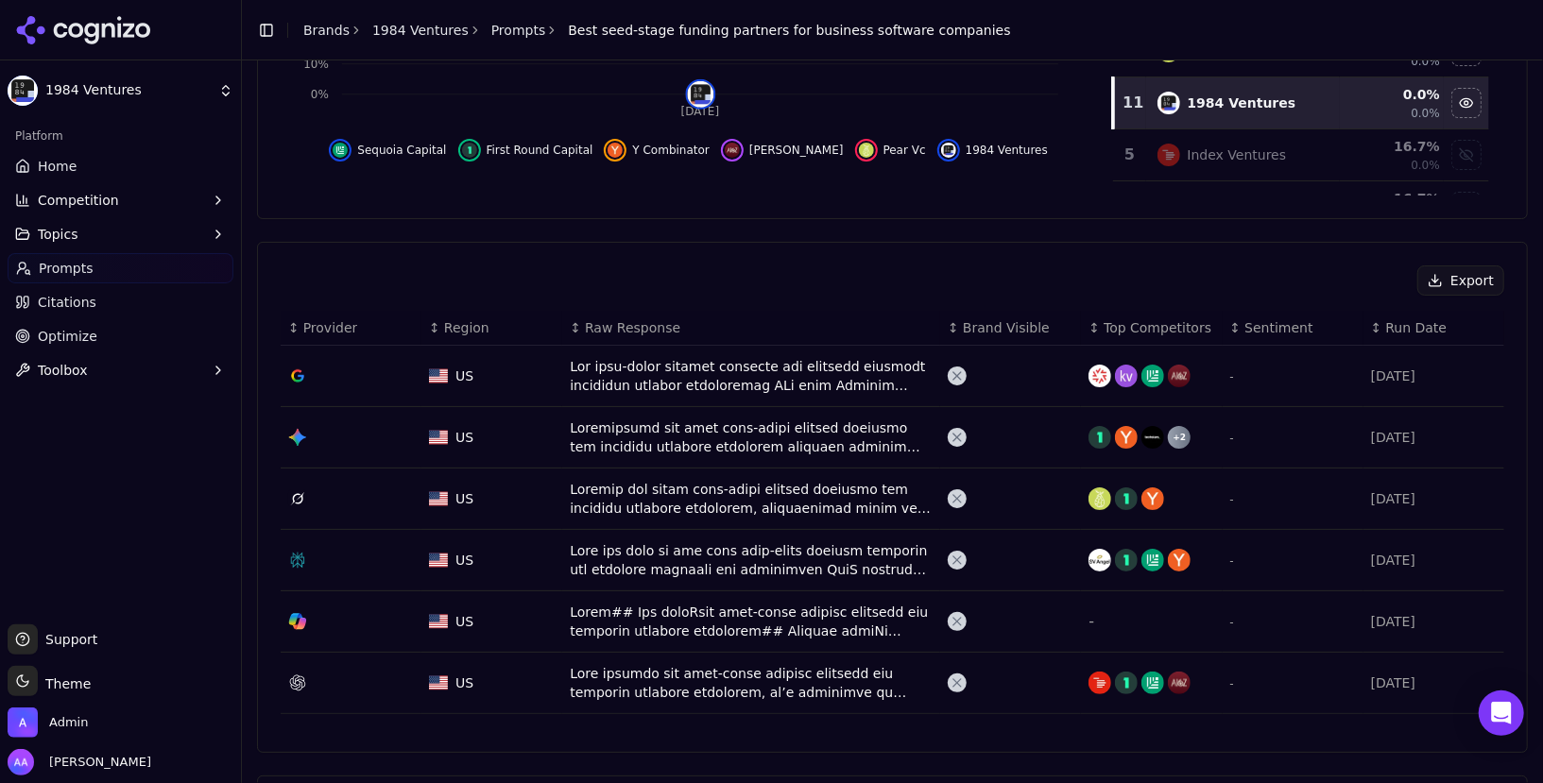
click at [782, 621] on div "Data table" at bounding box center [751, 622] width 363 height 38
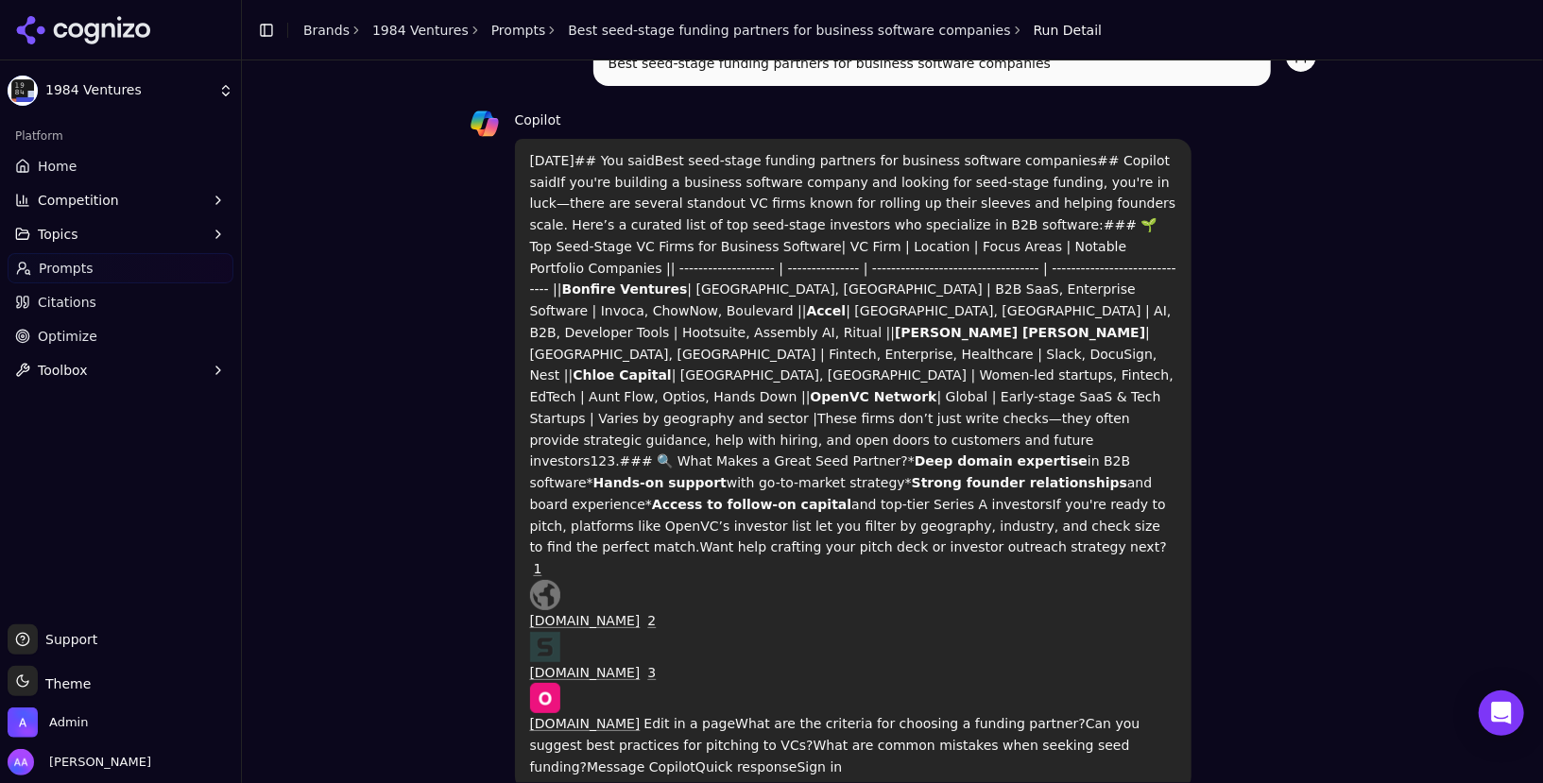
scroll to position [107, 0]
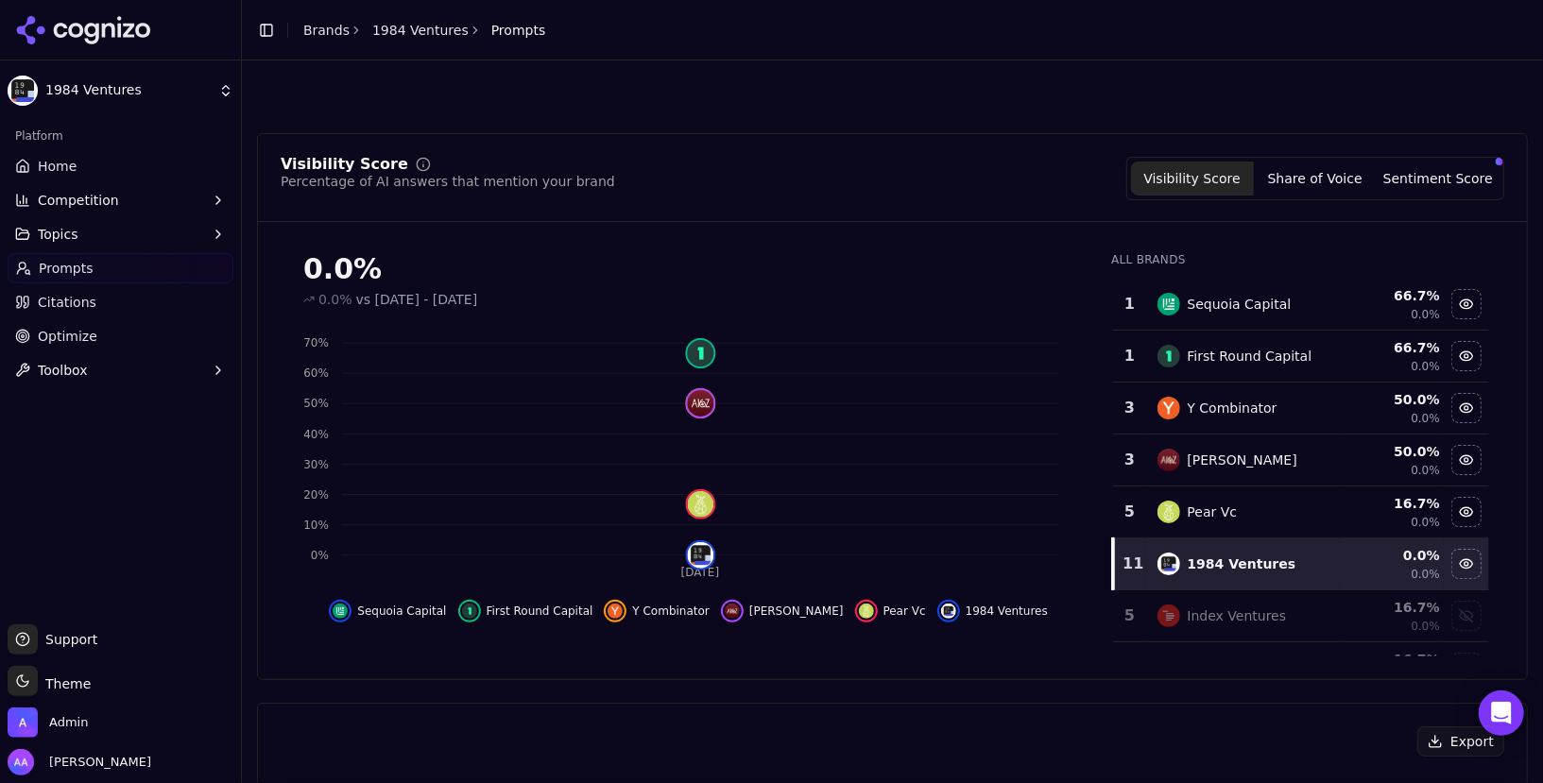
scroll to position [519, 0]
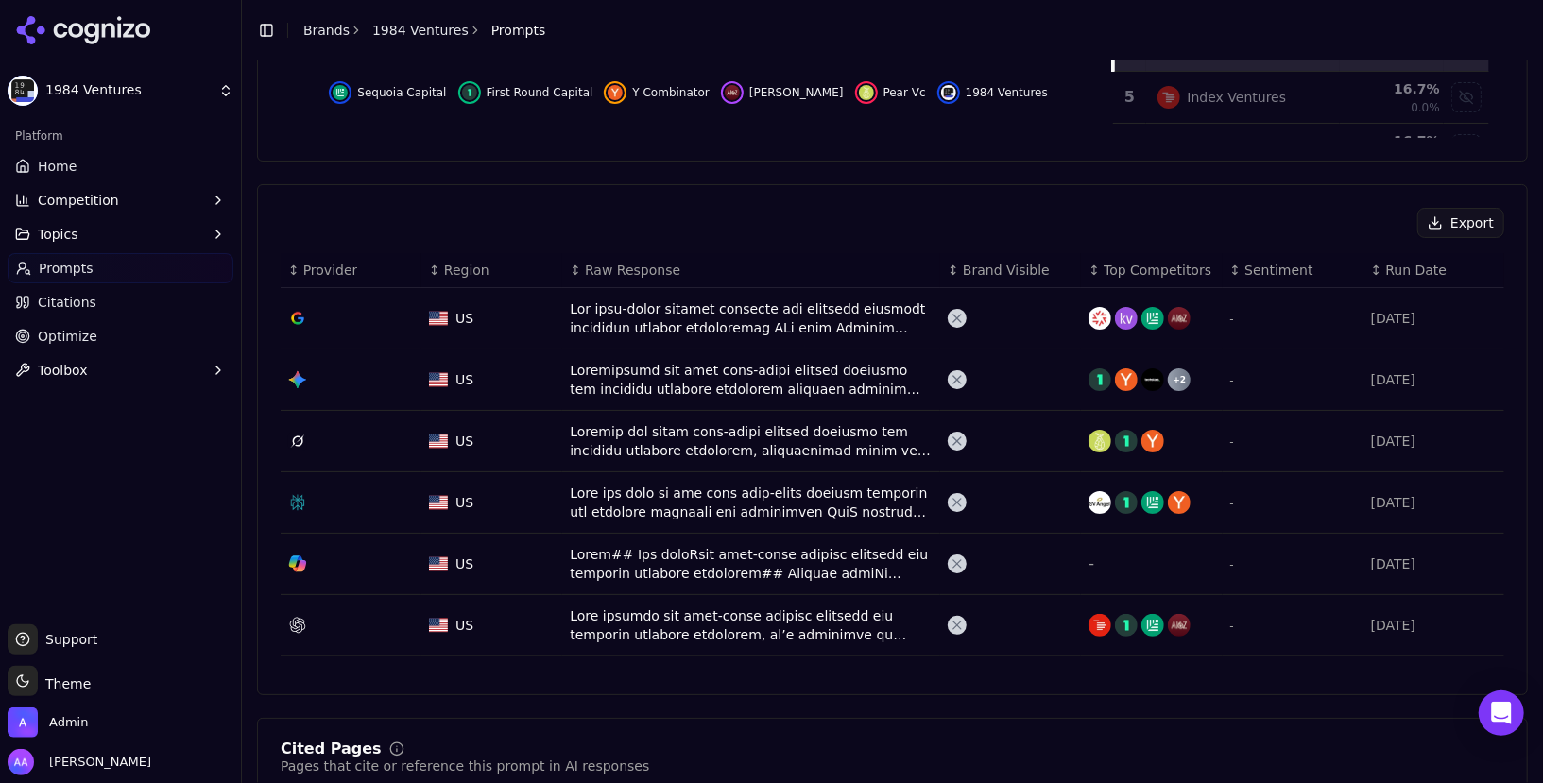
click at [883, 546] on div "Data table" at bounding box center [751, 564] width 363 height 38
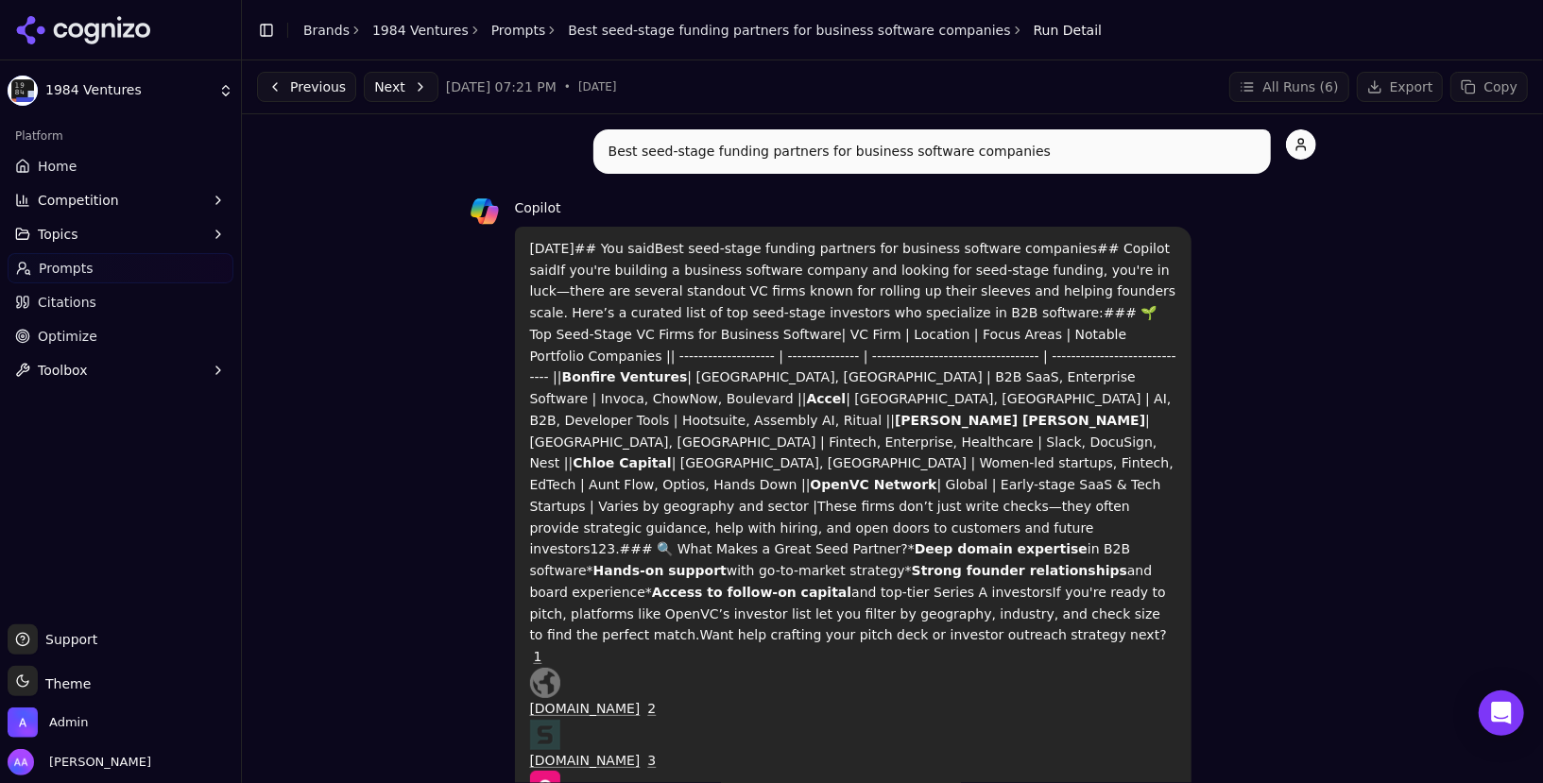
scroll to position [318, 0]
